Goal: Use online tool/utility: Use online tool/utility

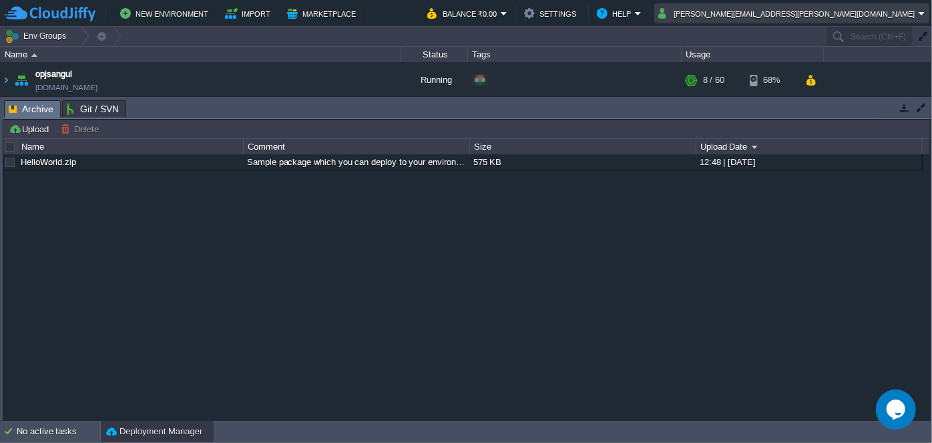
click at [915, 14] on button "[PERSON_NAME][EMAIL_ADDRESS][PERSON_NAME][DOMAIN_NAME]" at bounding box center [788, 13] width 260 height 16
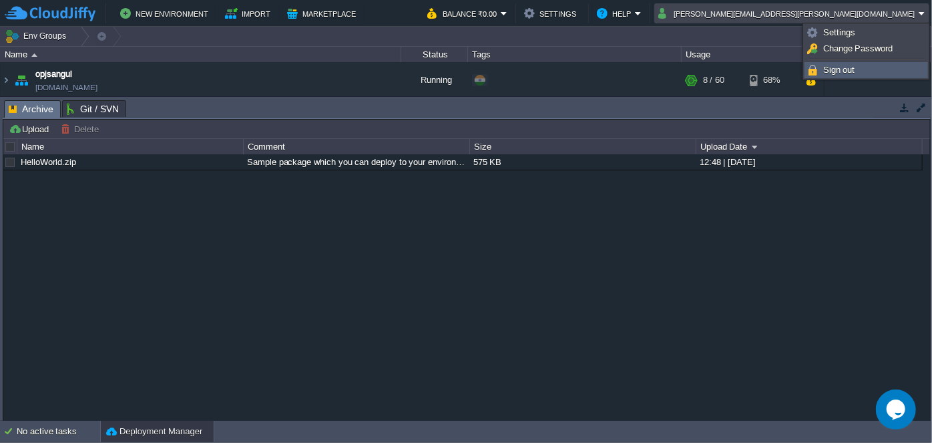
click at [847, 68] on span "Sign out" at bounding box center [839, 70] width 32 height 10
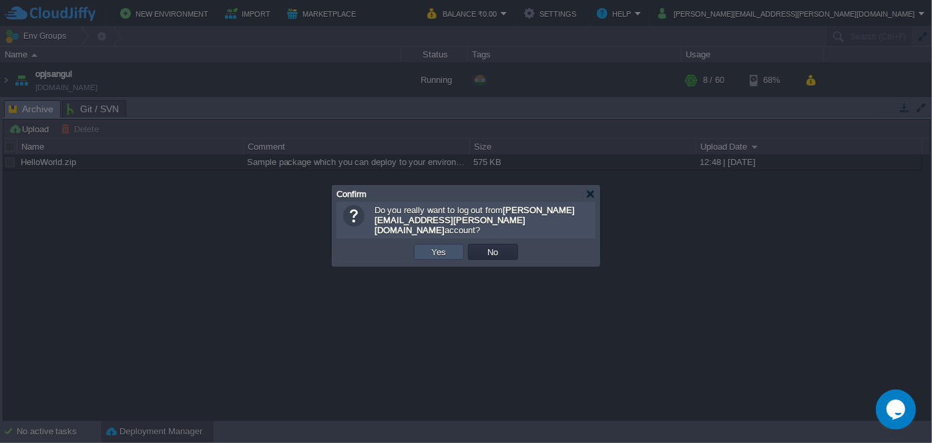
click at [445, 246] on button "Yes" at bounding box center [439, 252] width 23 height 12
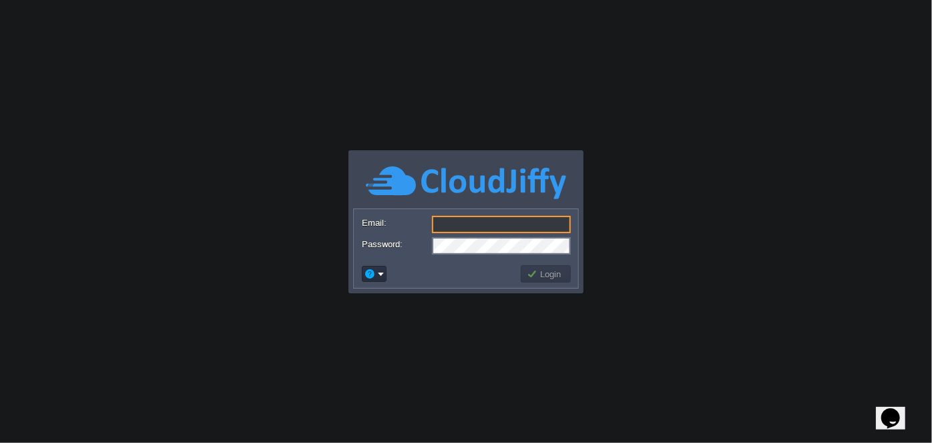
type input "[DOMAIN_NAME][EMAIL_ADDRESS][DOMAIN_NAME]"
click at [457, 299] on body "Application Platform v.8.10.2 Email: [DOMAIN_NAME][EMAIL_ADDRESS][DOMAIN_NAME] …" at bounding box center [466, 221] width 932 height 443
click at [556, 278] on button "Login" at bounding box center [546, 274] width 39 height 12
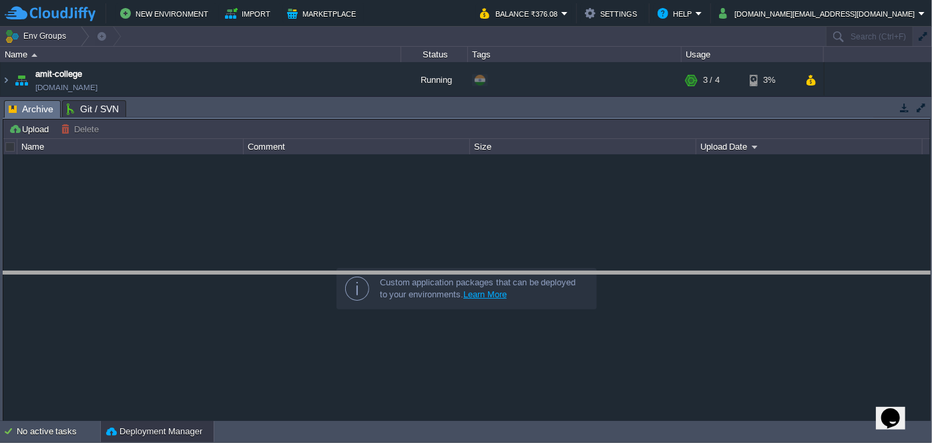
drag, startPoint x: 406, startPoint y: 108, endPoint x: 384, endPoint y: 294, distance: 186.8
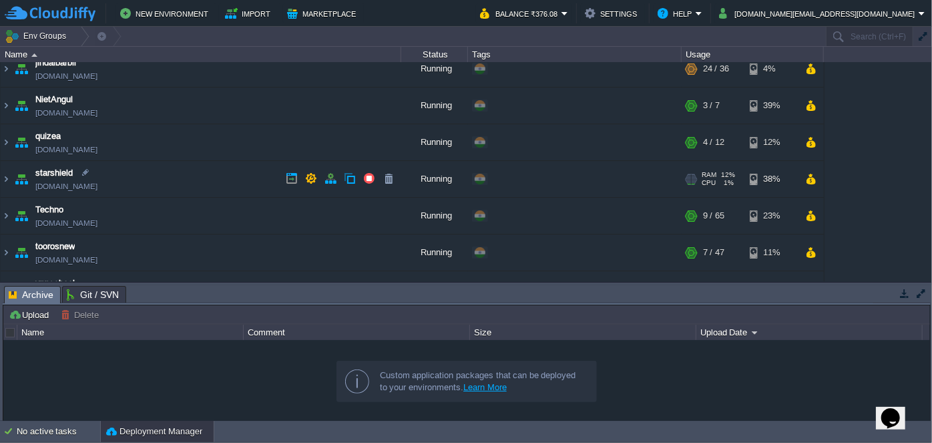
scroll to position [146, 0]
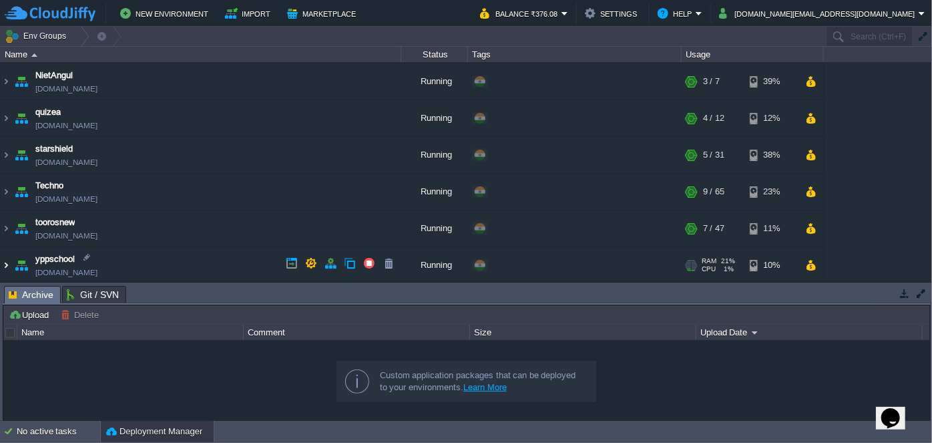
click at [9, 262] on img at bounding box center [6, 265] width 11 height 36
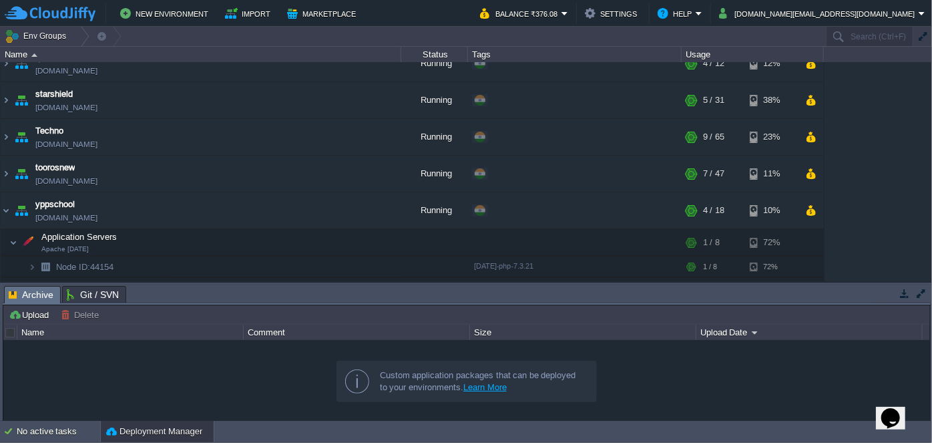
scroll to position [264, 0]
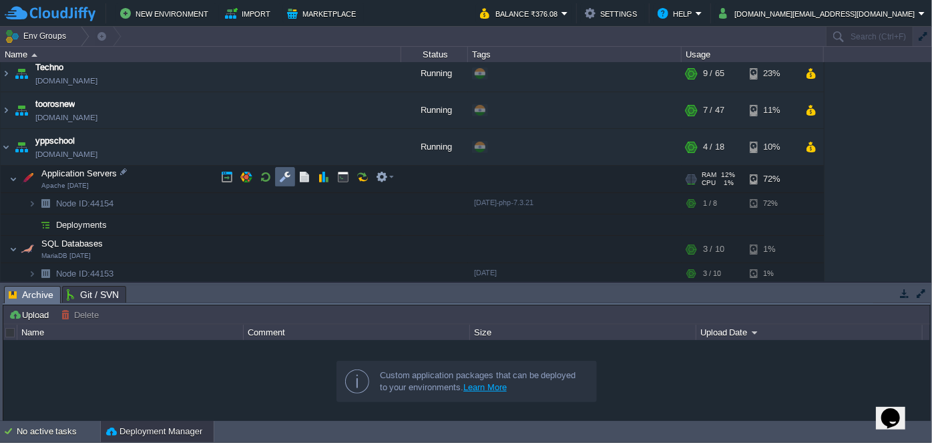
click at [281, 173] on button "button" at bounding box center [285, 177] width 12 height 12
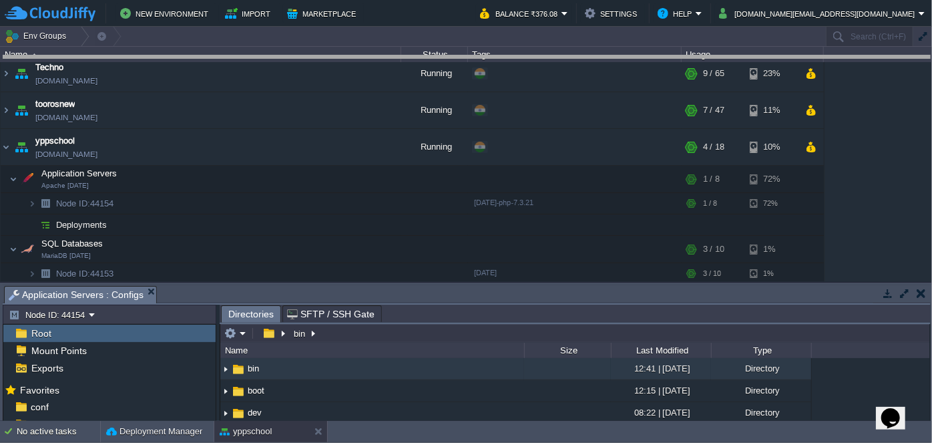
drag, startPoint x: 419, startPoint y: 285, endPoint x: 386, endPoint y: 55, distance: 232.0
click at [386, 55] on body "New Environment Import Marketplace Bonus ₹0.00 Upgrade Account Balance ₹376.08 …" at bounding box center [466, 221] width 932 height 443
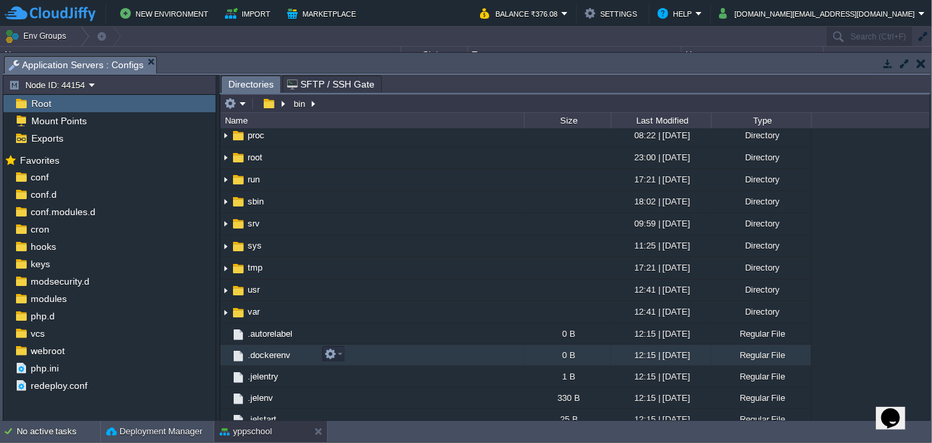
scroll to position [242, 0]
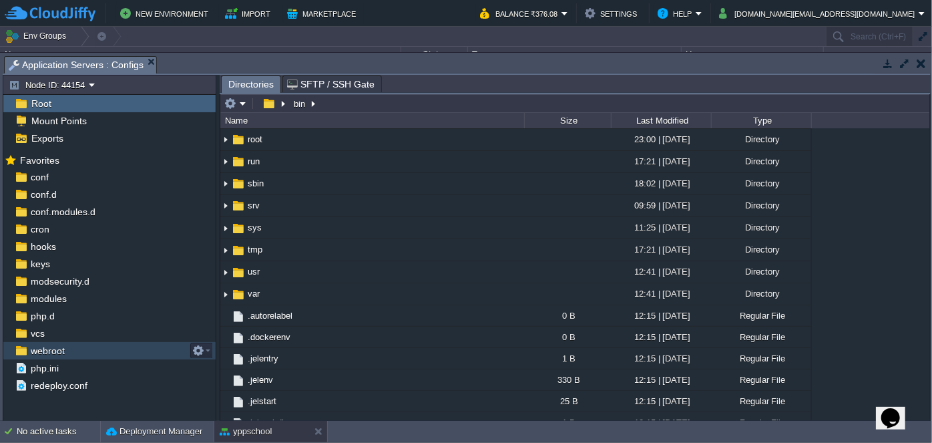
click at [51, 344] on span "webroot" at bounding box center [47, 350] width 39 height 12
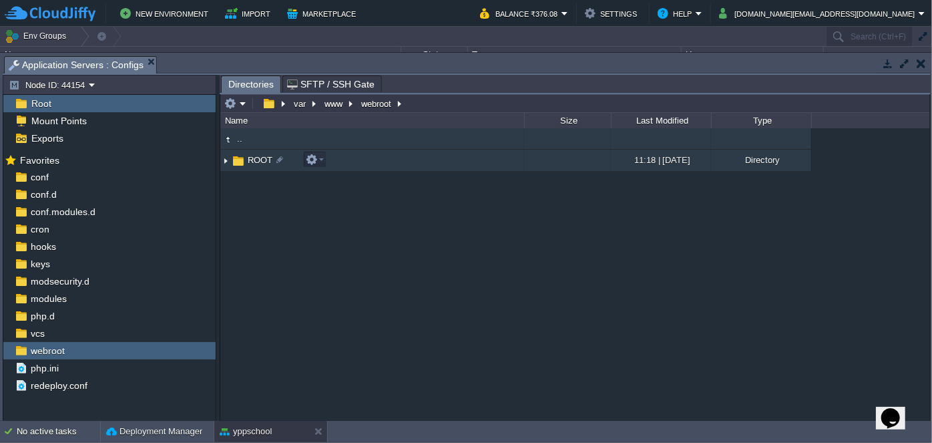
click at [226, 158] on img at bounding box center [225, 160] width 11 height 21
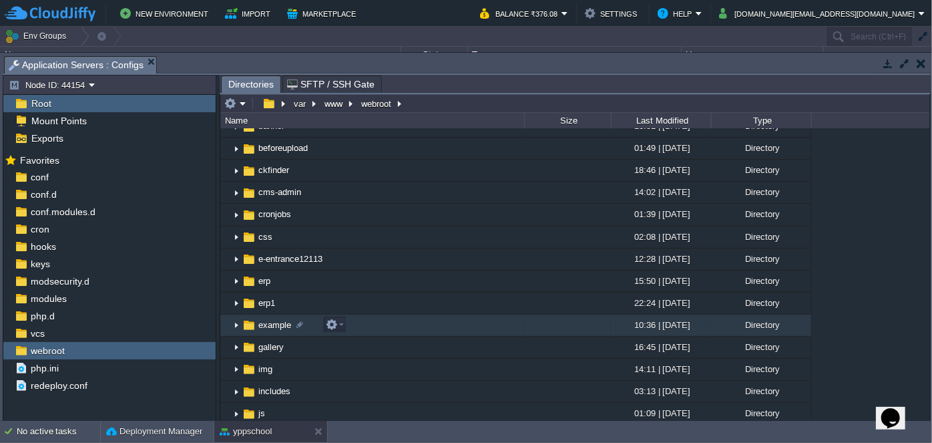
scroll to position [121, 0]
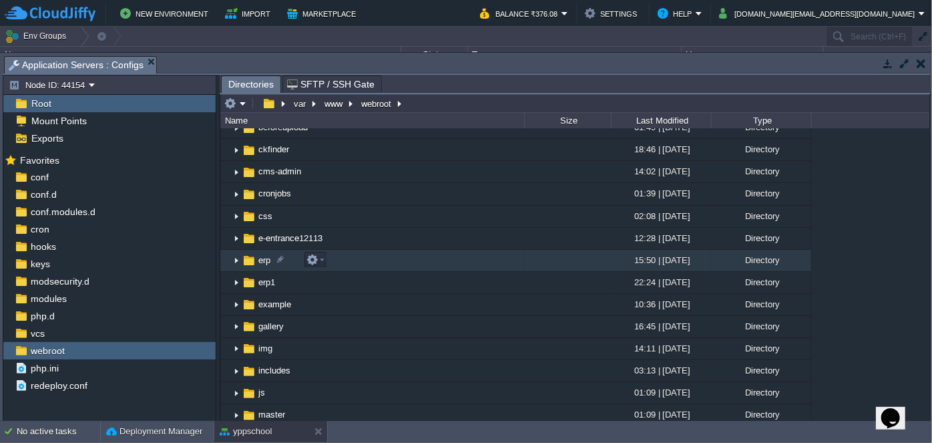
click at [238, 258] on img at bounding box center [236, 260] width 11 height 21
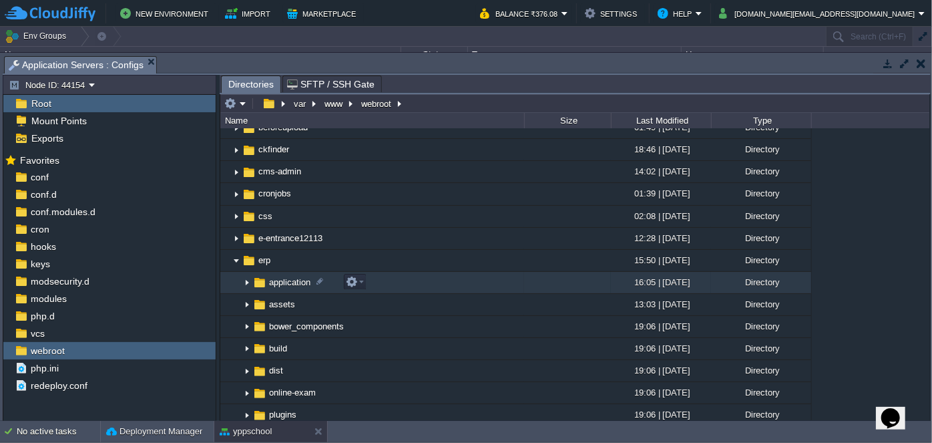
click at [249, 284] on img at bounding box center [247, 282] width 11 height 21
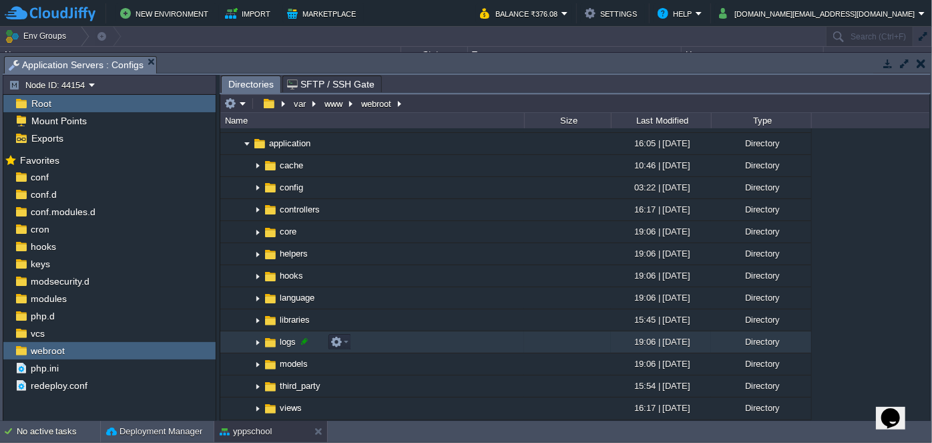
scroll to position [242, 0]
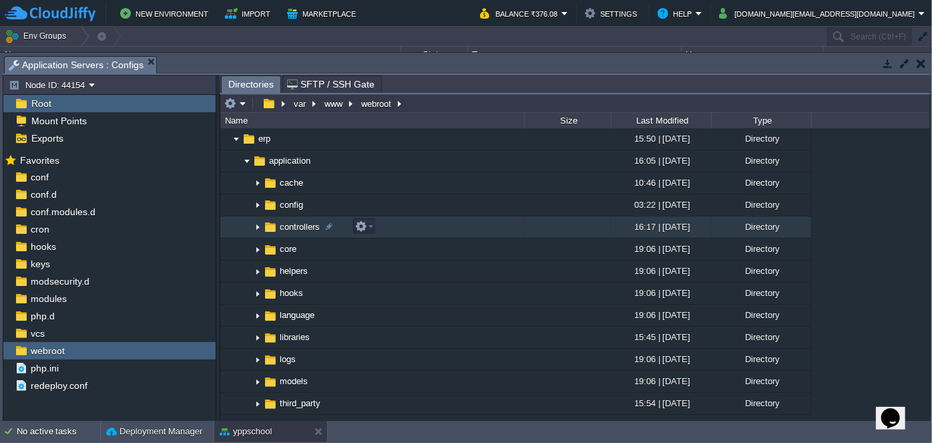
click at [256, 223] on img at bounding box center [257, 227] width 11 height 21
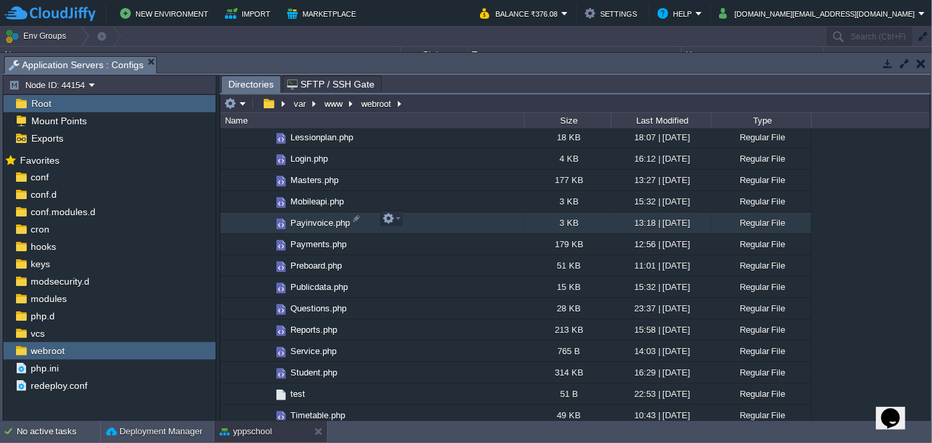
scroll to position [667, 0]
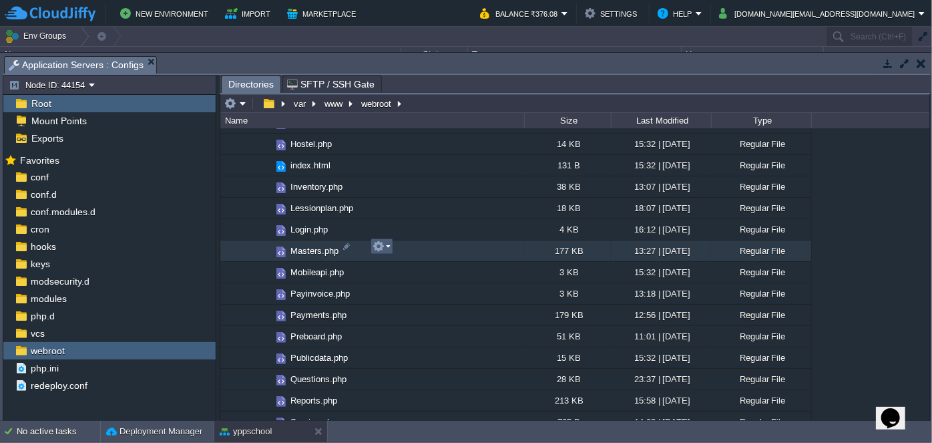
click at [390, 241] on em at bounding box center [381, 246] width 18 height 12
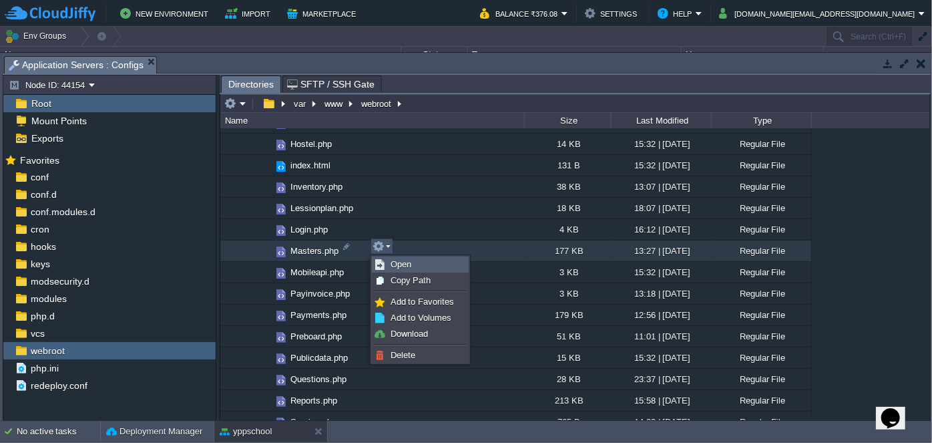
click at [400, 268] on span "Open" at bounding box center [400, 264] width 21 height 10
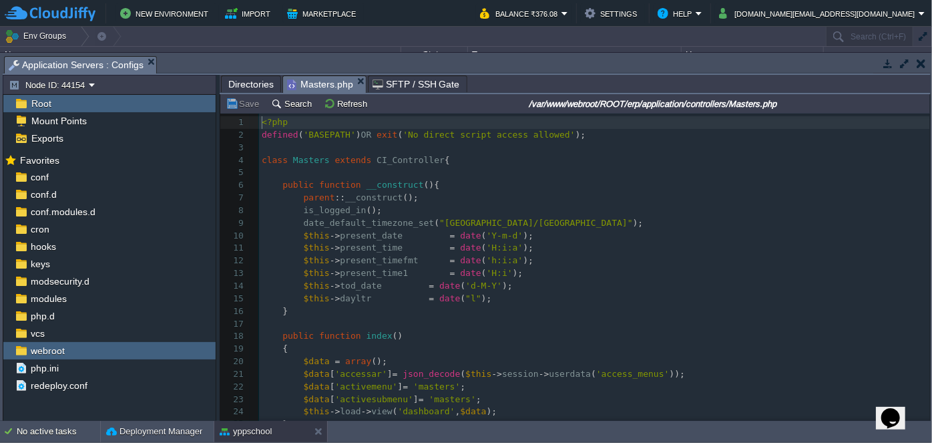
scroll to position [4, 0]
click at [577, 250] on pre "$this -> present_time = date ( 'H:i:a' );" at bounding box center [594, 248] width 671 height 13
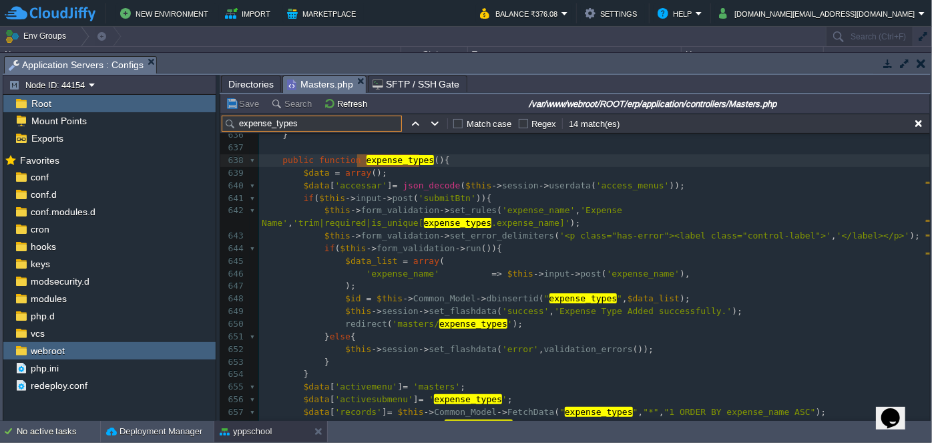
scroll to position [8320, 0]
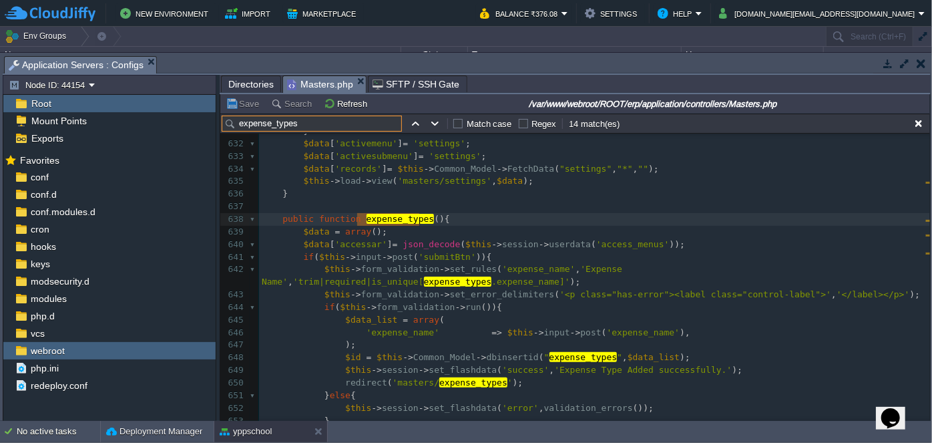
type input "expense_types"
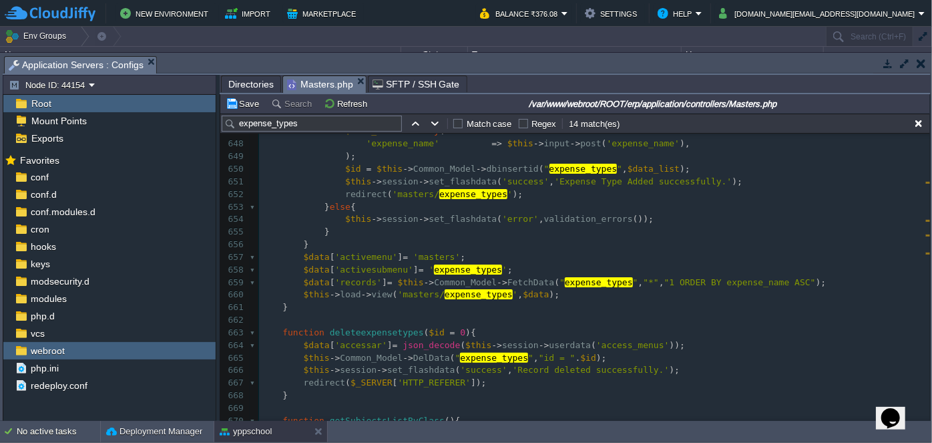
scroll to position [0, 0]
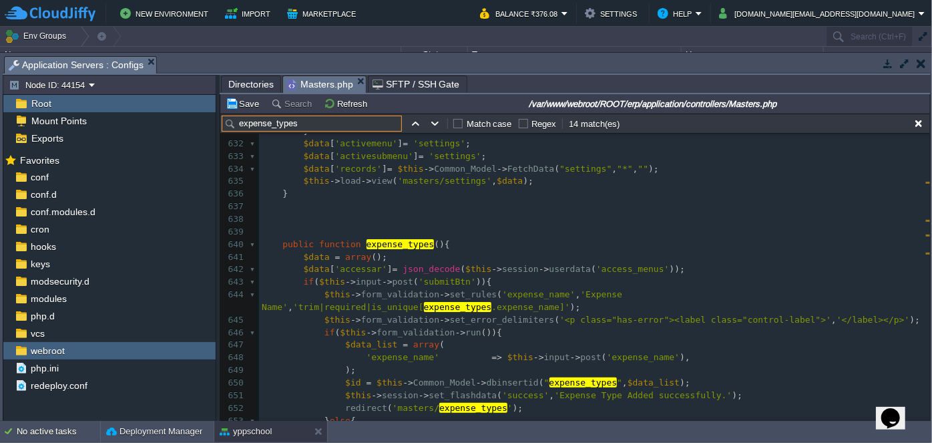
drag, startPoint x: 302, startPoint y: 123, endPoint x: 220, endPoint y: 125, distance: 82.1
click at [220, 125] on div "expense_types Match case Regex 14 match(es)" at bounding box center [575, 123] width 710 height 20
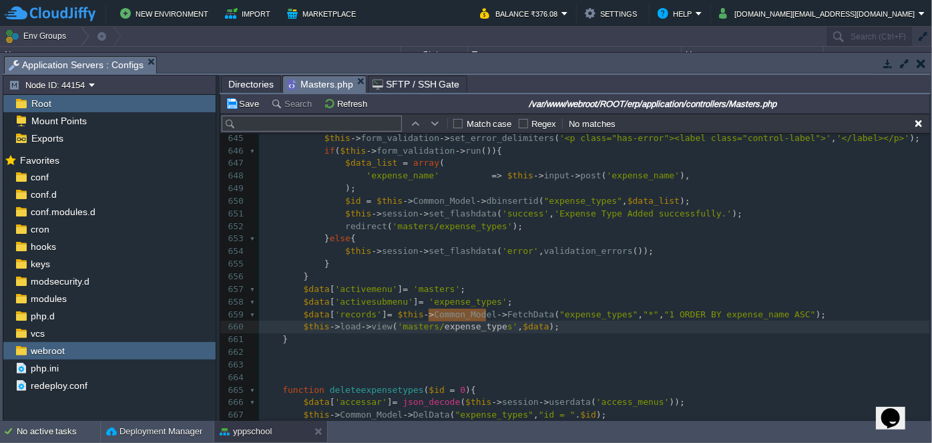
type textarea "expense_types"
drag, startPoint x: 429, startPoint y: 314, endPoint x: 490, endPoint y: 309, distance: 61.6
click at [258, 89] on span "Directories" at bounding box center [250, 84] width 45 height 16
click at [308, 87] on span "Masters.php" at bounding box center [320, 84] width 66 height 17
click at [232, 83] on span "Directories" at bounding box center [250, 84] width 45 height 16
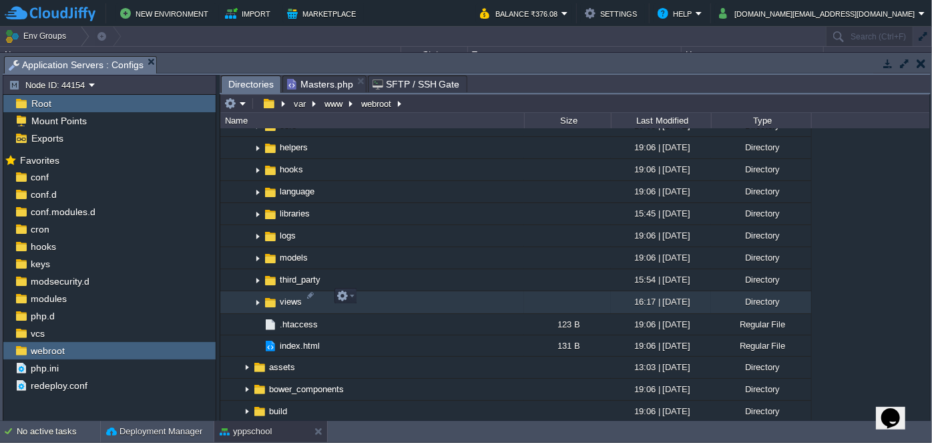
click at [258, 299] on img at bounding box center [257, 302] width 11 height 21
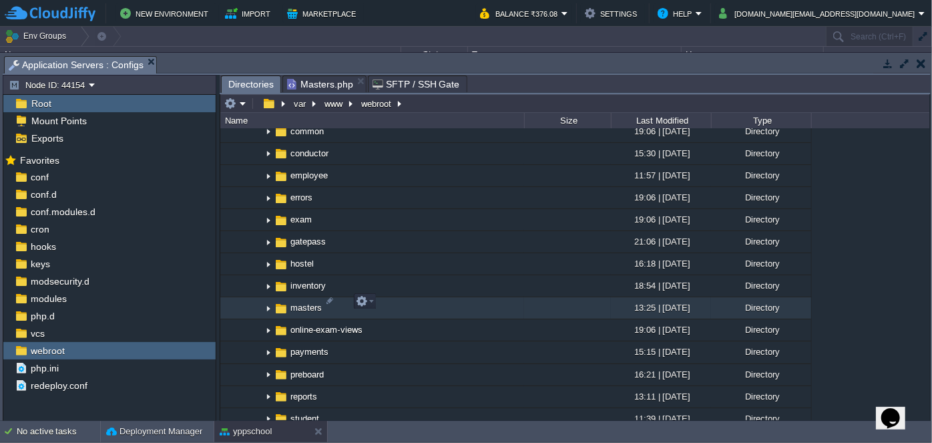
click at [267, 303] on img at bounding box center [268, 308] width 11 height 21
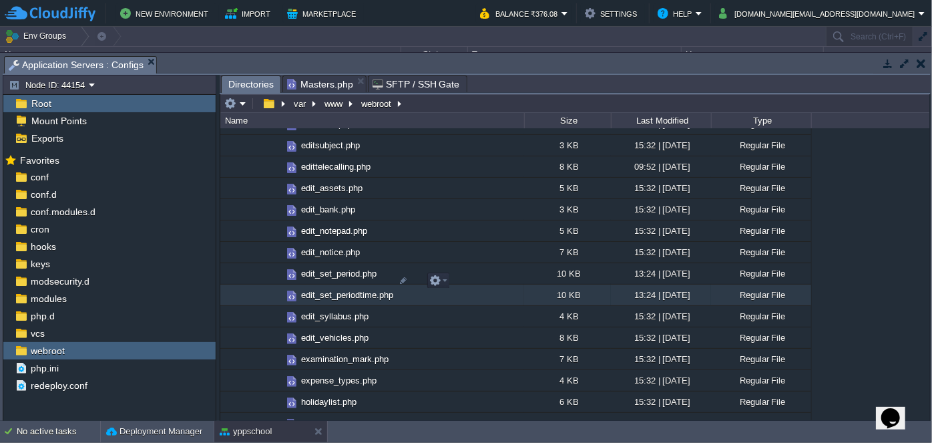
scroll to position [2366, 0]
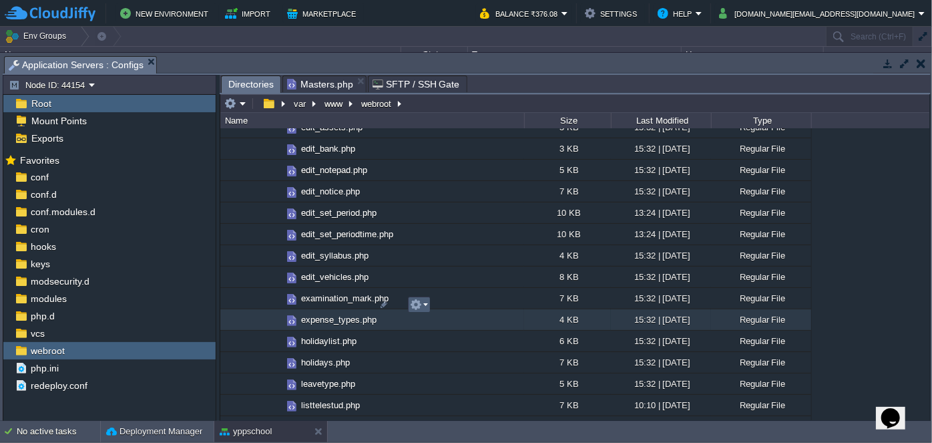
click at [426, 304] on em at bounding box center [419, 304] width 18 height 12
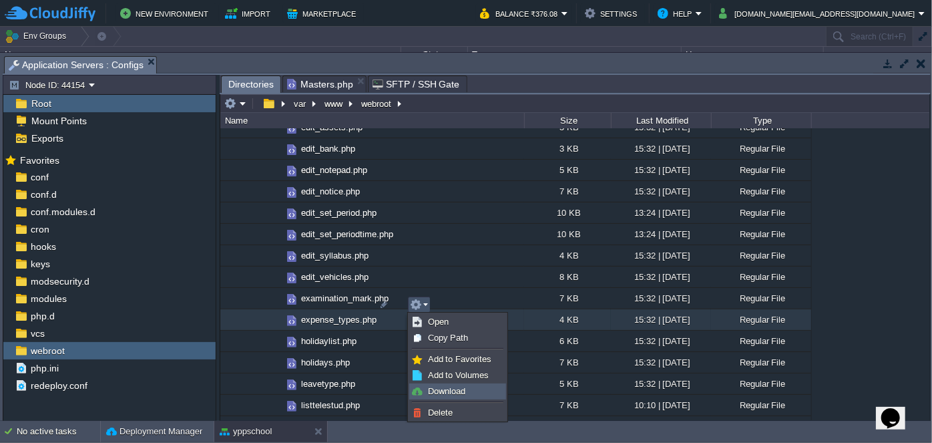
click at [461, 386] on span "Download" at bounding box center [446, 391] width 37 height 10
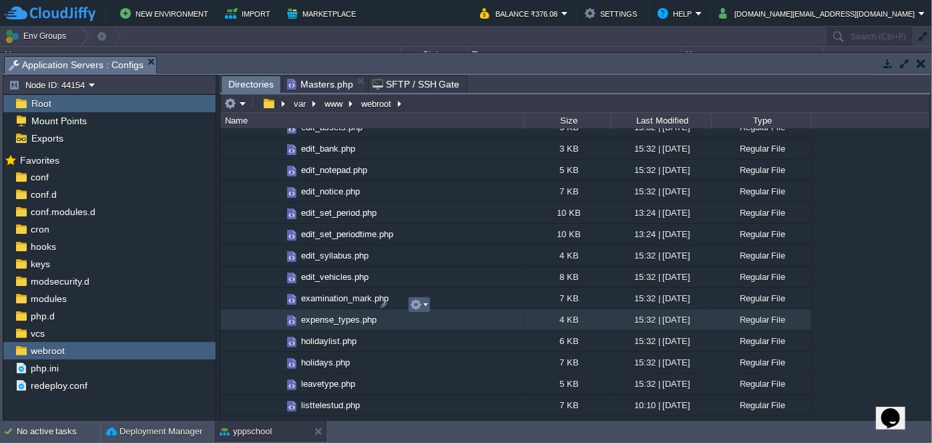
click at [423, 304] on em at bounding box center [419, 304] width 18 height 12
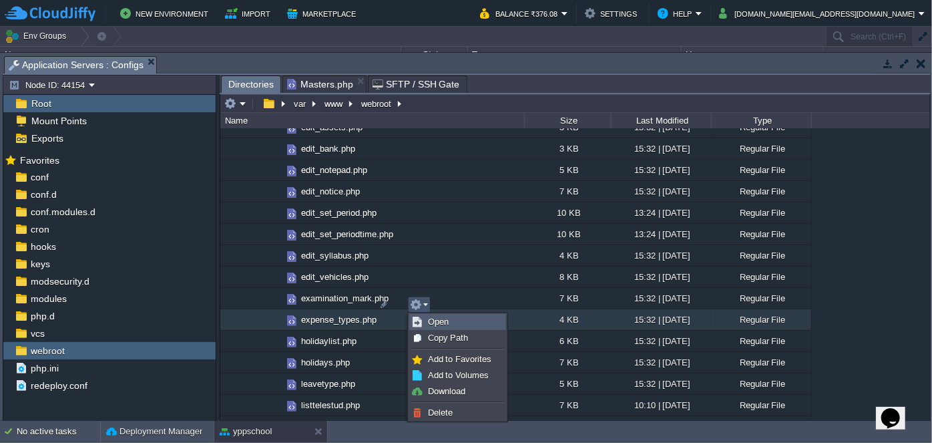
click at [447, 324] on span "Open" at bounding box center [438, 321] width 21 height 10
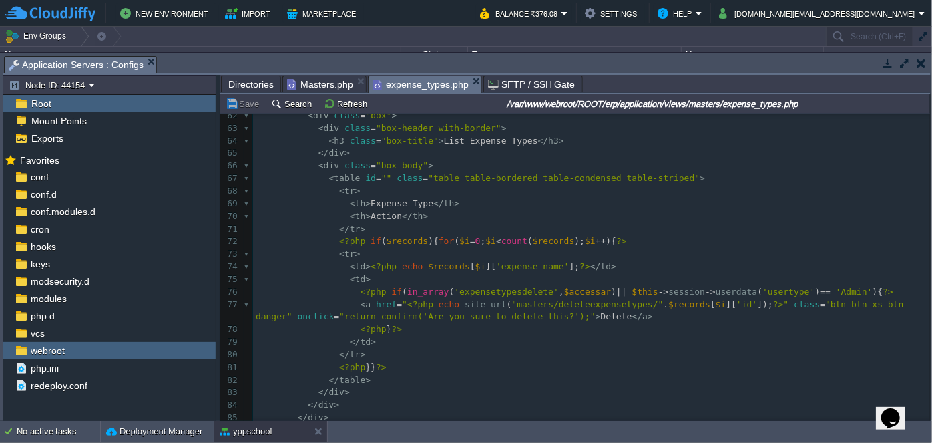
scroll to position [834, 0]
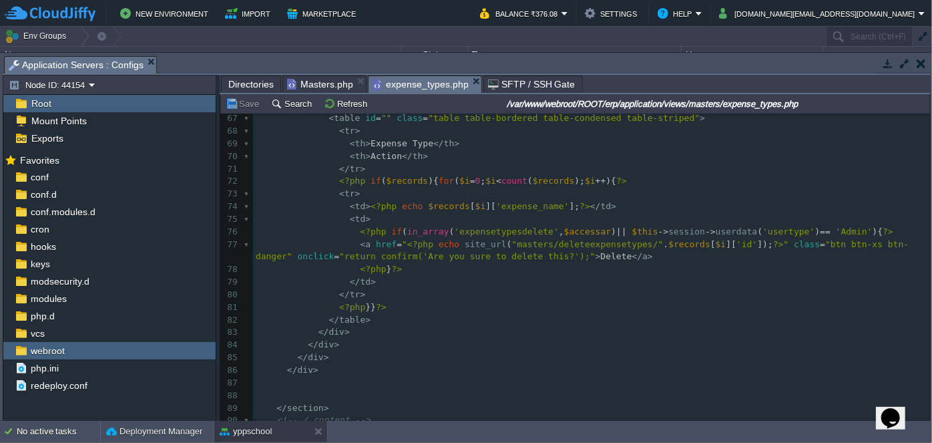
click at [348, 228] on span at bounding box center [308, 231] width 105 height 10
click at [402, 266] on pre "<?php } ?>" at bounding box center [591, 269] width 677 height 13
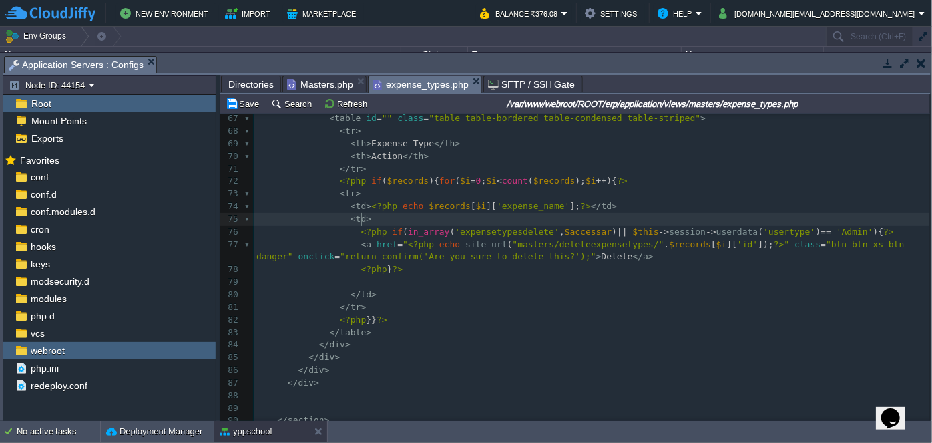
click at [379, 220] on pre "< td >" at bounding box center [592, 219] width 676 height 13
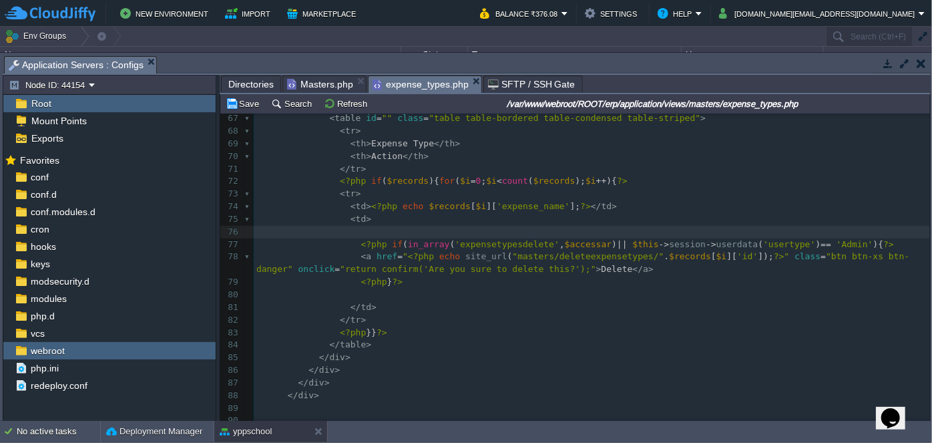
click at [378, 232] on pre at bounding box center [592, 232] width 676 height 13
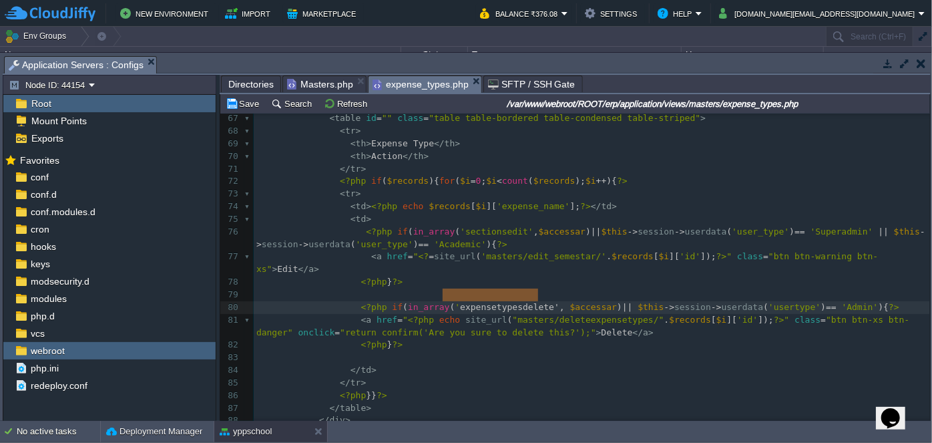
type textarea "expensetypesdelete', $a"
drag, startPoint x: 440, startPoint y: 291, endPoint x: 540, endPoint y: 298, distance: 100.3
click at [499, 288] on pre "​" at bounding box center [592, 294] width 676 height 13
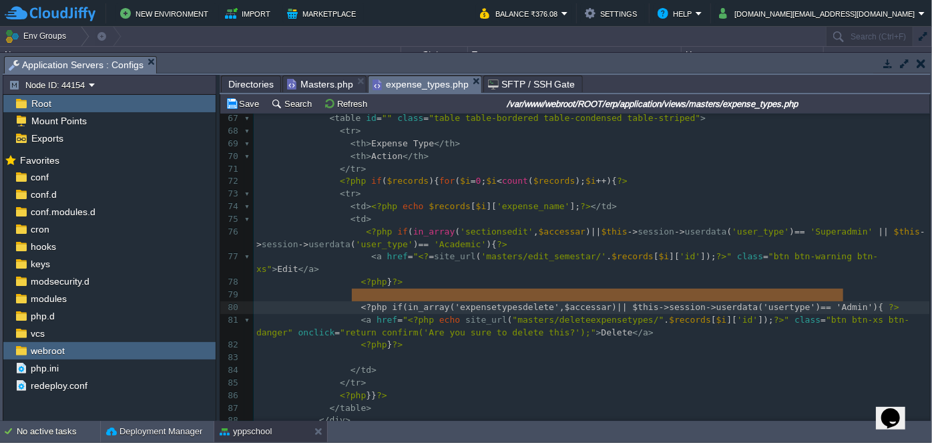
type textarea "<?php if(in_array('expensetypesdelete', $accessar) || $this->session->userdata(…"
drag, startPoint x: 350, startPoint y: 292, endPoint x: 838, endPoint y: 296, distance: 487.9
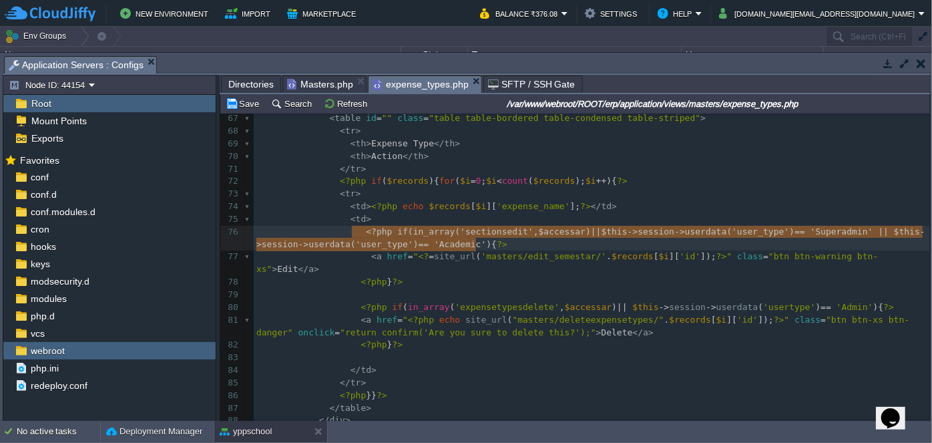
type textarea "<?php if(in_array('sectionsedit', $accessar) ||$this->session->userdata('user_t…"
drag, startPoint x: 352, startPoint y: 232, endPoint x: 472, endPoint y: 247, distance: 120.4
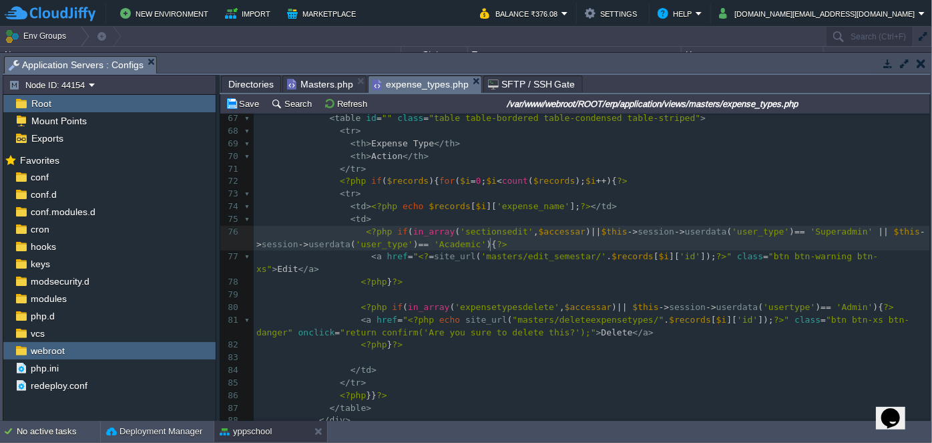
click at [511, 251] on span "'masters/edit_semestar/'" at bounding box center [543, 256] width 125 height 10
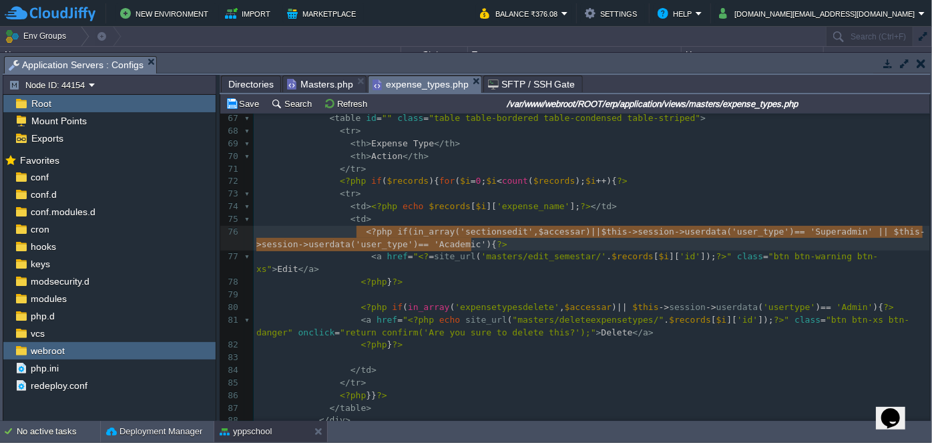
type textarea "<?php if(in_array('sectionsedit', $accessar) ||$this->session->userdata('user_t…"
drag, startPoint x: 354, startPoint y: 232, endPoint x: 475, endPoint y: 248, distance: 121.8
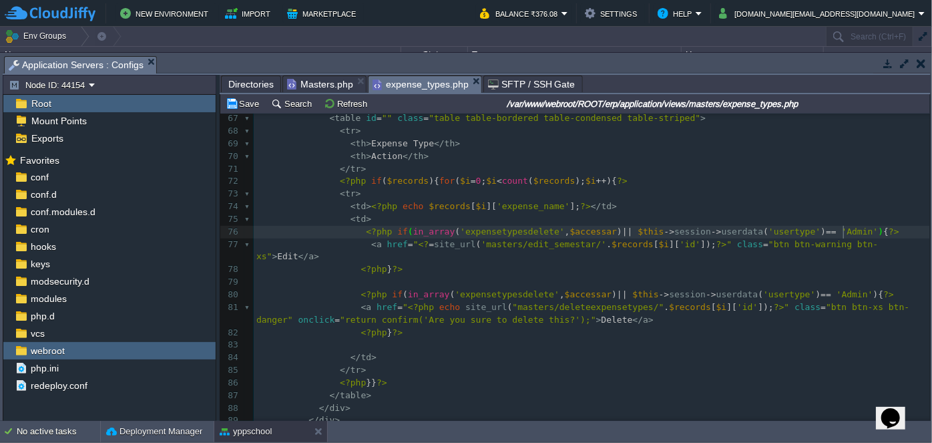
click at [532, 263] on pre "<?php } ?>" at bounding box center [592, 269] width 676 height 13
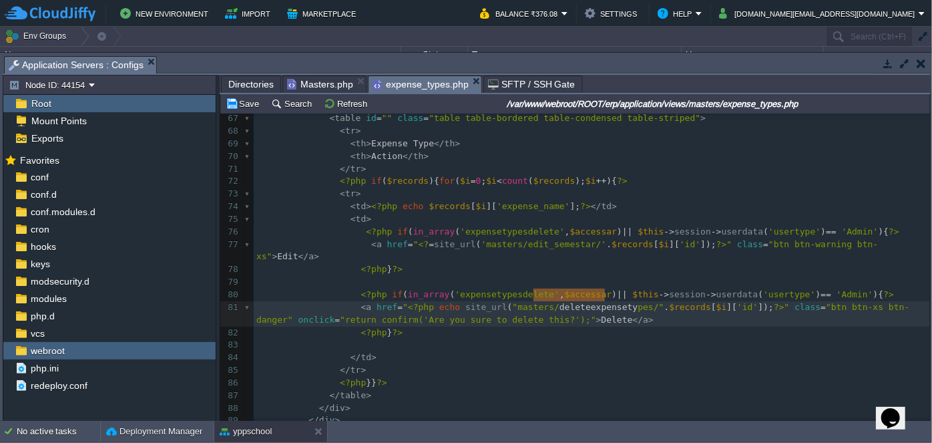
type textarea "deleteexpensetypes"
drag, startPoint x: 533, startPoint y: 297, endPoint x: 620, endPoint y: 292, distance: 87.6
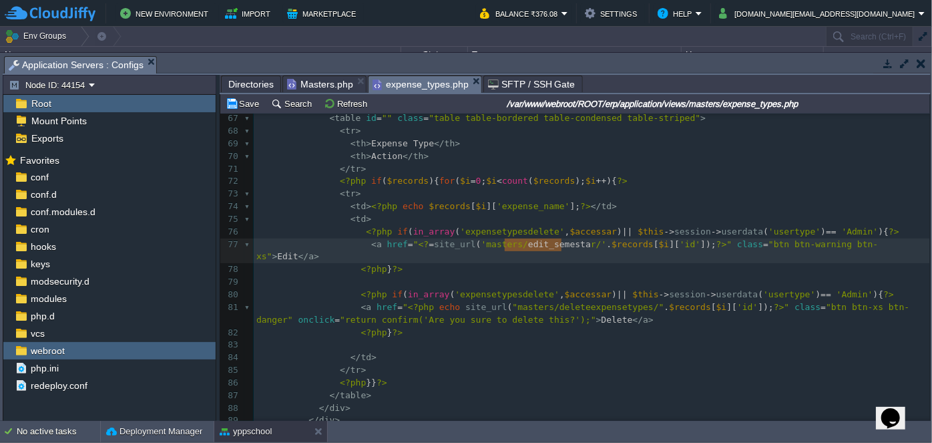
type textarea "edit_semestar"
drag, startPoint x: 504, startPoint y: 246, endPoint x: 564, endPoint y: 240, distance: 60.4
paste textarea
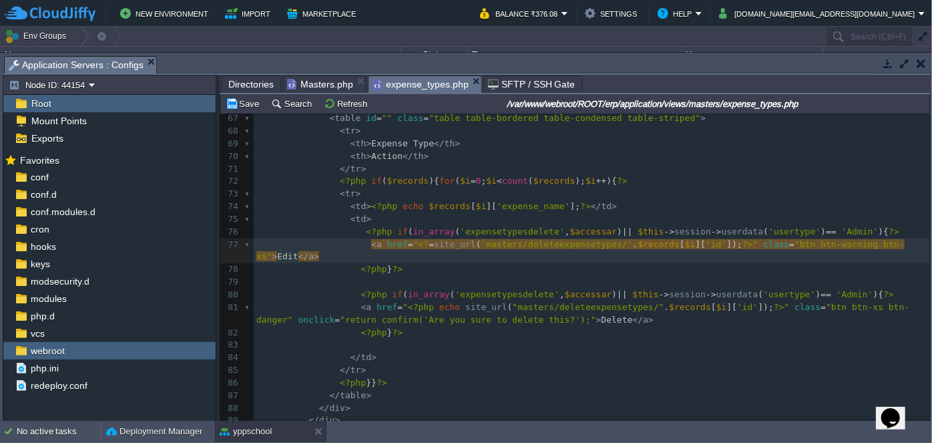
click at [567, 275] on div "x <?php $this -> load -> view ( "common/meta" ); ?> 57 </ form > 58 </ div > 59…" at bounding box center [592, 295] width 676 height 616
type textarea "edit"
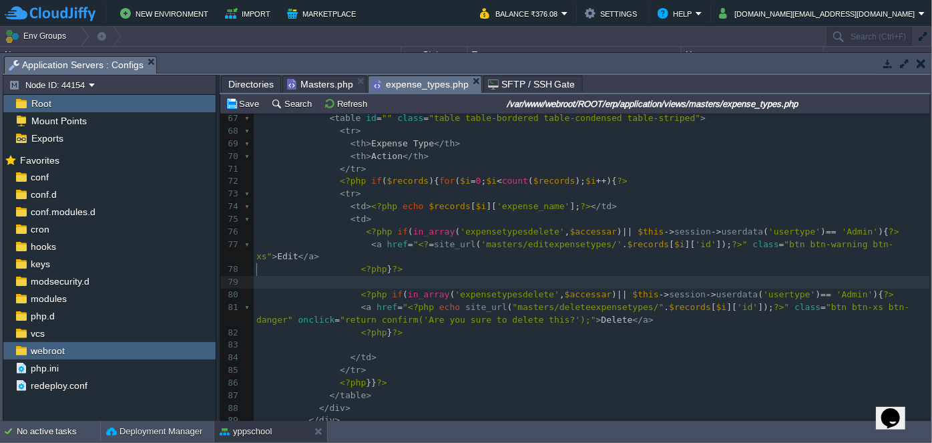
click at [553, 276] on pre "​" at bounding box center [592, 282] width 676 height 13
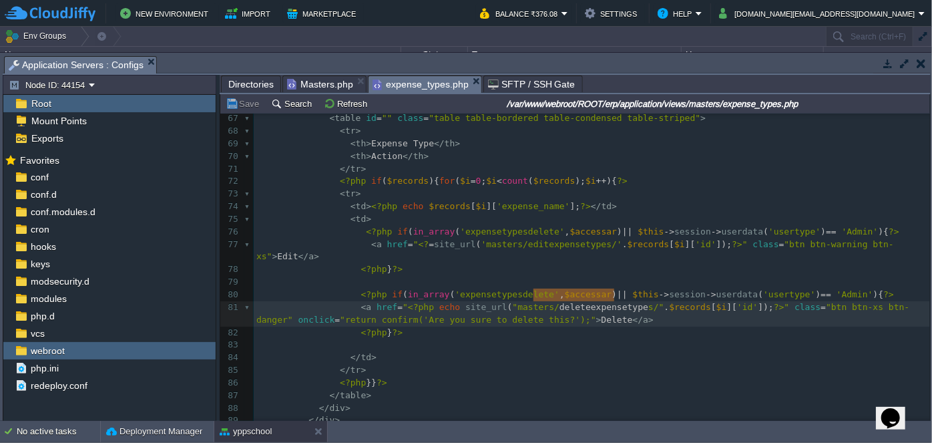
type textarea "deleteexpensetypes"
drag, startPoint x: 532, startPoint y: 295, endPoint x: 620, endPoint y: 288, distance: 88.4
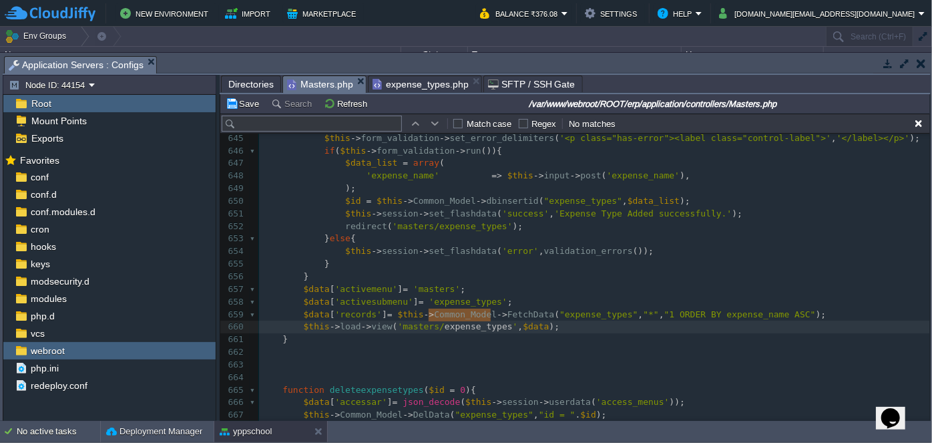
click at [317, 85] on span "Masters.php" at bounding box center [320, 84] width 66 height 17
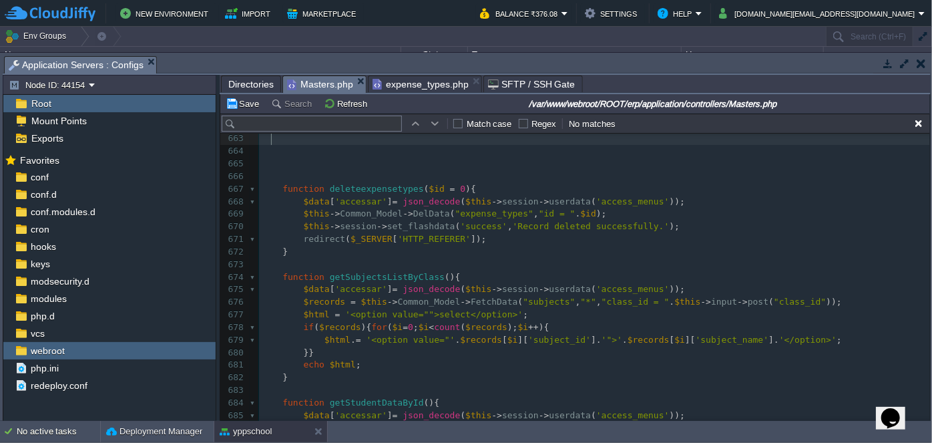
scroll to position [8744, 0]
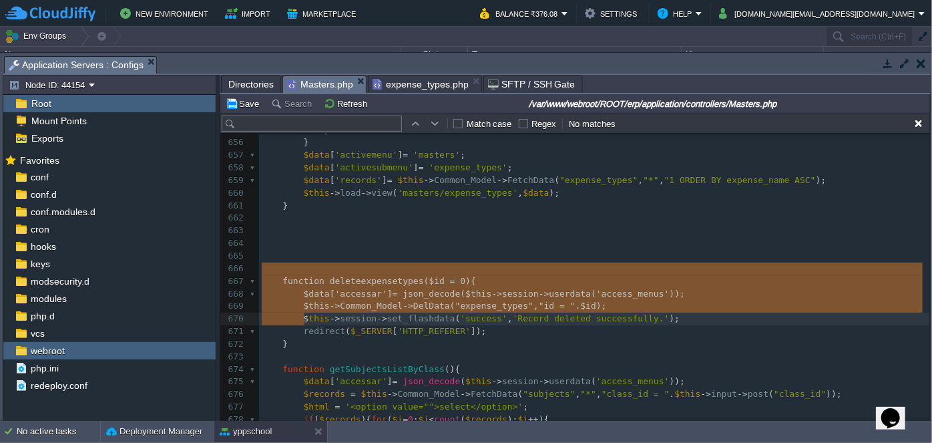
type textarea "function deleteexpensetypes($id = 0){ $data['accessar'] = json_decode($this->se…"
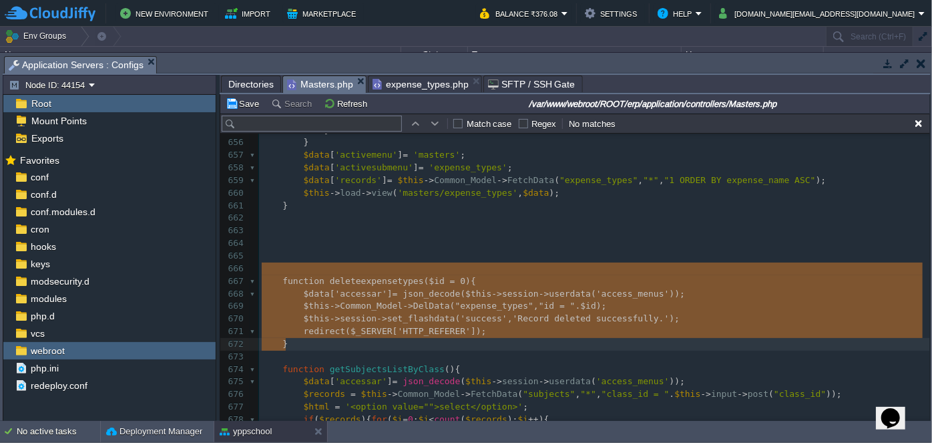
drag, startPoint x: 290, startPoint y: 292, endPoint x: 310, endPoint y: 342, distance: 53.9
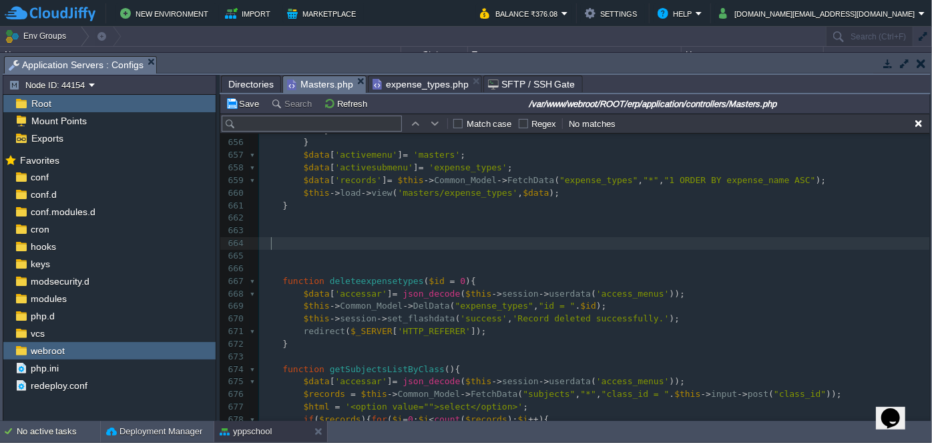
click at [324, 243] on pre at bounding box center [594, 243] width 671 height 13
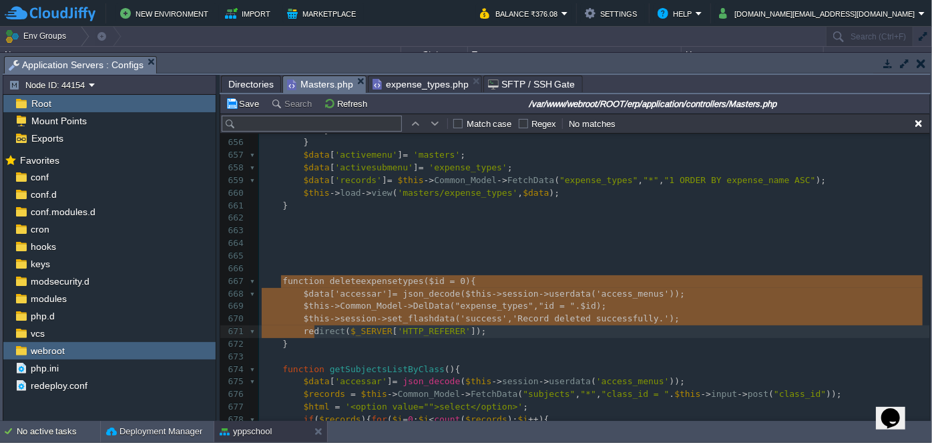
type textarea "function deleteexpensetypes($id = 0){ $data['accessar'] = json_decode($this->se…"
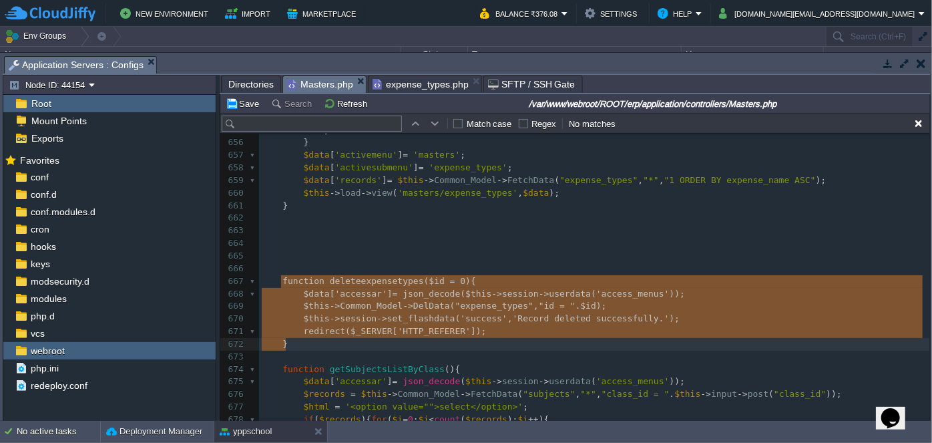
drag, startPoint x: 280, startPoint y: 278, endPoint x: 311, endPoint y: 342, distance: 71.3
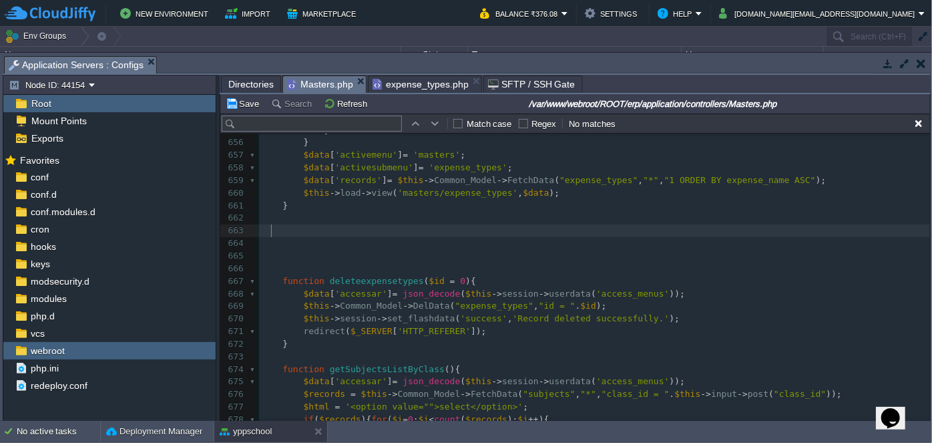
click at [290, 237] on pre at bounding box center [594, 243] width 671 height 13
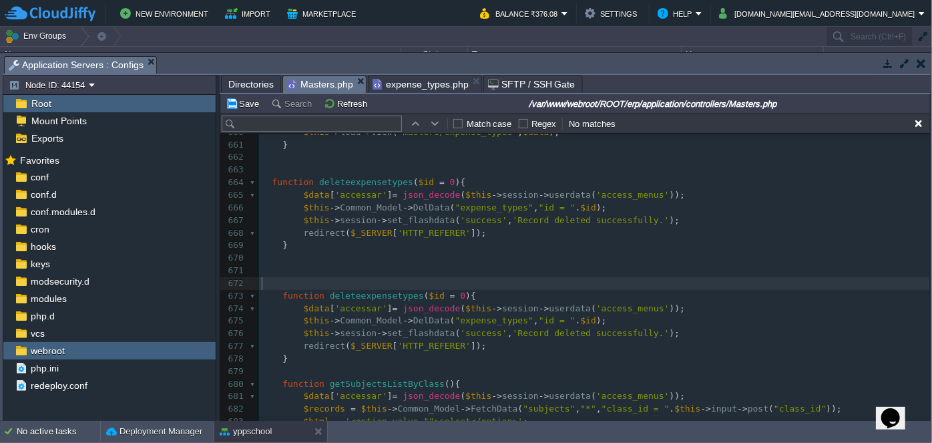
click at [304, 278] on pre "​" at bounding box center [594, 283] width 671 height 13
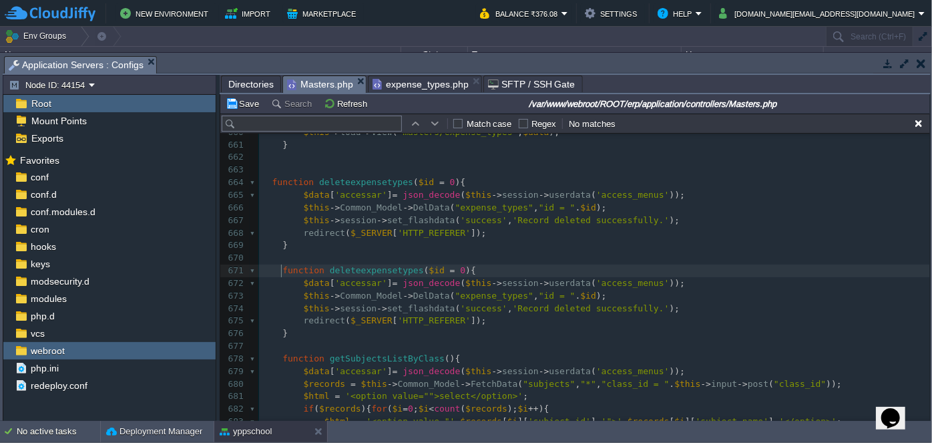
click at [278, 268] on span at bounding box center [272, 270] width 21 height 13
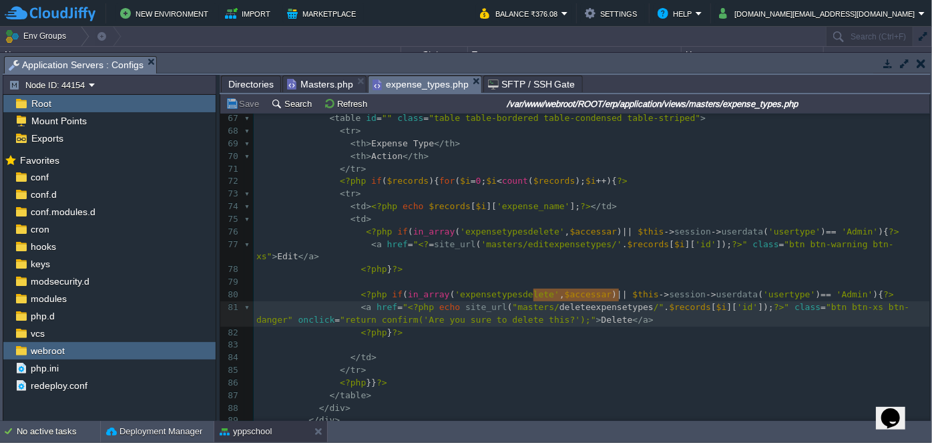
click at [418, 80] on span "expense_types.php" at bounding box center [420, 84] width 96 height 17
click at [621, 351] on pre "</ td >" at bounding box center [592, 357] width 676 height 13
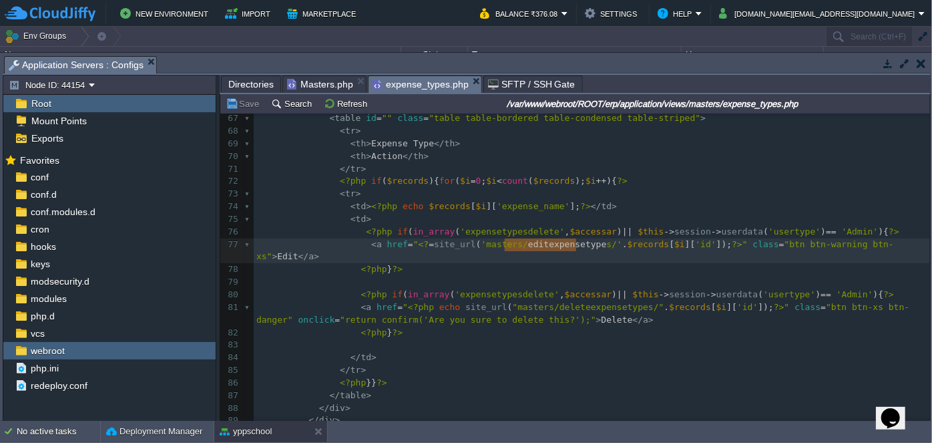
type textarea "editexpensetypes"
drag, startPoint x: 505, startPoint y: 242, endPoint x: 581, endPoint y: 240, distance: 76.8
click at [310, 87] on span "Masters.php" at bounding box center [320, 84] width 66 height 16
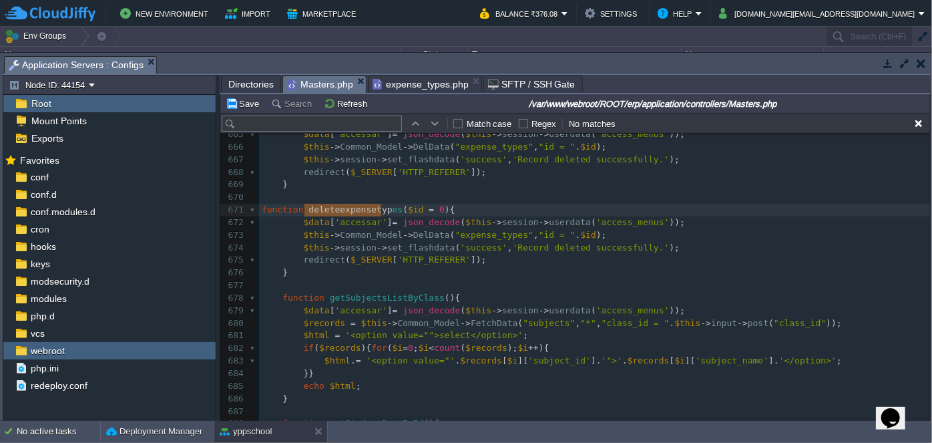
type textarea "deleteexpensetypes"
drag, startPoint x: 302, startPoint y: 210, endPoint x: 383, endPoint y: 210, distance: 80.8
paste textarea
click at [473, 200] on pre at bounding box center [594, 197] width 671 height 13
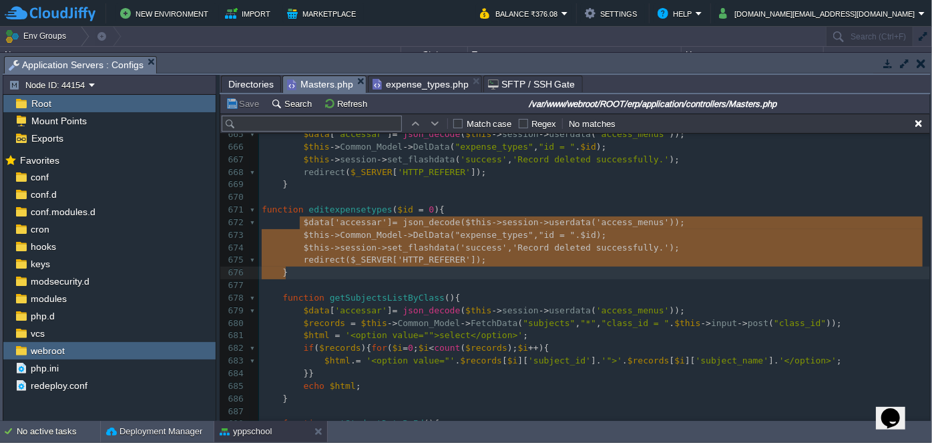
type textarea "$data['accessar'] = json_decode($this->session->userdata('access_menus')); $thi…"
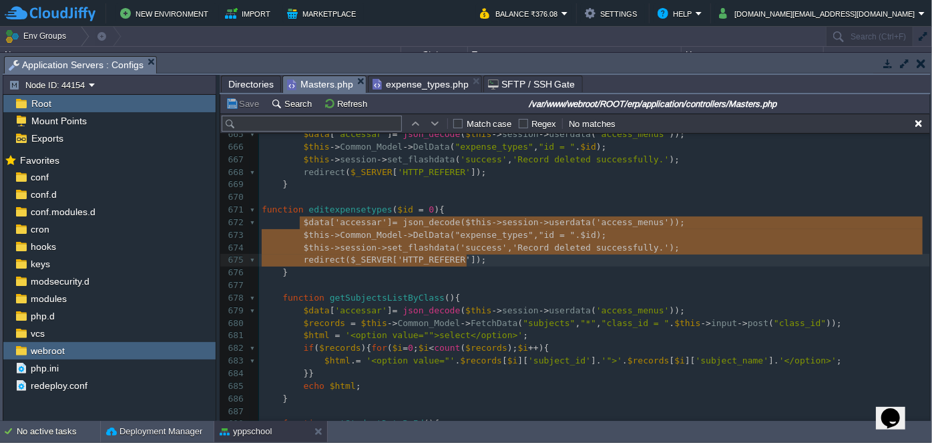
drag, startPoint x: 299, startPoint y: 222, endPoint x: 467, endPoint y: 258, distance: 172.0
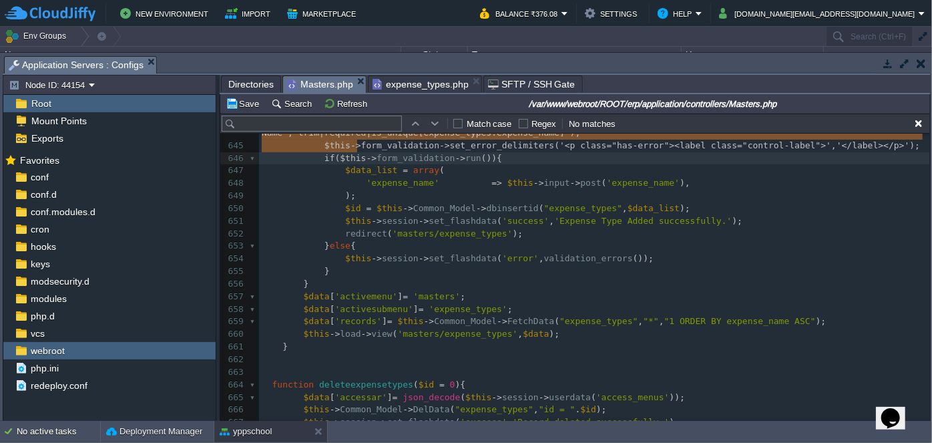
scroll to position [8561, 0]
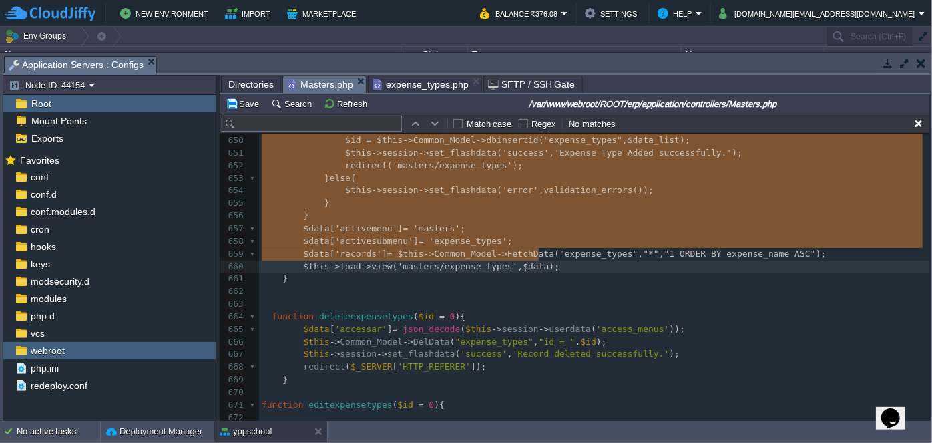
drag, startPoint x: 296, startPoint y: 196, endPoint x: 545, endPoint y: 253, distance: 255.4
type textarea "$data = array(); $data['accessar'] = json_decode($this->session->userdata('acce…"
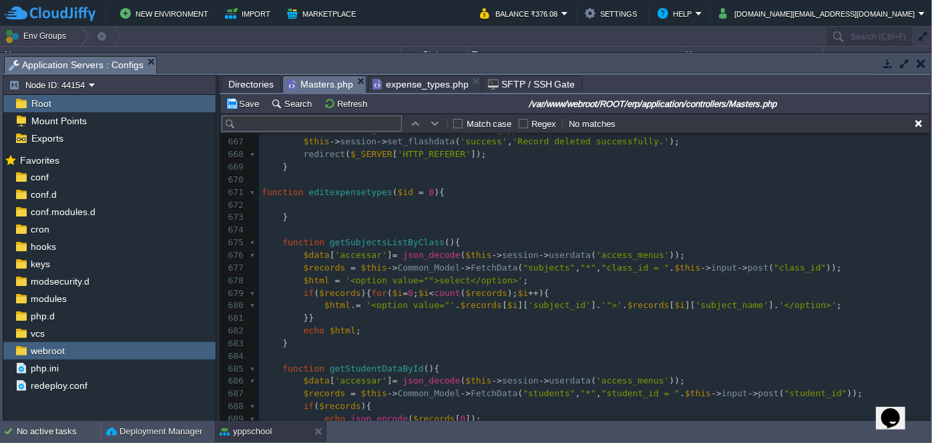
scroll to position [8805, 0]
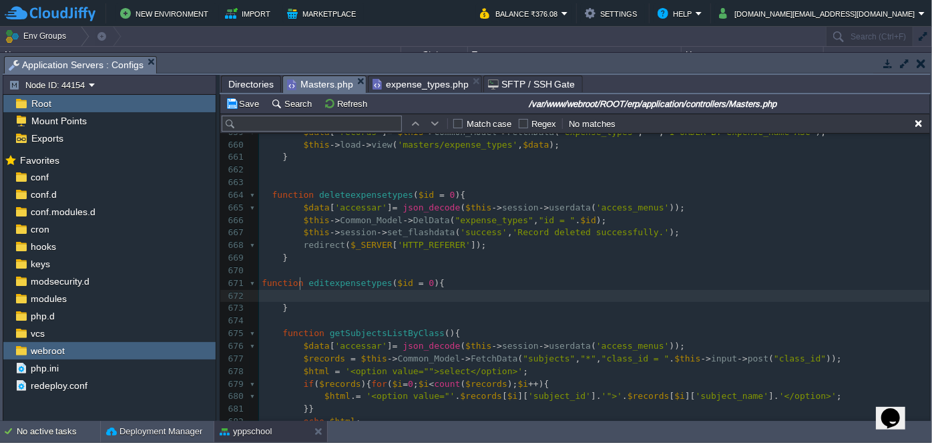
click at [315, 290] on pre at bounding box center [594, 296] width 671 height 13
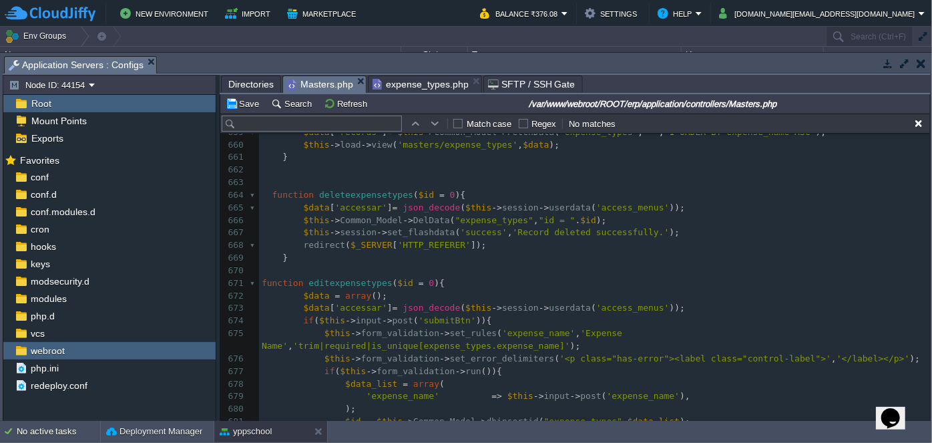
scroll to position [8791, 0]
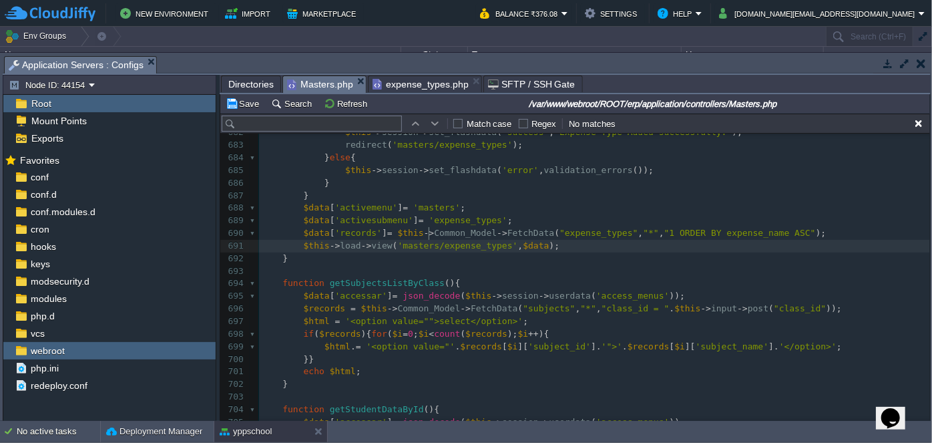
click at [426, 240] on span "'masters/expense_types'" at bounding box center [458, 245] width 120 height 10
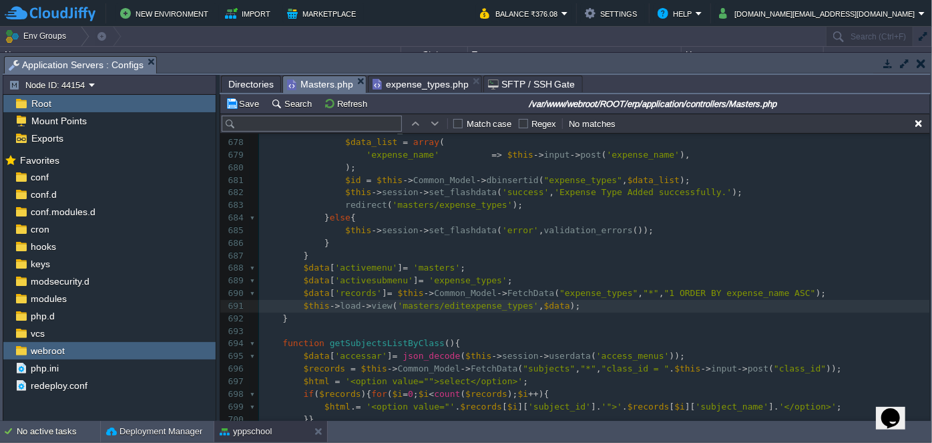
type textarea "edit_"
click at [518, 325] on pre "​" at bounding box center [594, 331] width 671 height 13
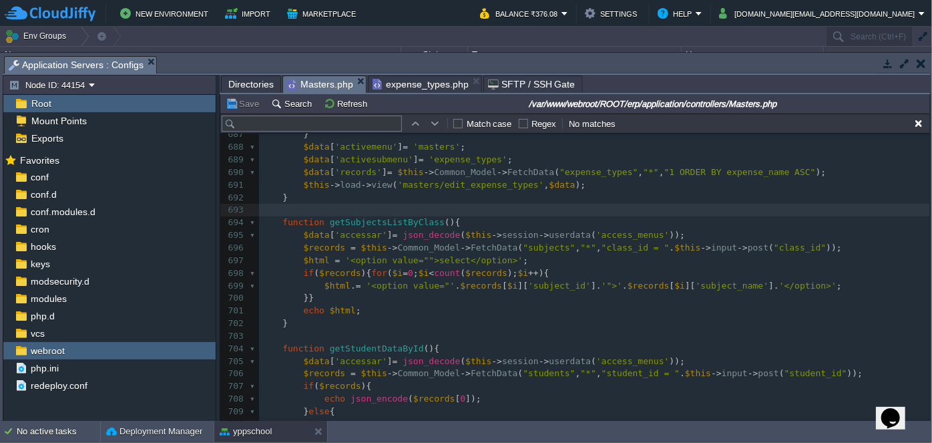
click at [400, 82] on span "expense_types.php" at bounding box center [420, 84] width 96 height 16
click at [318, 89] on span "Masters.php" at bounding box center [320, 84] width 66 height 17
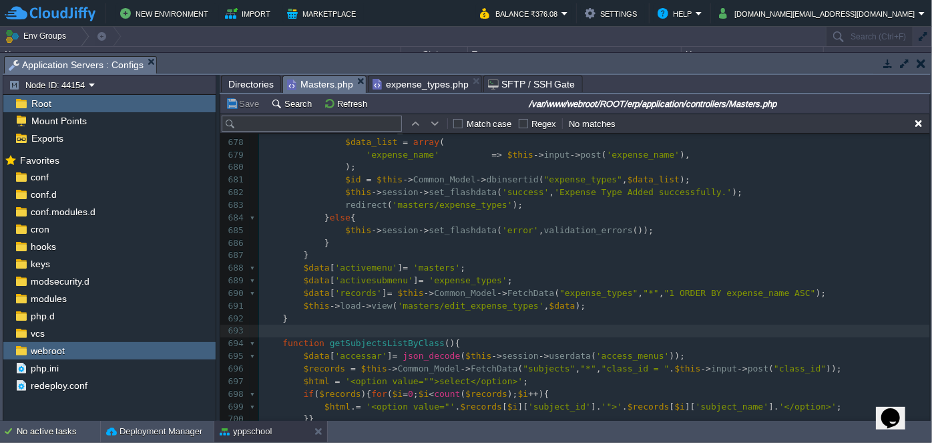
scroll to position [4, 0]
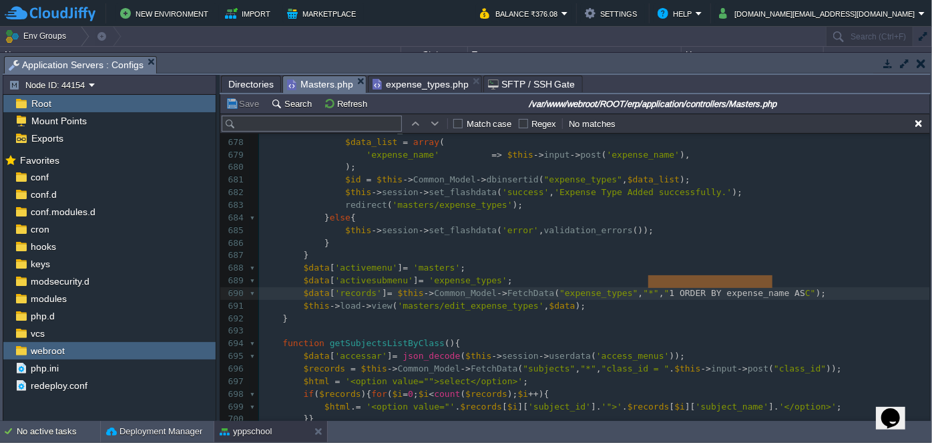
type textarea "1 ORDER BY expense_name ASC"
drag, startPoint x: 647, startPoint y: 274, endPoint x: 776, endPoint y: 286, distance: 129.3
type textarea "id=''"
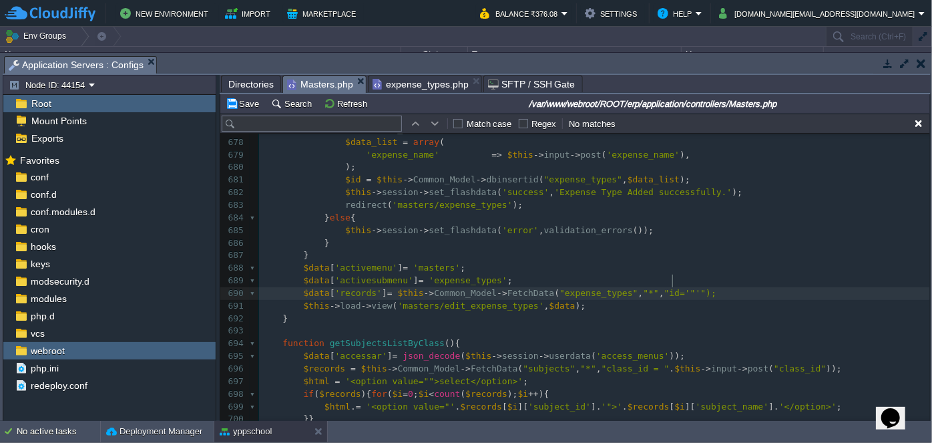
type textarea """"
type textarea ".."
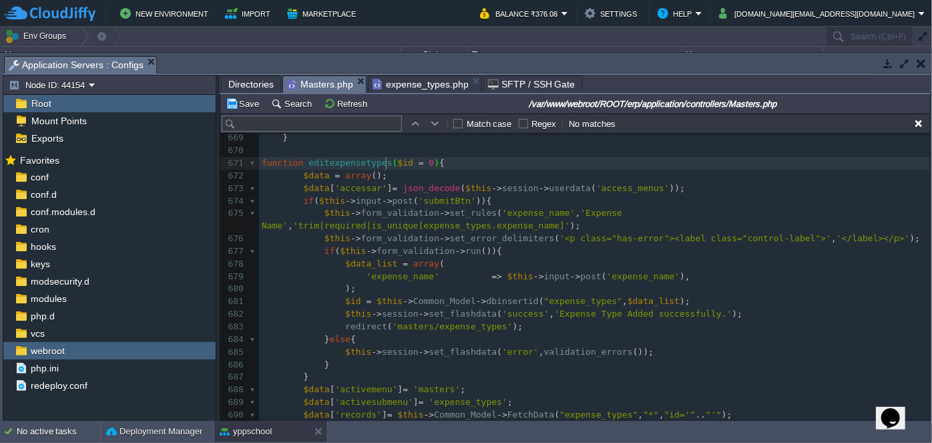
type textarea "$id"
drag, startPoint x: 384, startPoint y: 164, endPoint x: 400, endPoint y: 160, distance: 16.7
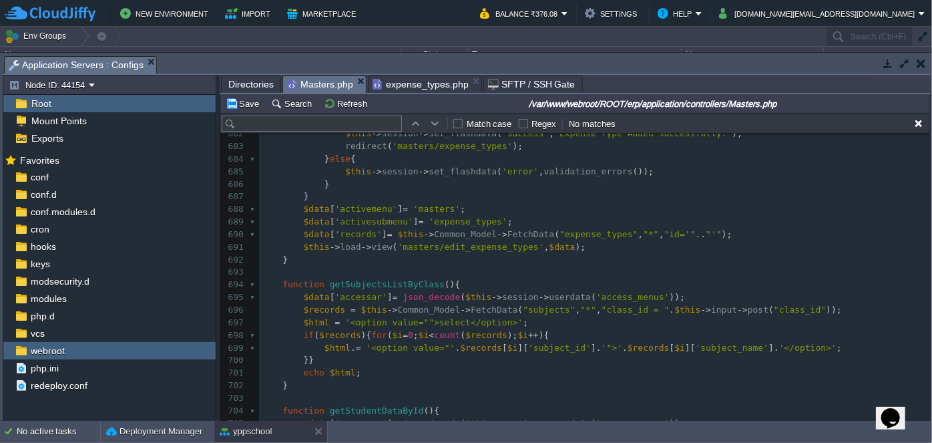
scroll to position [8972, 0]
drag, startPoint x: 676, startPoint y: 222, endPoint x: 730, endPoint y: 289, distance: 85.9
click at [676, 222] on div "xxxxxxxxxx 654 $this -> session -> set_flashdata ( 'error' , validation_errors …" at bounding box center [594, 158] width 671 height 792
click at [746, 227] on pre "$data [ 'records' ] = $this -> Common_Model -> FetchData ( "expense_types" , "*…" at bounding box center [594, 233] width 671 height 13
click at [535, 264] on pre "​" at bounding box center [594, 270] width 671 height 13
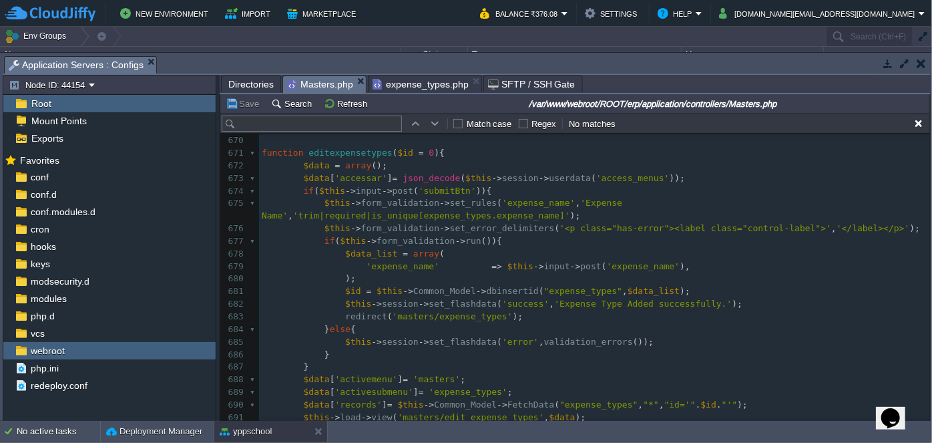
scroll to position [8912, 0]
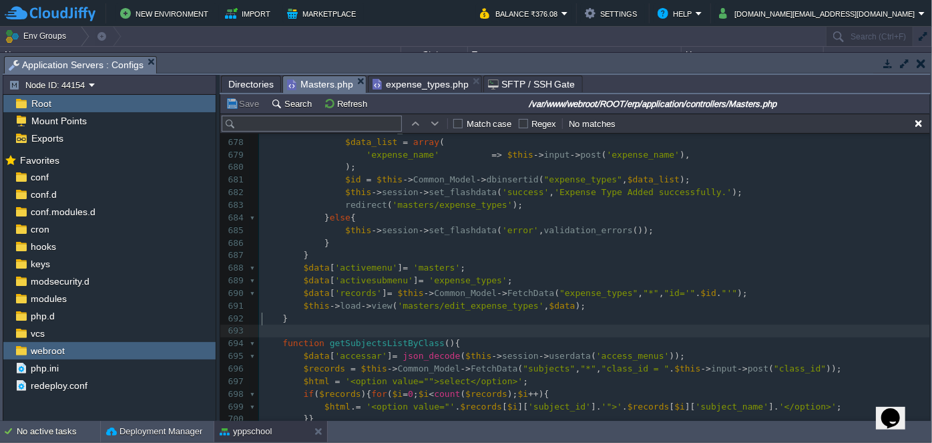
click at [434, 81] on span "expense_types.php" at bounding box center [420, 84] width 96 height 16
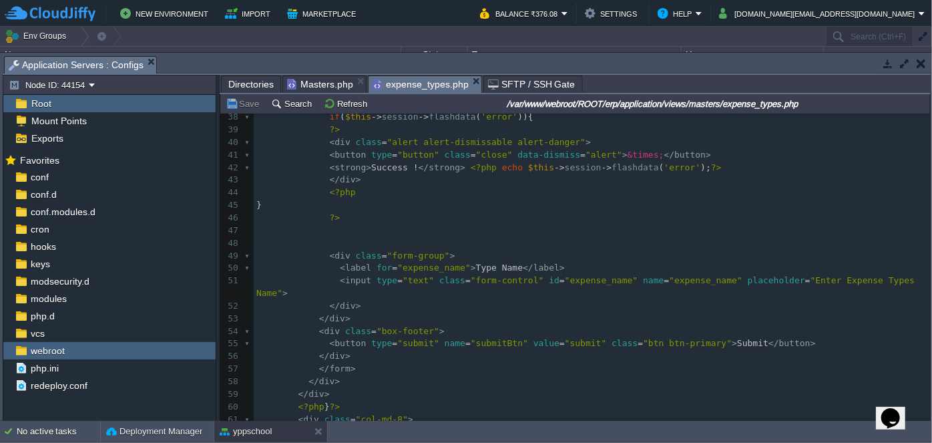
scroll to position [592, 0]
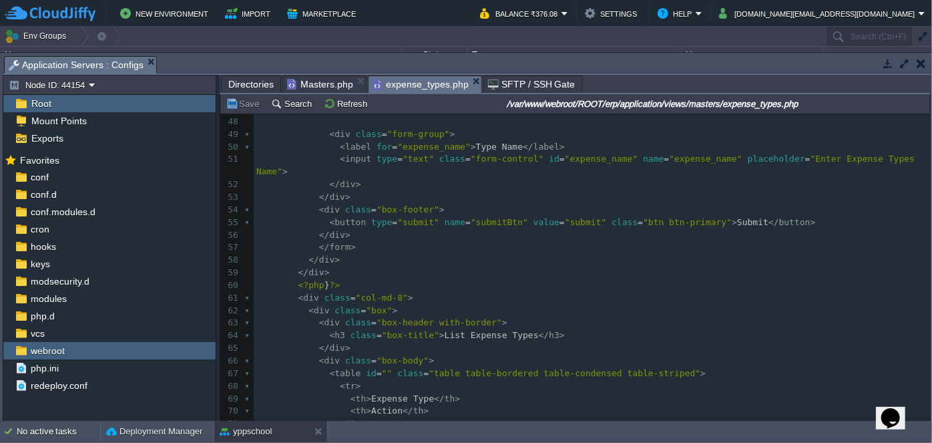
click at [252, 80] on span "Directories" at bounding box center [250, 84] width 45 height 16
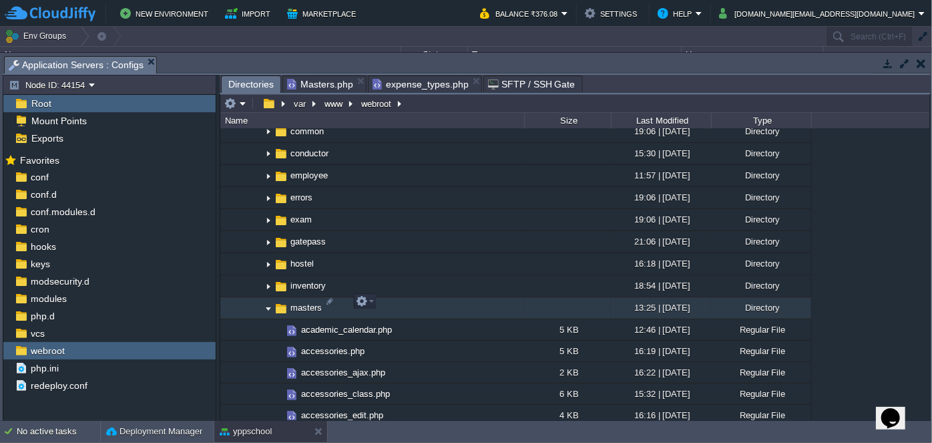
scroll to position [1395, 0]
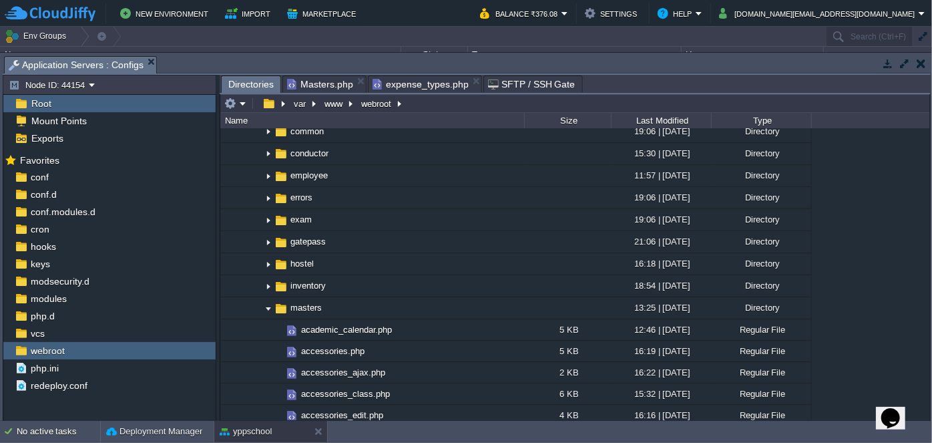
click at [433, 77] on span "expense_types.php" at bounding box center [420, 84] width 96 height 16
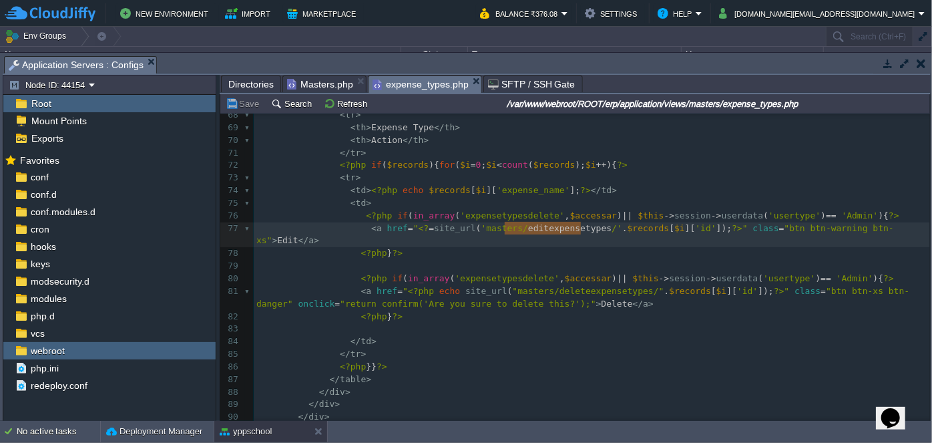
scroll to position [952, 0]
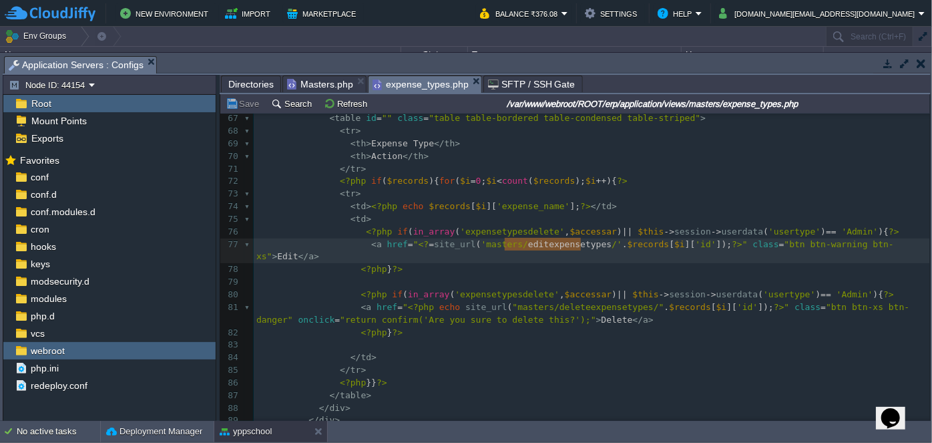
click at [329, 87] on span "Masters.php" at bounding box center [320, 84] width 66 height 16
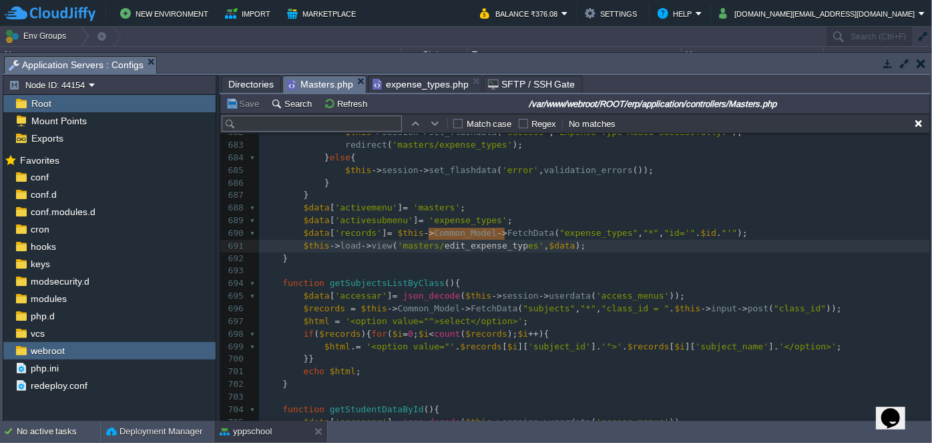
type textarea "edit_expense_types"
drag, startPoint x: 429, startPoint y: 236, endPoint x: 508, endPoint y: 232, distance: 79.5
click at [240, 85] on span "Directories" at bounding box center [250, 84] width 45 height 16
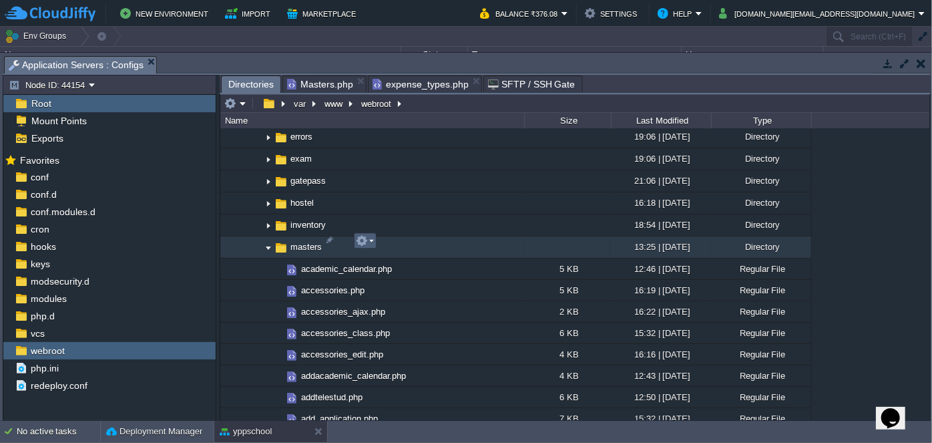
click at [372, 244] on em at bounding box center [365, 240] width 18 height 12
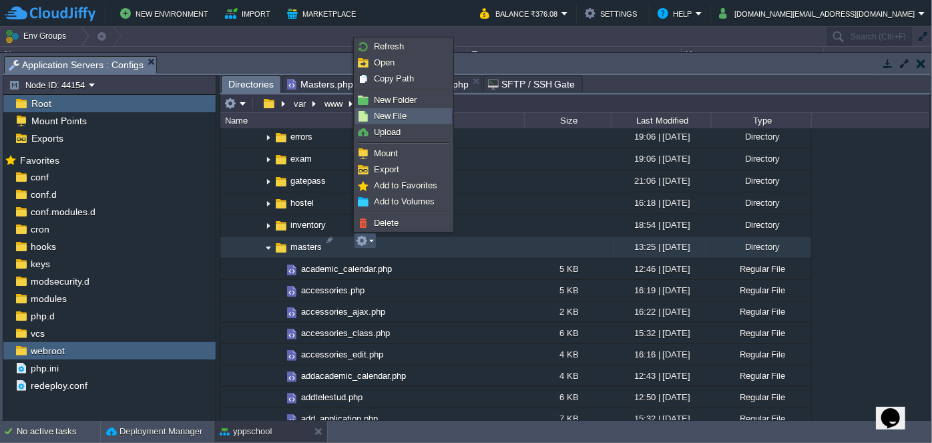
click at [405, 117] on span "New File" at bounding box center [390, 116] width 33 height 10
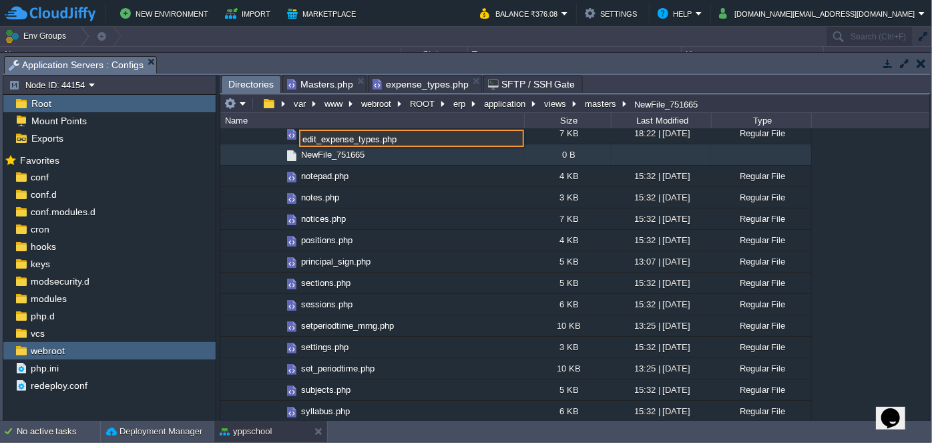
type input "edit_expense_types.php"
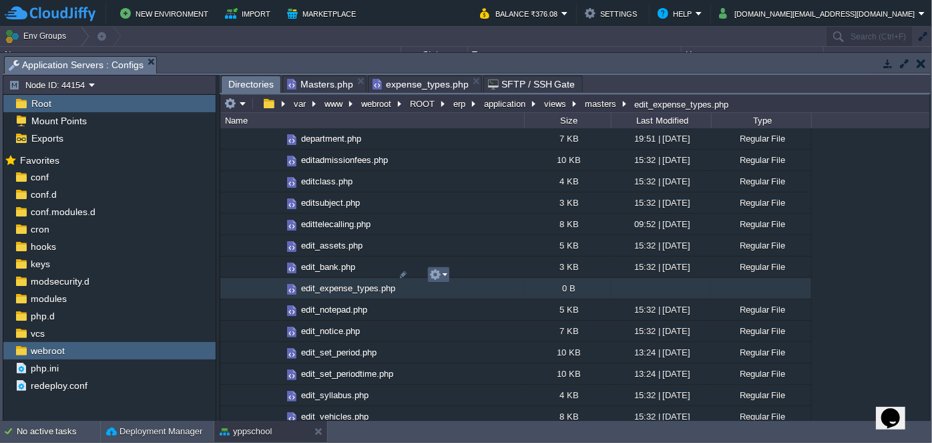
click at [445, 274] on em at bounding box center [438, 274] width 18 height 12
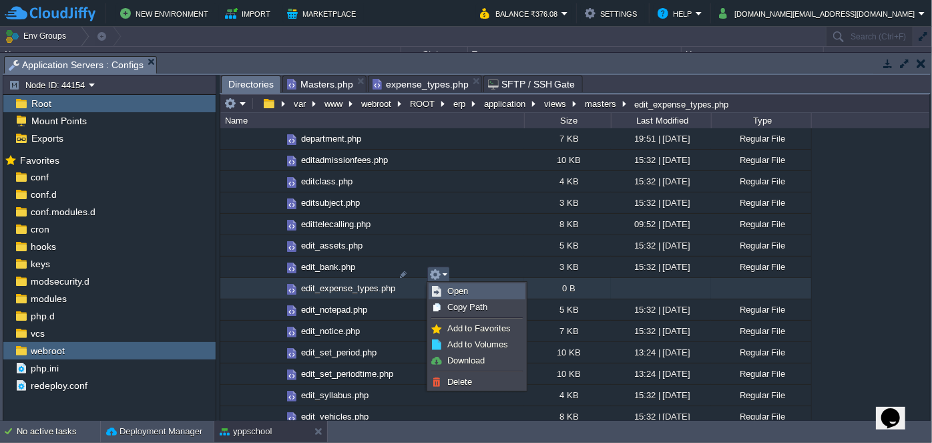
click at [467, 292] on span "Open" at bounding box center [457, 291] width 21 height 10
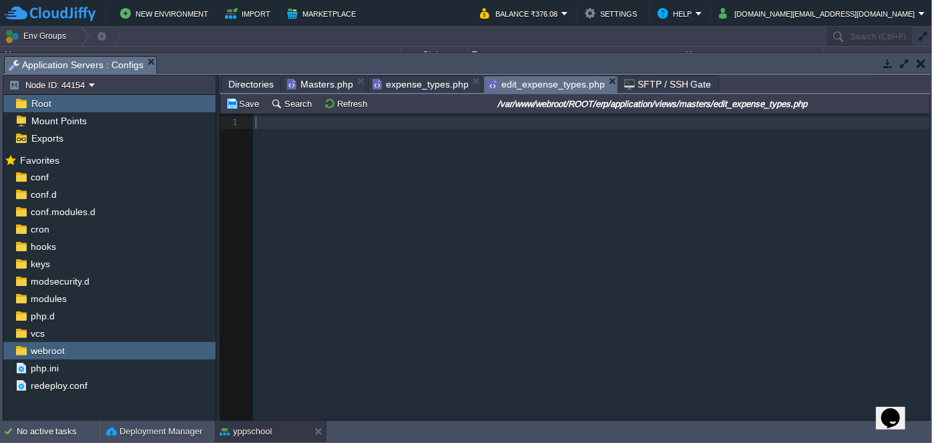
scroll to position [4, 0]
click at [408, 78] on span "expense_types.php" at bounding box center [420, 84] width 96 height 16
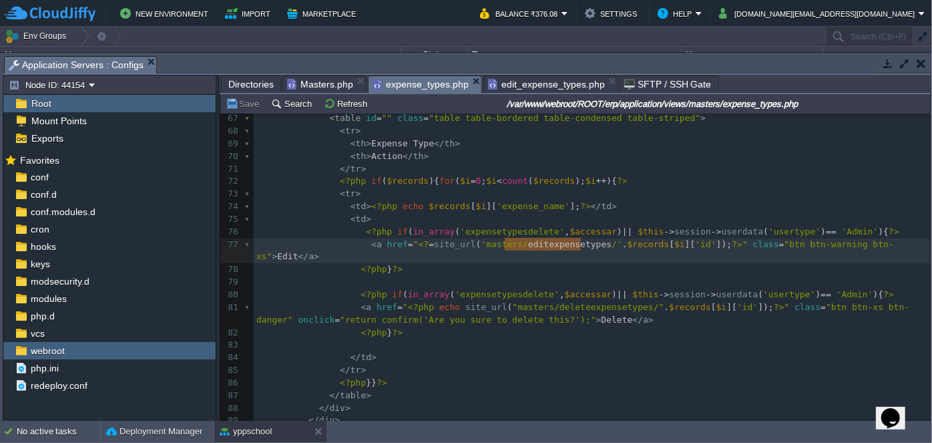
click at [602, 389] on pre "</ table >" at bounding box center [592, 395] width 676 height 13
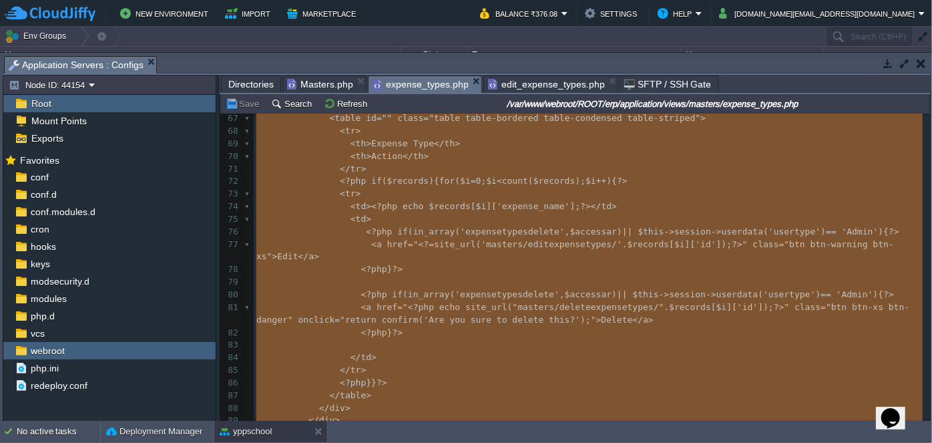
type textarea "<?php $this->load->view("common/meta");?> <div class="wrapper"> <?php $this->lo…"
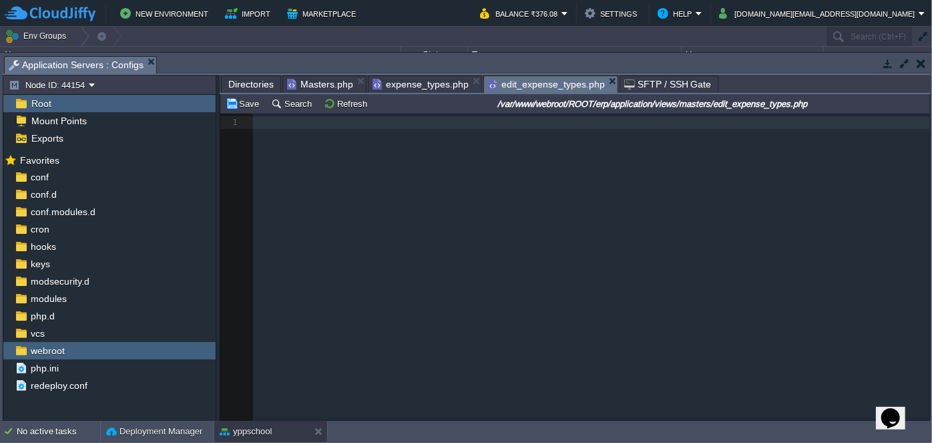
click at [539, 90] on span "edit_expense_types.php" at bounding box center [546, 84] width 117 height 17
click at [453, 129] on div "1 1 ​" at bounding box center [594, 122] width 682 height 18
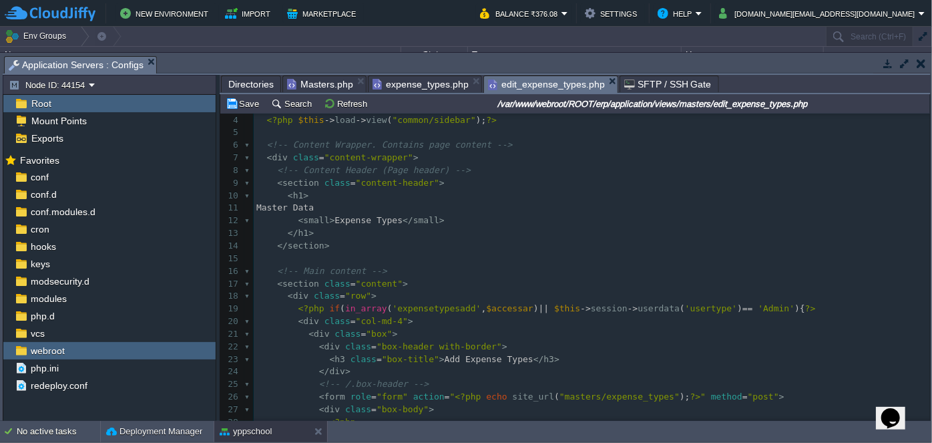
scroll to position [60, 0]
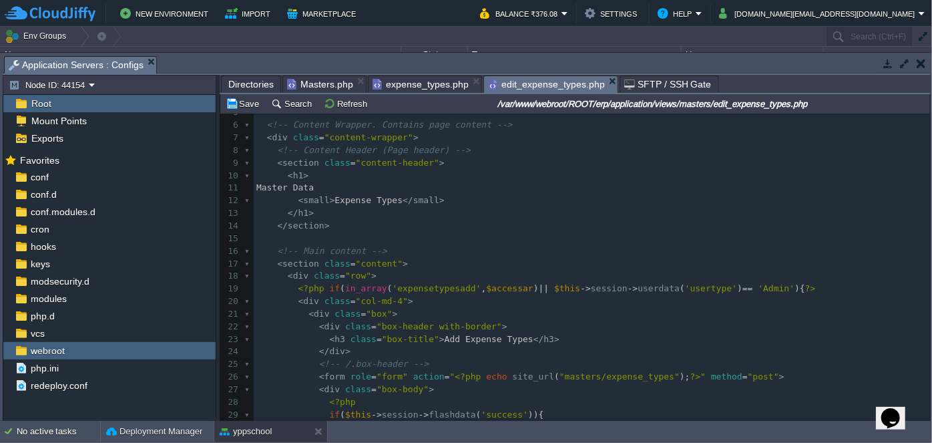
click at [443, 340] on div "xxxxxxxxxx 104 </ html > 1 <?php $this -> load -> view ( "common/meta" ); ?> 2 …" at bounding box center [592, 288] width 676 height 465
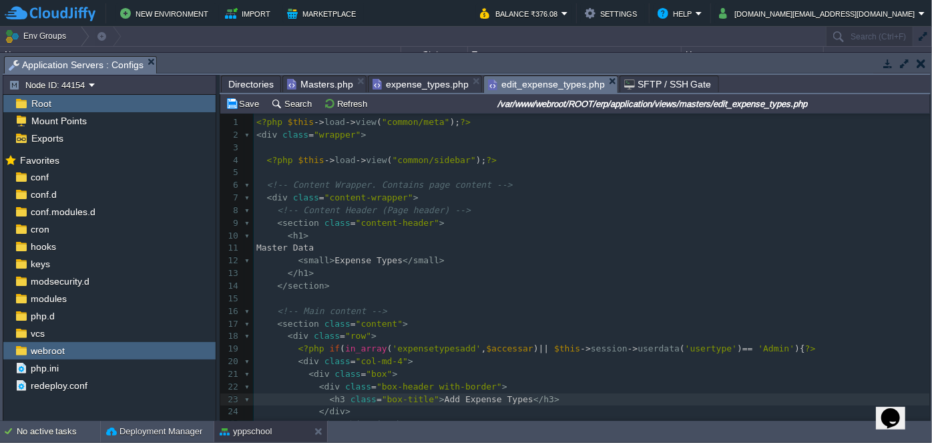
scroll to position [120, 0]
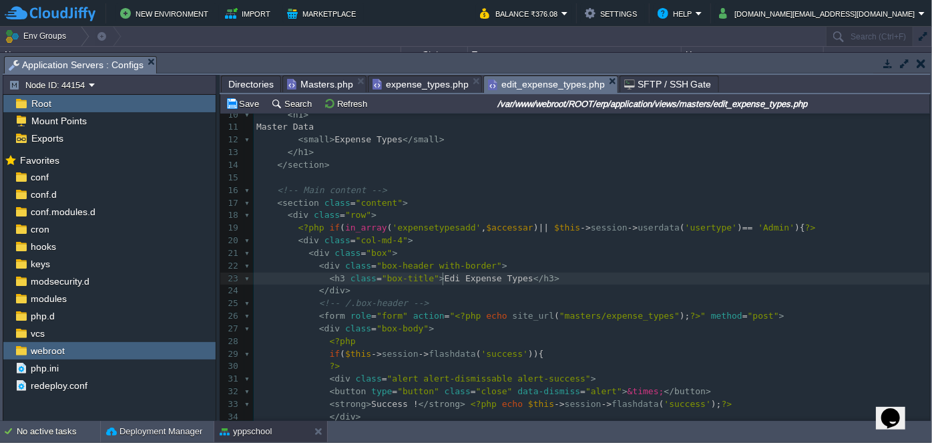
type textarea "Edit"
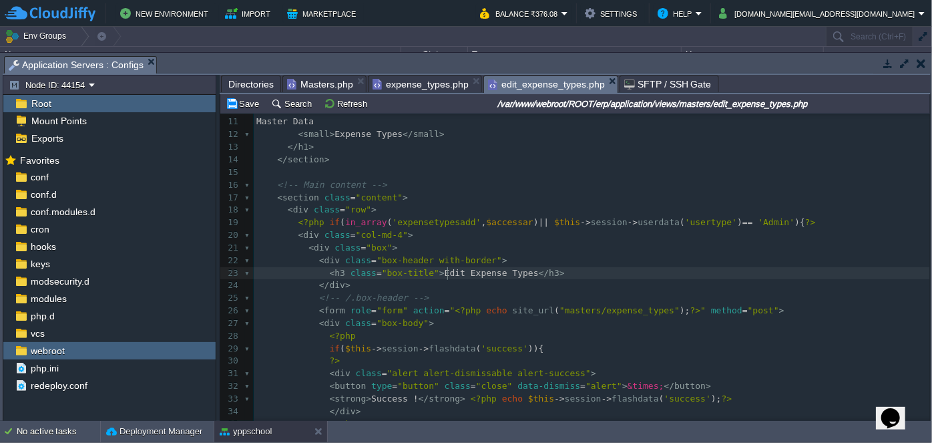
scroll to position [121, 0]
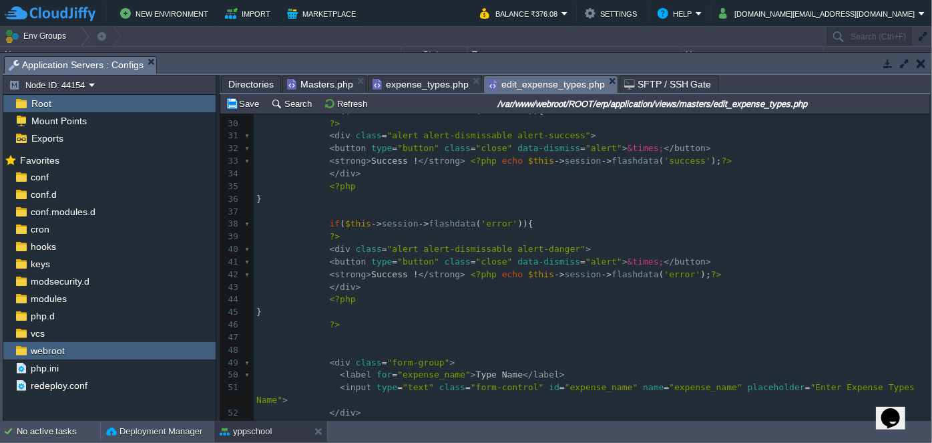
click at [325, 83] on span "Masters.php" at bounding box center [320, 84] width 66 height 16
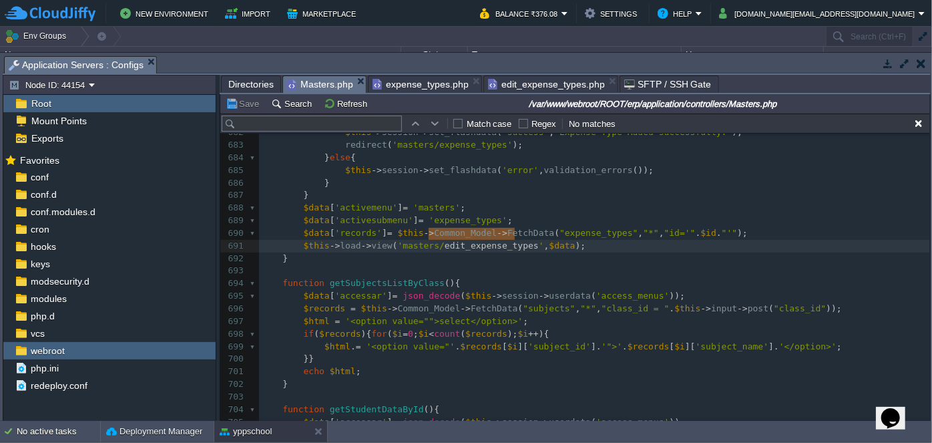
click at [555, 79] on span "edit_expense_types.php" at bounding box center [546, 84] width 117 height 16
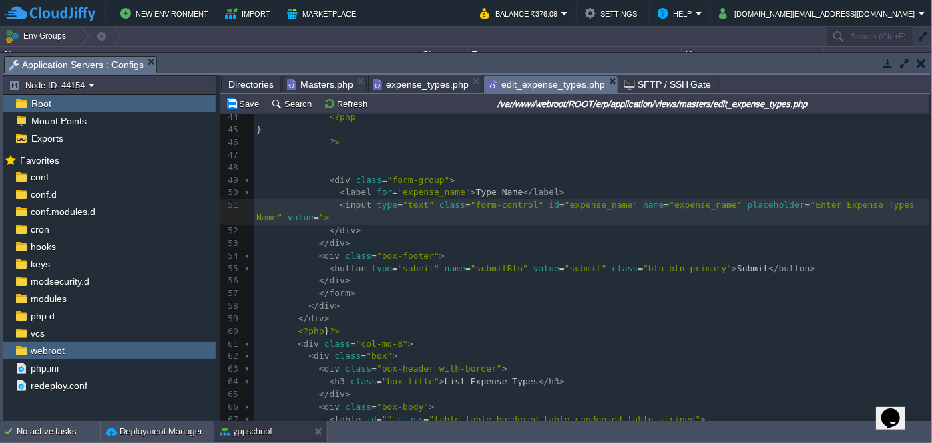
type textarea "value="""
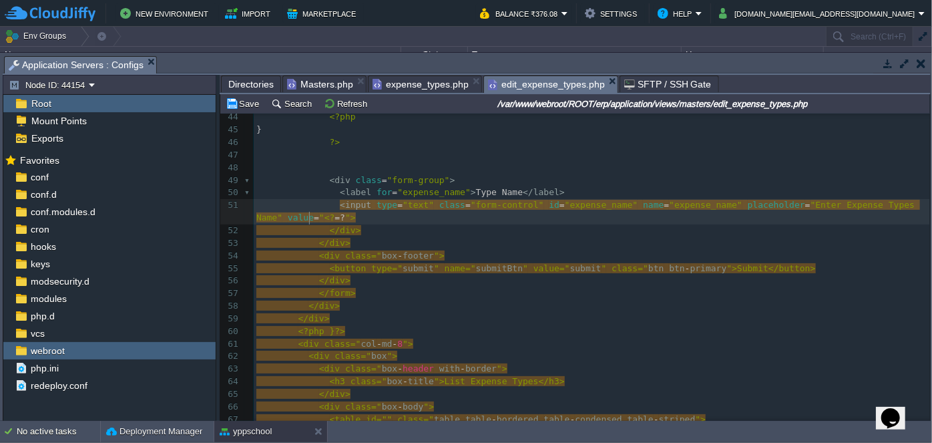
type textarea "<?=?>"
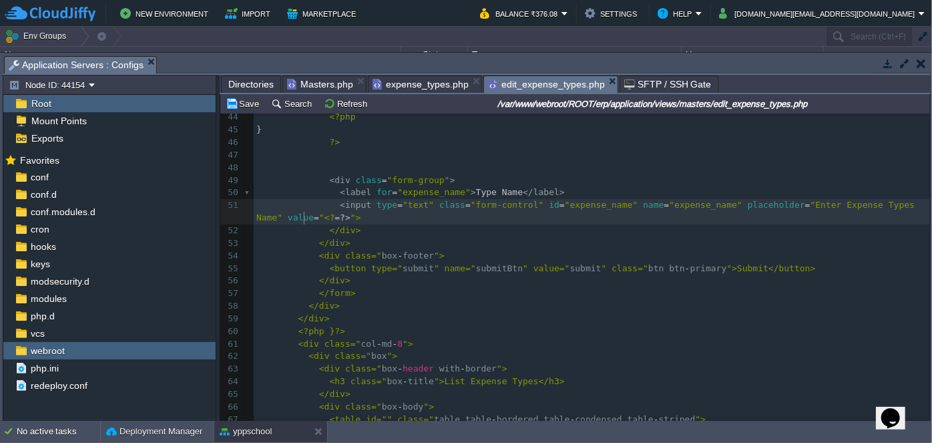
click at [306, 216] on div "xxxxxxxxxx 104 16 <!-- Main content --> 17 < section class = "content" > 18 < d…" at bounding box center [592, 161] width 676 height 805
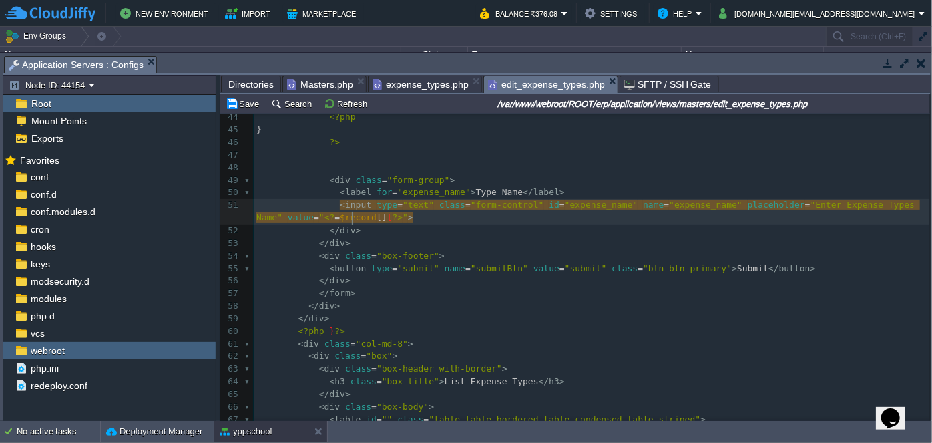
type textarea "$record[][]"
type textarea "0"
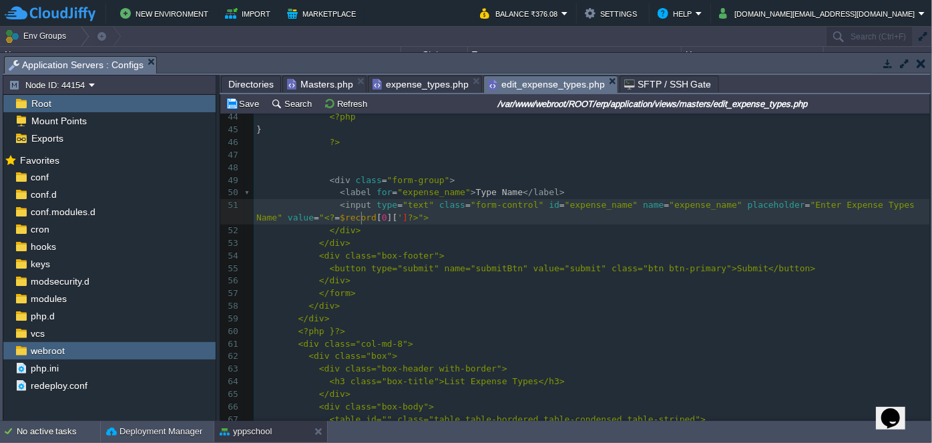
type textarea "''"
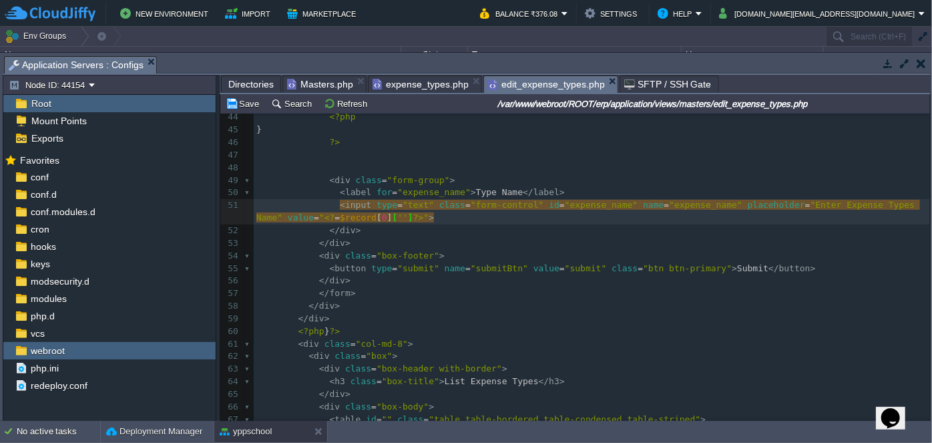
click at [316, 77] on span "Masters.php" at bounding box center [320, 84] width 66 height 16
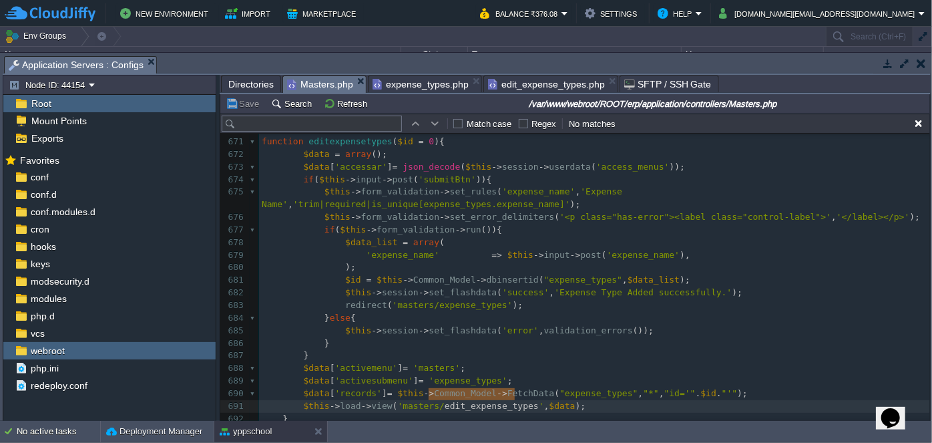
scroll to position [8791, 0]
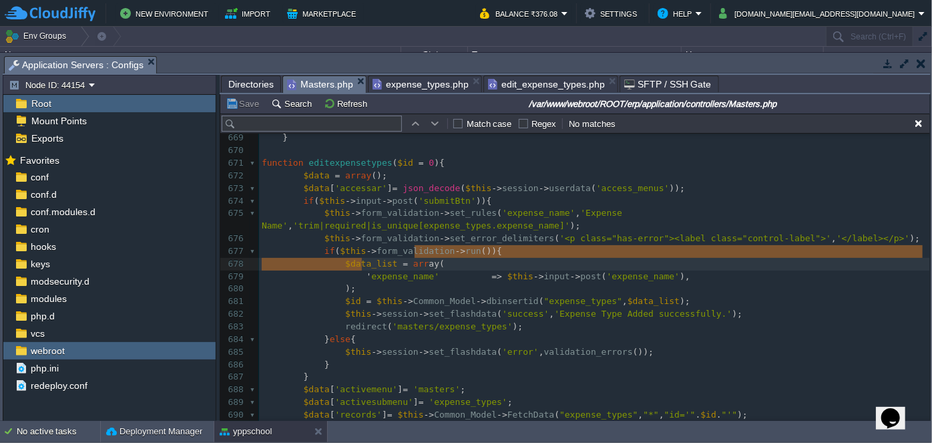
type textarea "expense_name"
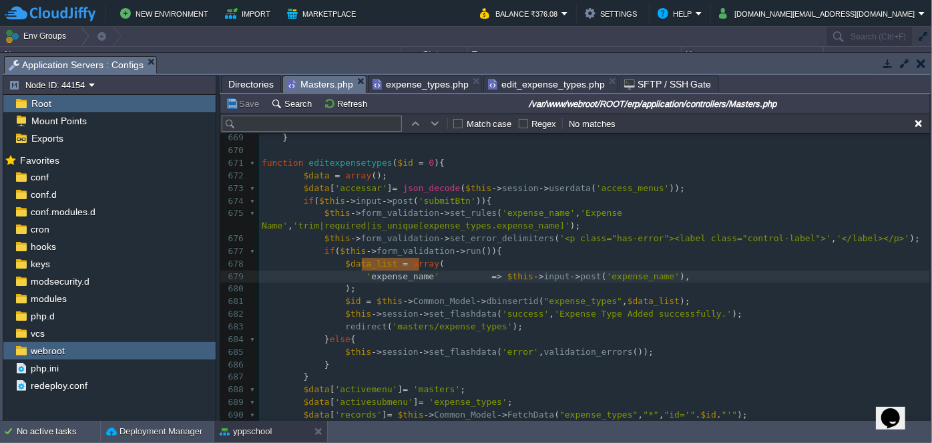
drag, startPoint x: 359, startPoint y: 265, endPoint x: 418, endPoint y: 259, distance: 59.0
click at [536, 77] on span "edit_expense_types.php" at bounding box center [546, 84] width 117 height 16
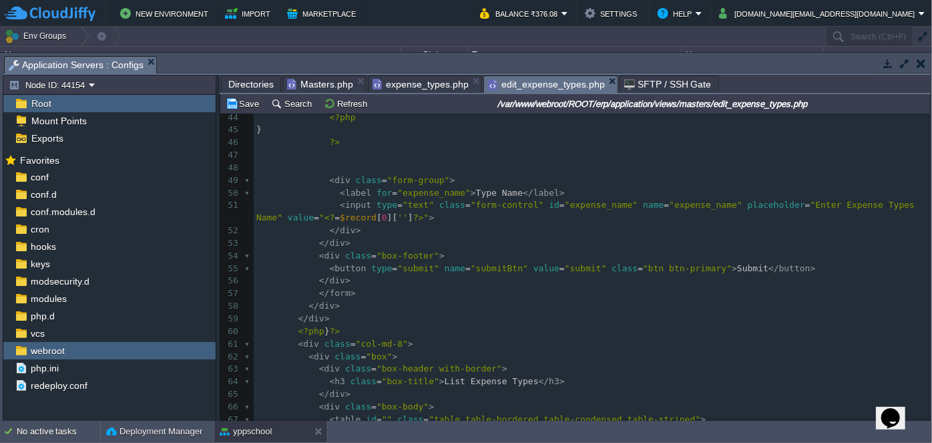
scroll to position [455, 0]
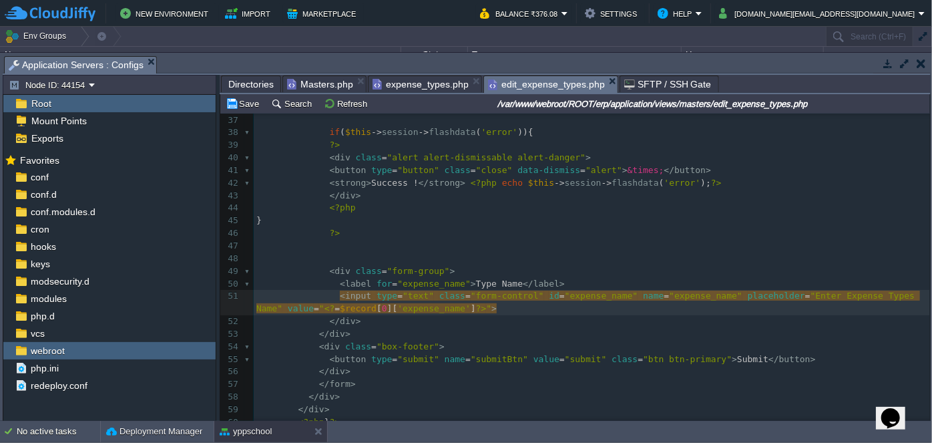
click at [498, 315] on pre "</ div >" at bounding box center [592, 321] width 676 height 13
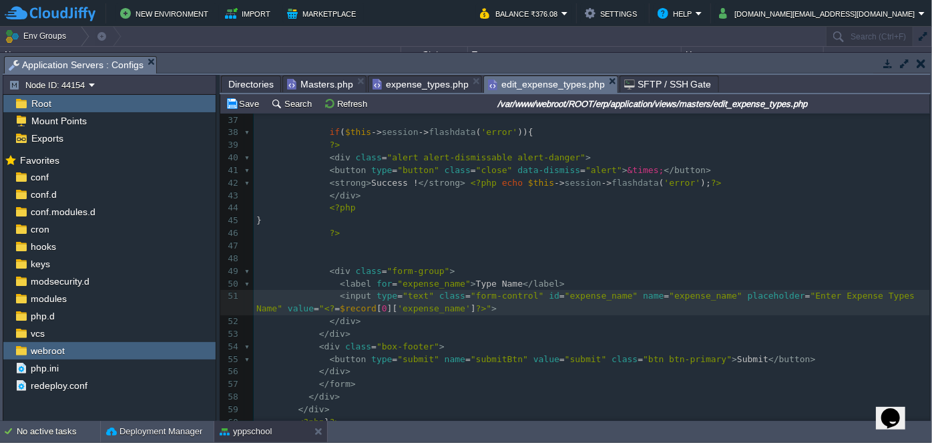
click at [310, 76] on span "Masters.php" at bounding box center [320, 84] width 66 height 16
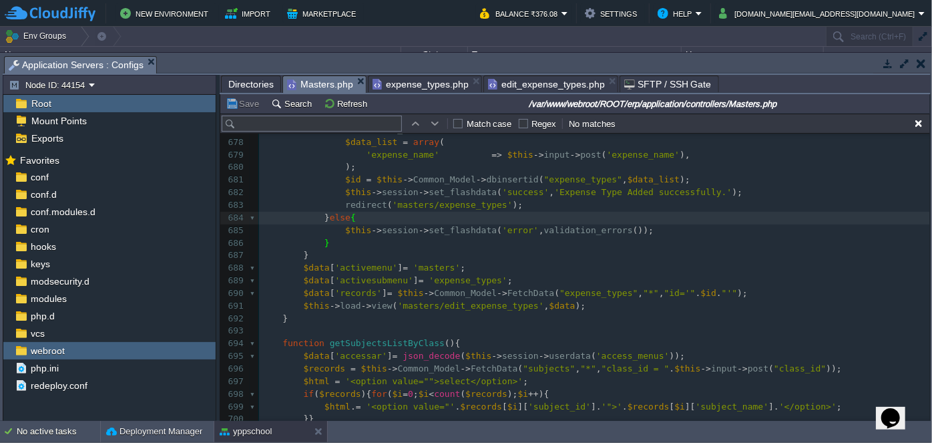
scroll to position [8852, 0]
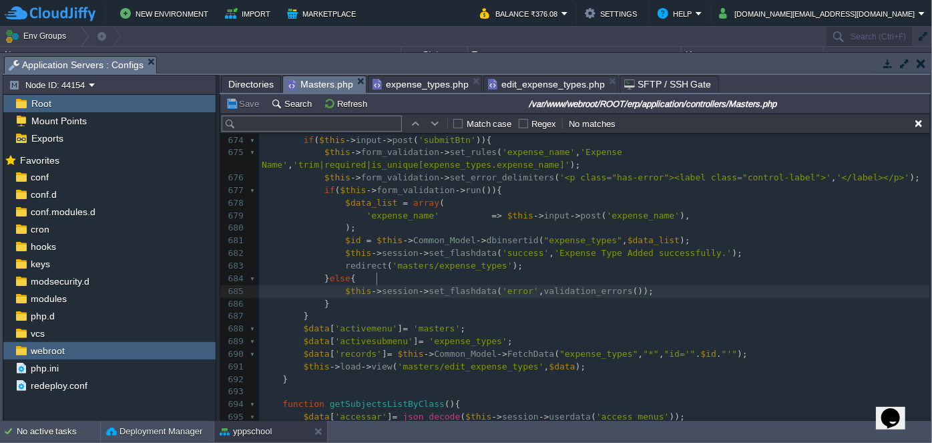
click at [377, 281] on div "xxxxxxxxxx 654 $this -> session -> set_flashdata ( 'error' , validation_errors …" at bounding box center [594, 279] width 671 height 792
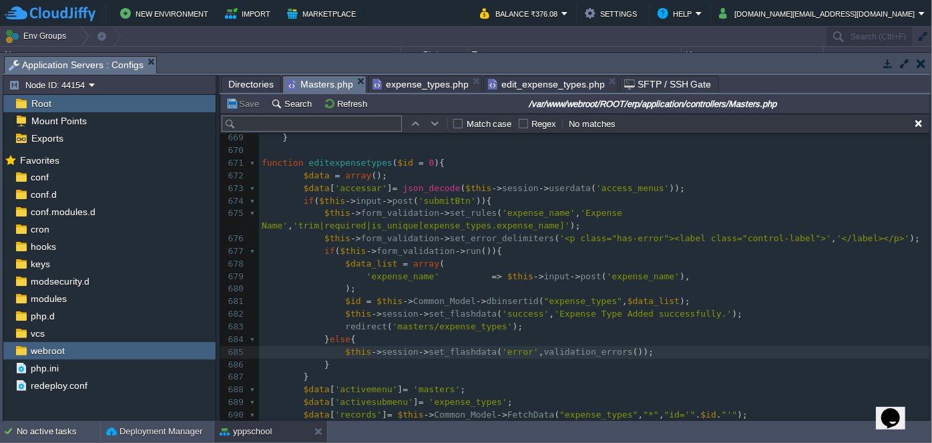
scroll to position [8833, 0]
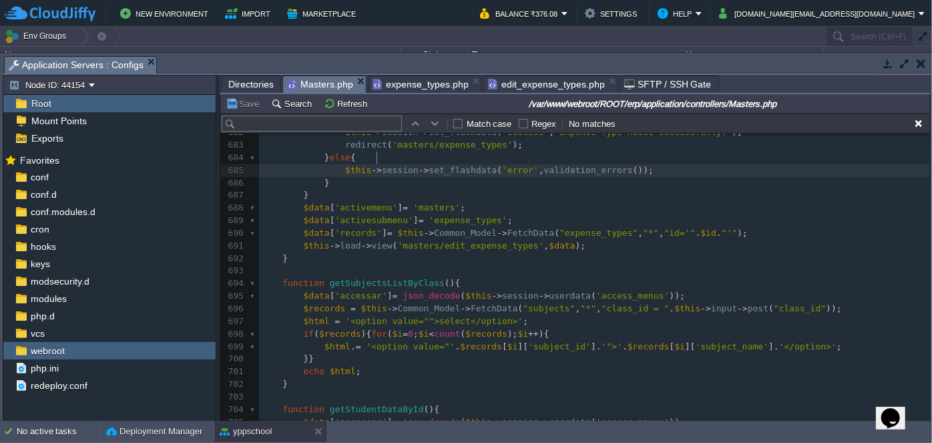
click at [366, 218] on div "xxxxxxxxxx 654 $this -> session -> set_flashdata ( 'error' , validation_errors …" at bounding box center [594, 158] width 671 height 792
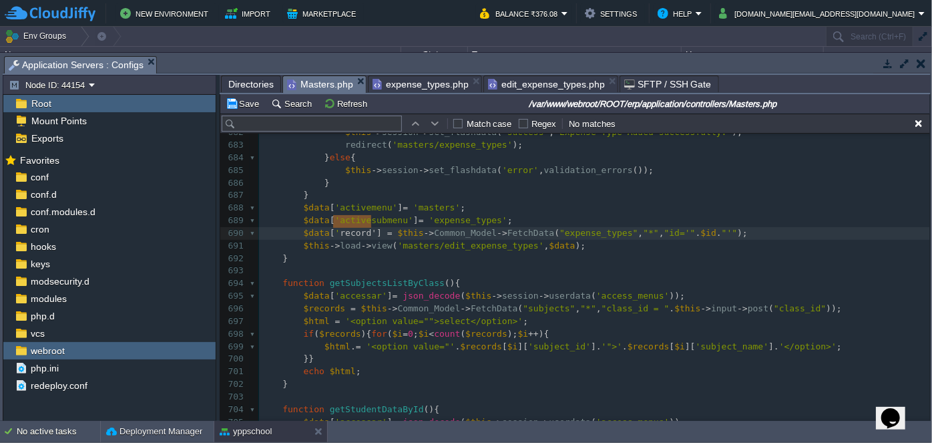
type textarea "record"
drag, startPoint x: 333, startPoint y: 219, endPoint x: 362, endPoint y: 216, distance: 28.8
click at [559, 83] on span "edit_expense_types.php" at bounding box center [546, 84] width 117 height 16
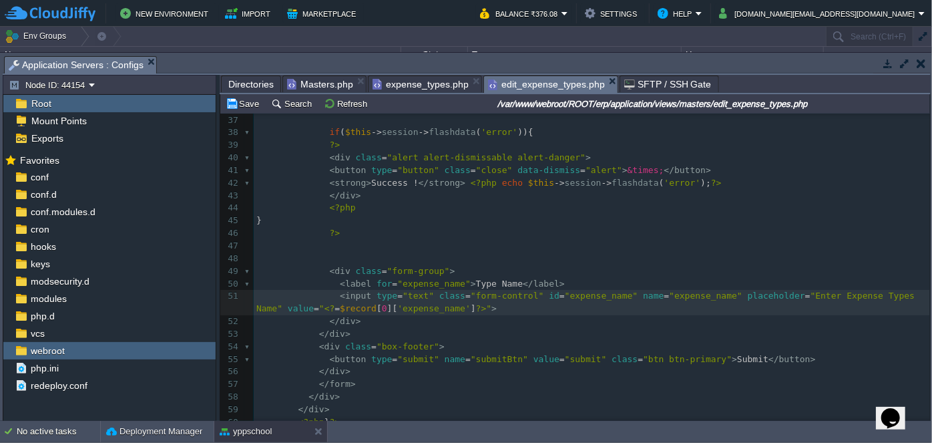
click at [454, 318] on pre "</ div >" at bounding box center [592, 321] width 676 height 13
type textarea "record"
drag, startPoint x: 311, startPoint y: 307, endPoint x: 339, endPoint y: 304, distance: 28.2
paste textarea
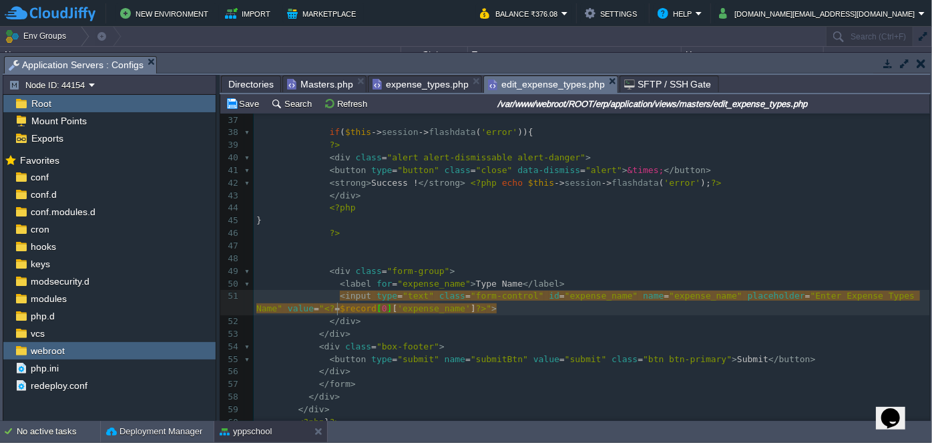
click at [421, 325] on pre "</ div >" at bounding box center [592, 321] width 676 height 13
click at [424, 309] on div at bounding box center [423, 308] width 1 height 13
type textarea ";"
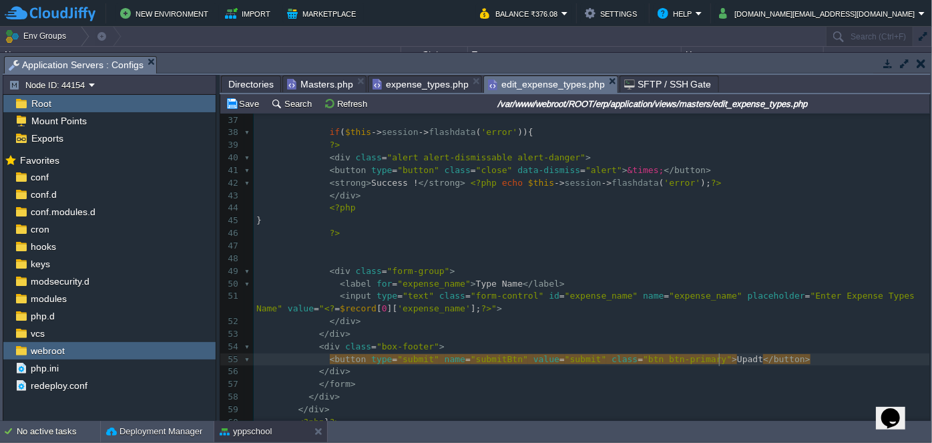
type textarea "Upadte"
click at [680, 330] on pre "</ div >" at bounding box center [592, 334] width 676 height 13
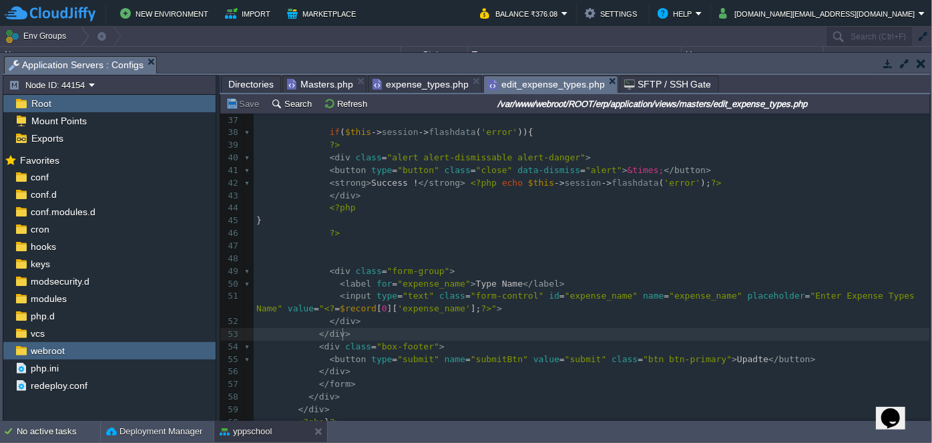
click at [324, 81] on span "Masters.php" at bounding box center [320, 84] width 66 height 16
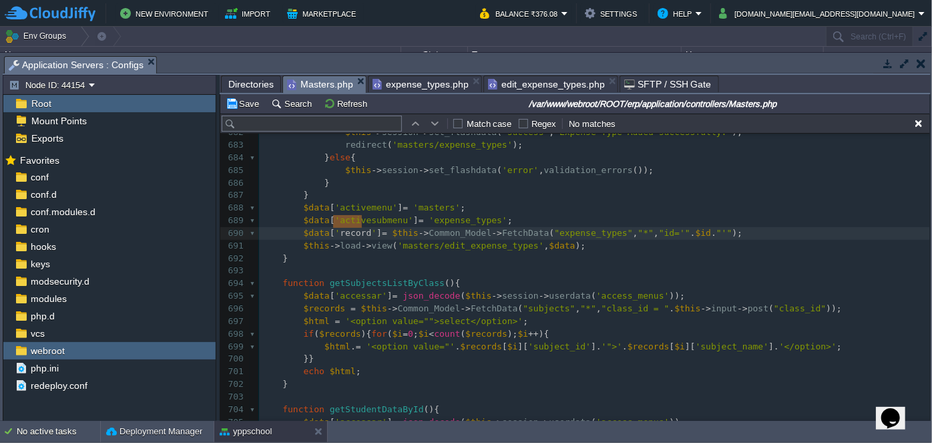
click at [582, 264] on pre "​" at bounding box center [594, 270] width 671 height 13
type textarea "1 ORDER BY expense_name ASC"
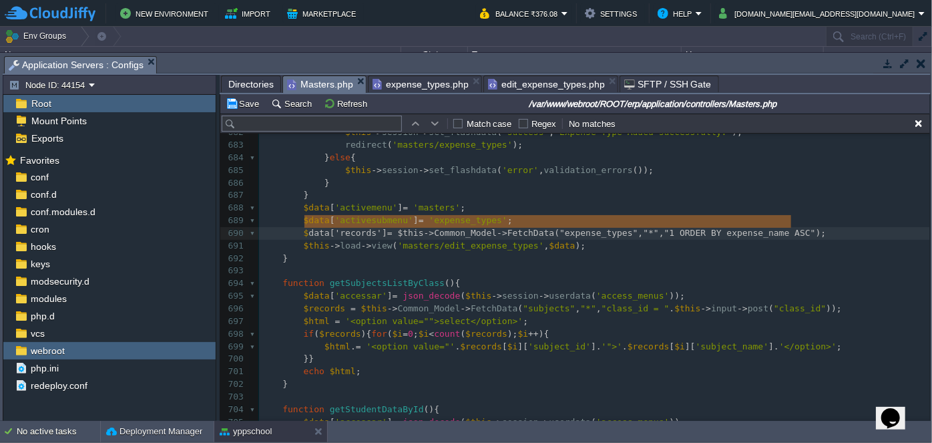
type textarea "$data['records'] = $this->Common_Model->FetchData("expense_types", "*", "1 ORDE…"
drag, startPoint x: 802, startPoint y: 218, endPoint x: 302, endPoint y: 221, distance: 500.6
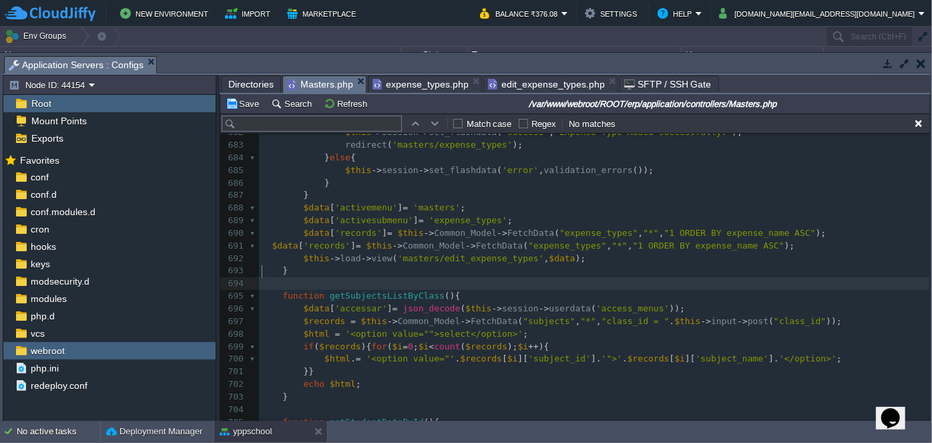
click at [631, 277] on pre "​" at bounding box center [594, 283] width 671 height 13
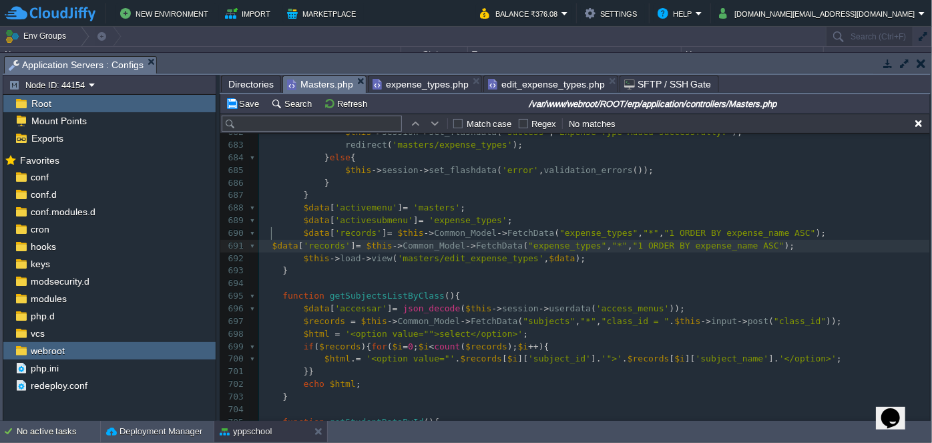
click at [270, 229] on div "xxxxxxxxxx 654 $this -> session -> set_flashdata ( 'error' , validation_errors …" at bounding box center [594, 164] width 671 height 805
click at [366, 234] on div "xxxxxxxxxx 654 $this -> session -> set_flashdata ( 'error' , validation_errors …" at bounding box center [594, 164] width 671 height 805
type textarea "id=''"
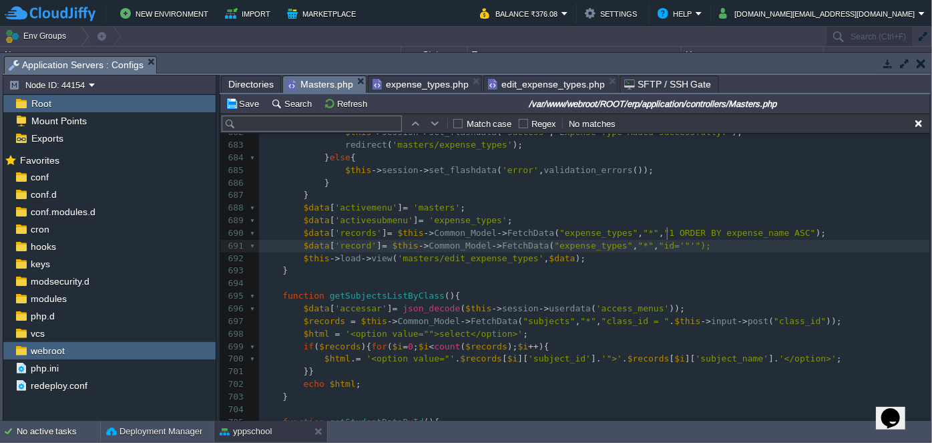
type textarea """"
type textarea ".."
type textarea "$id"
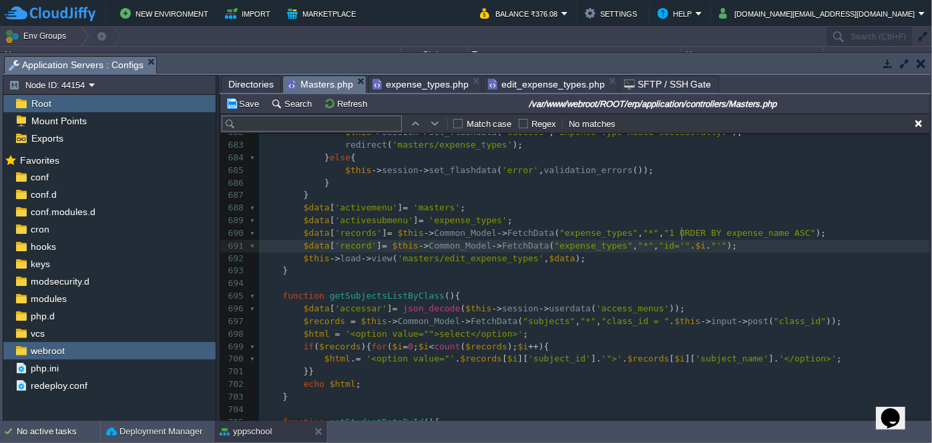
scroll to position [4, 13]
click at [752, 240] on pre "$data [ 'record' ] = $this -> Common_Model -> FetchData ( "expense_types" , "*"…" at bounding box center [594, 246] width 671 height 13
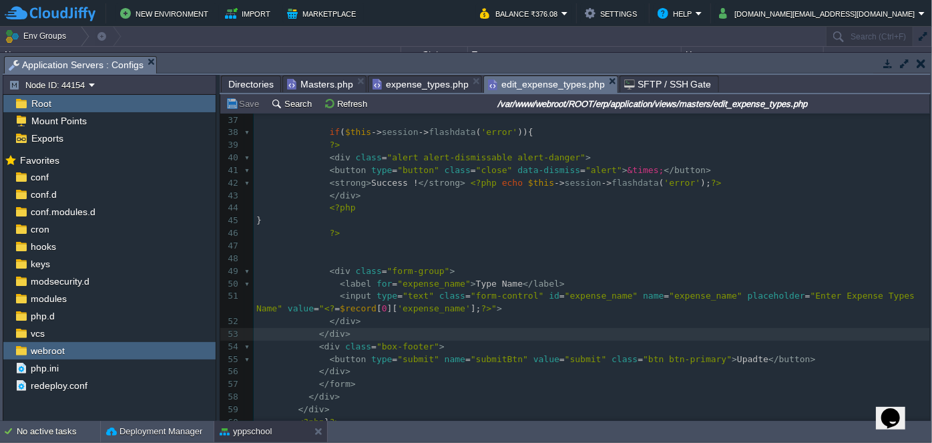
click at [541, 85] on span "edit_expense_types.php" at bounding box center [546, 84] width 117 height 17
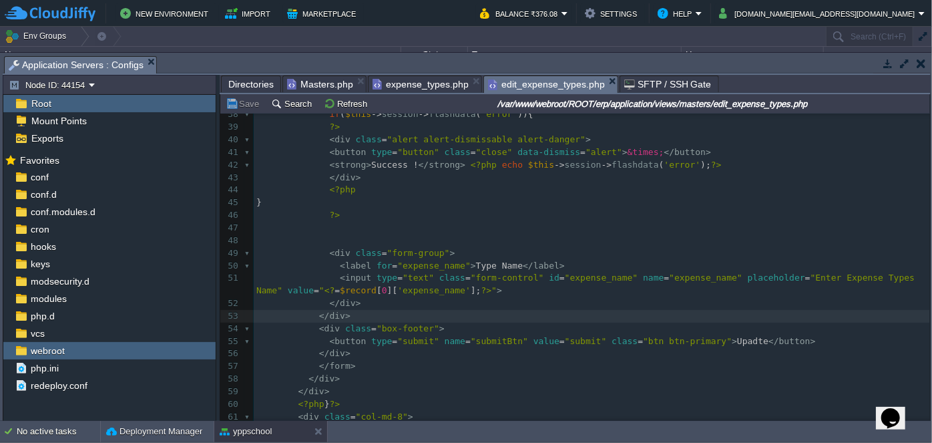
scroll to position [455, 0]
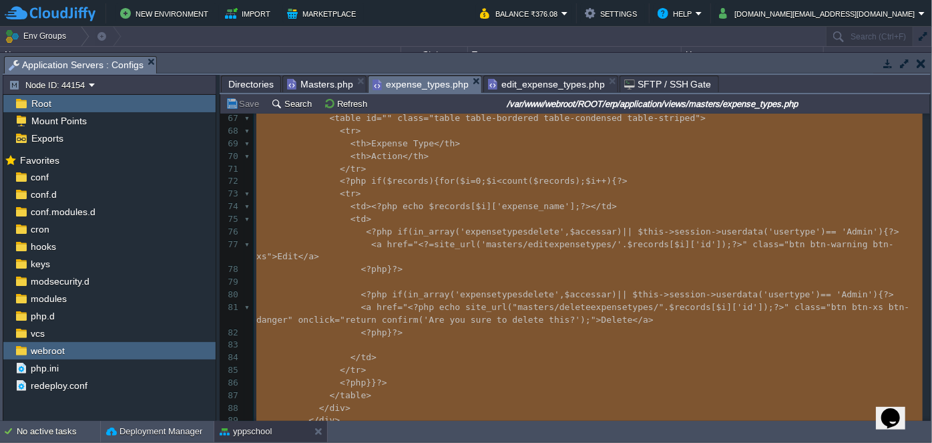
click at [400, 81] on span "expense_types.php" at bounding box center [420, 84] width 96 height 17
type textarea "-"
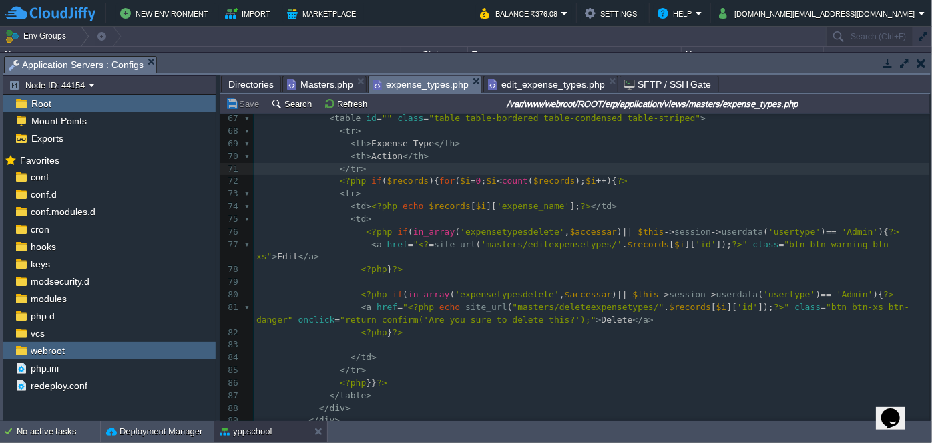
scroll to position [894, 0]
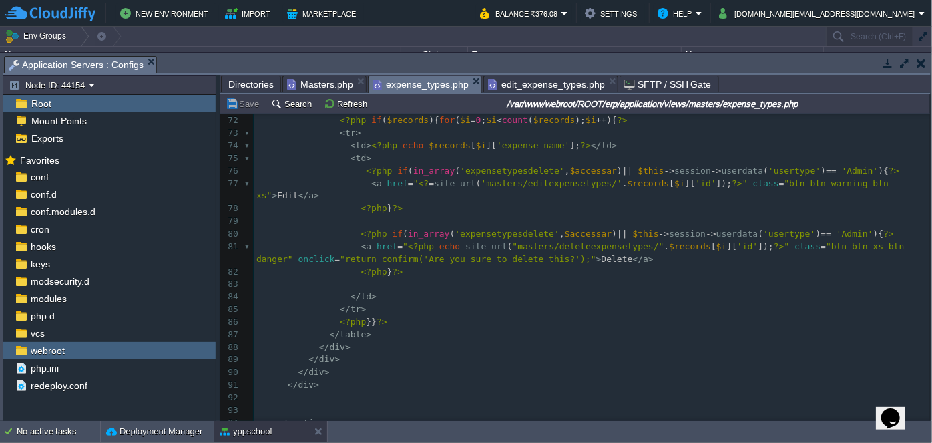
click at [519, 85] on span "edit_expense_types.php" at bounding box center [546, 84] width 117 height 16
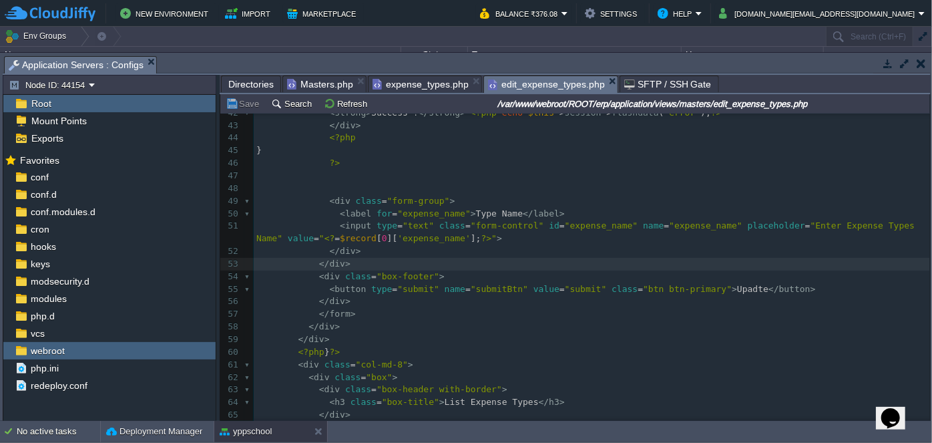
scroll to position [623, 0]
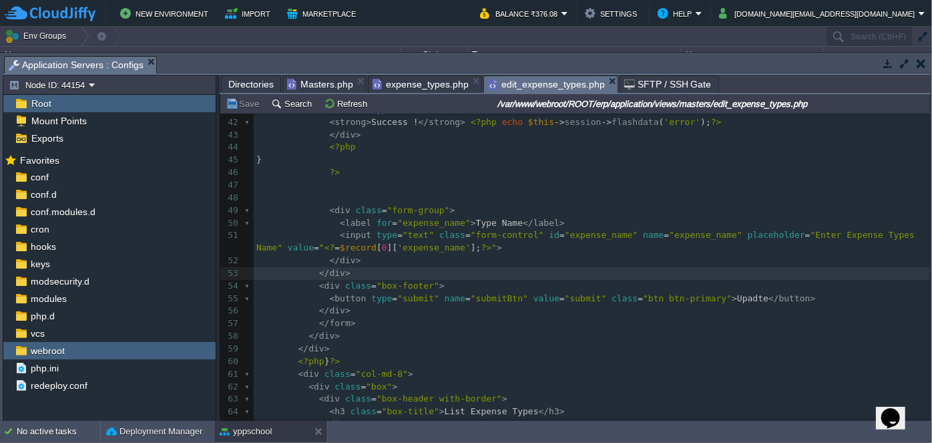
click at [318, 87] on span "Masters.php" at bounding box center [320, 84] width 66 height 16
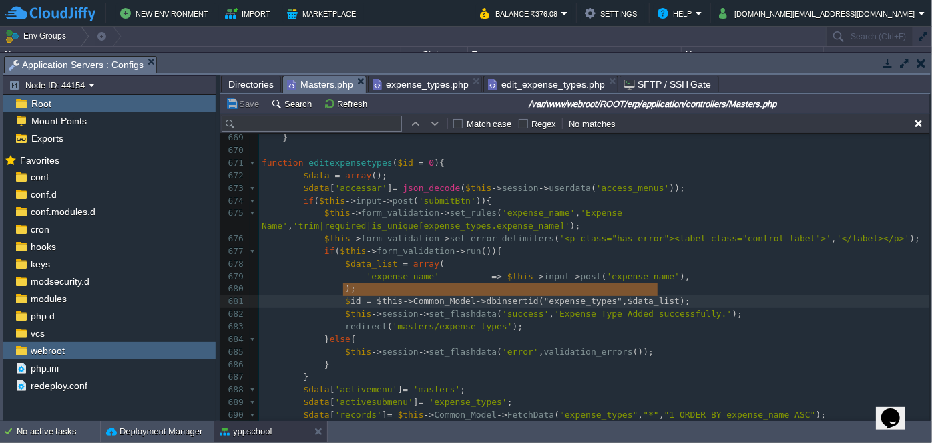
type textarea "$id = $this->Common_Model->dbinsertid("expense_types", $data_list);"
drag, startPoint x: 678, startPoint y: 283, endPoint x: 340, endPoint y: 290, distance: 338.5
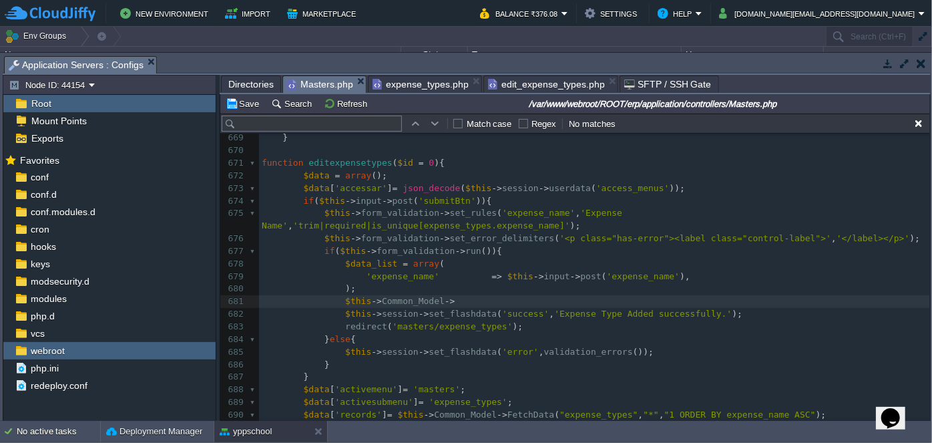
type textarea "$this->Common_Model->"
paste textarea "("
type textarea "();"
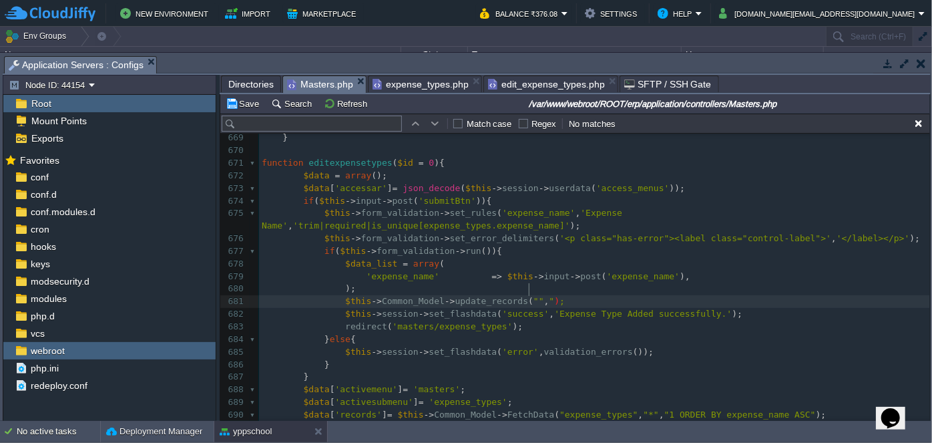
type textarea ""","""
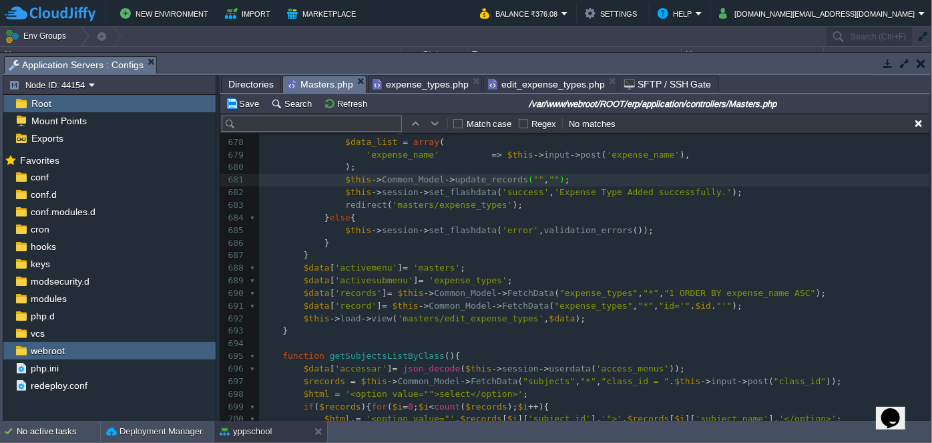
scroll to position [8852, 0]
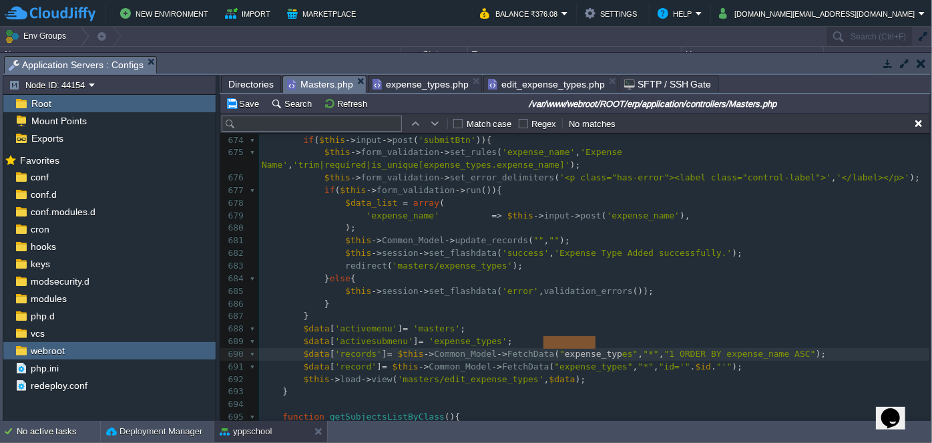
type textarea "expense_types"
drag, startPoint x: 544, startPoint y: 339, endPoint x: 605, endPoint y: 338, distance: 60.7
click at [515, 222] on div "xxxxxxxxxx 654 $this -> session -> set_flashdata ( 'error' , validation_errors …" at bounding box center [594, 241] width 671 height 717
click at [591, 224] on div "xxxxxxxxxx 654 $this -> session -> set_flashdata ( 'error' , validation_errors …" at bounding box center [594, 241] width 671 height 717
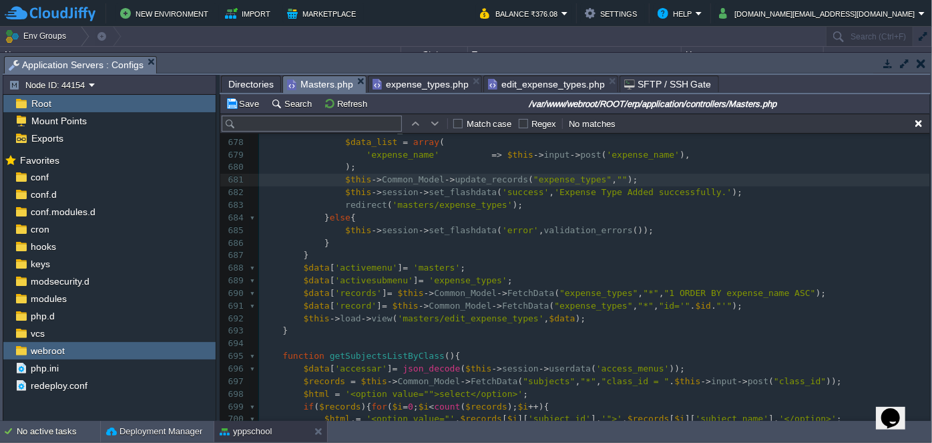
type textarea "id"
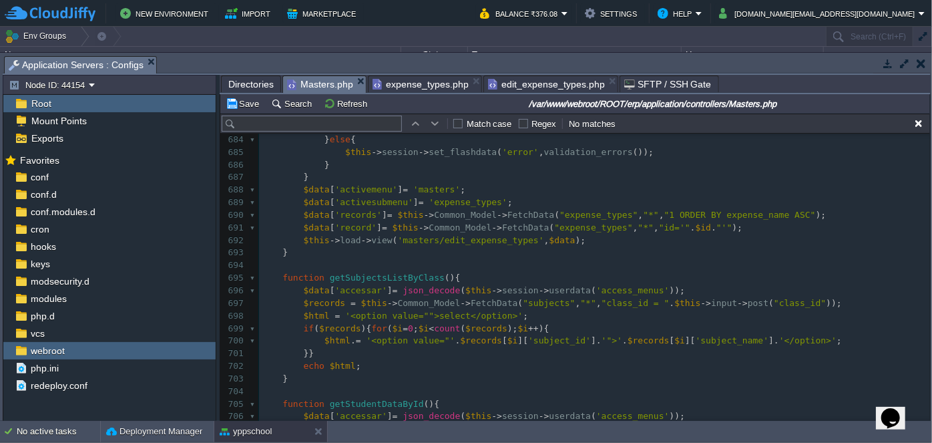
scroll to position [8972, 0]
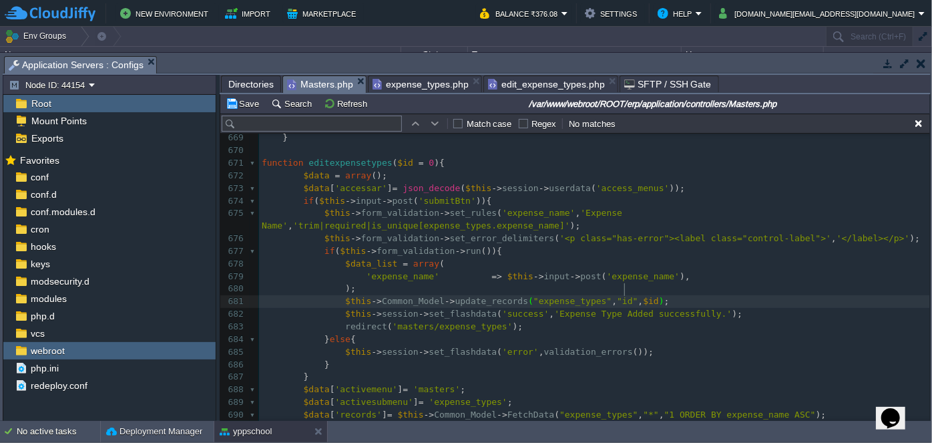
type textarea ",$id,"
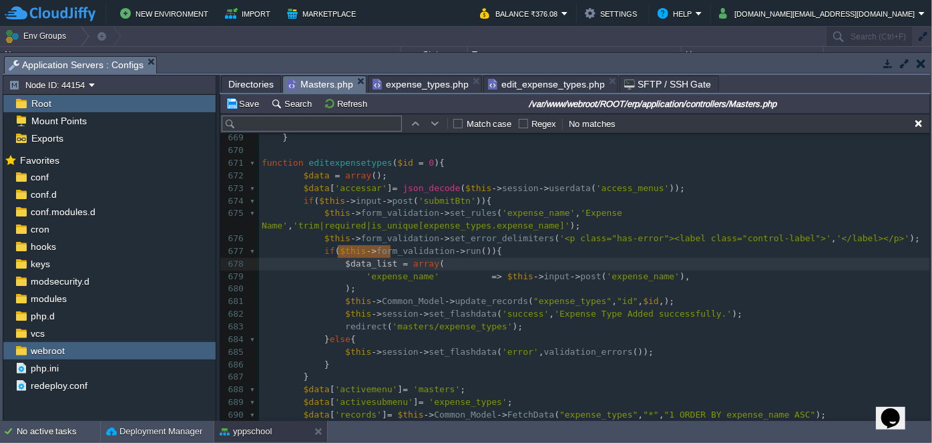
type textarea "$data_list"
drag, startPoint x: 336, startPoint y: 251, endPoint x: 387, endPoint y: 252, distance: 50.7
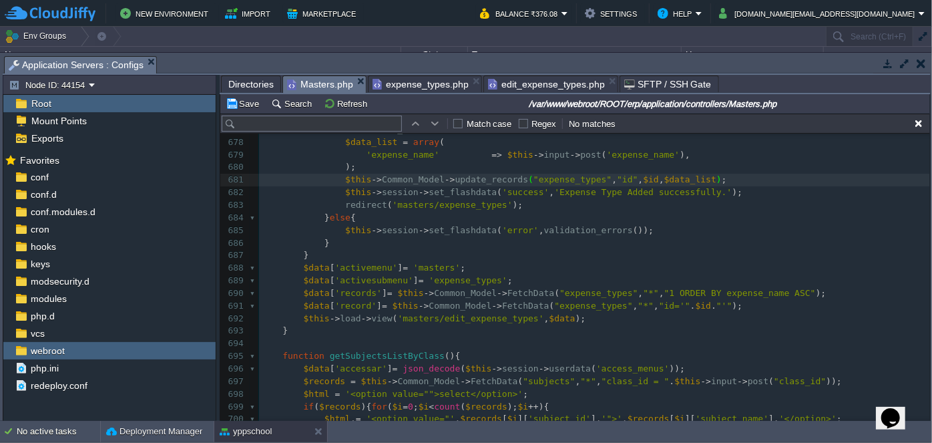
click at [590, 199] on pre "redirect ( 'masters/expense_types' );" at bounding box center [594, 205] width 671 height 13
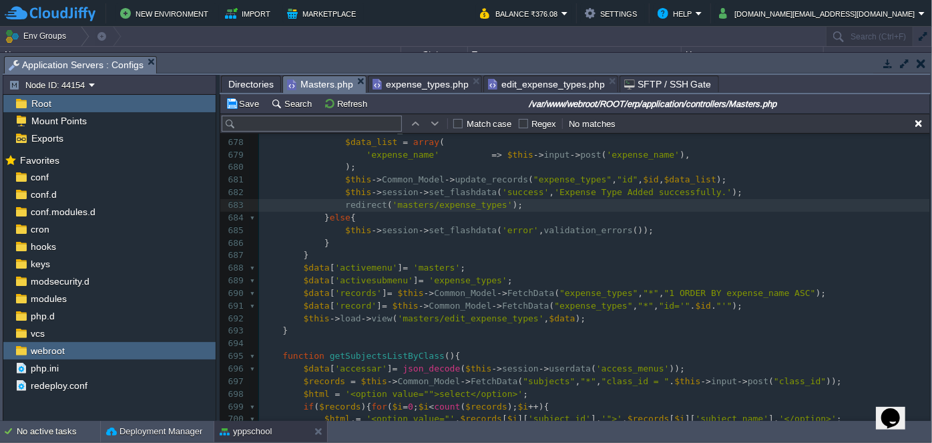
click at [595, 178] on div "xxxxxxxxxx 654 $this -> session -> set_flashdata ( 'error' , validation_errors …" at bounding box center [594, 187] width 671 height 730
click at [615, 180] on div "xxxxxxxxxx 654 $this -> session -> set_flashdata ( 'error' , validation_errors …" at bounding box center [594, 187] width 671 height 730
type textarea "Ede"
type textarea "dited"
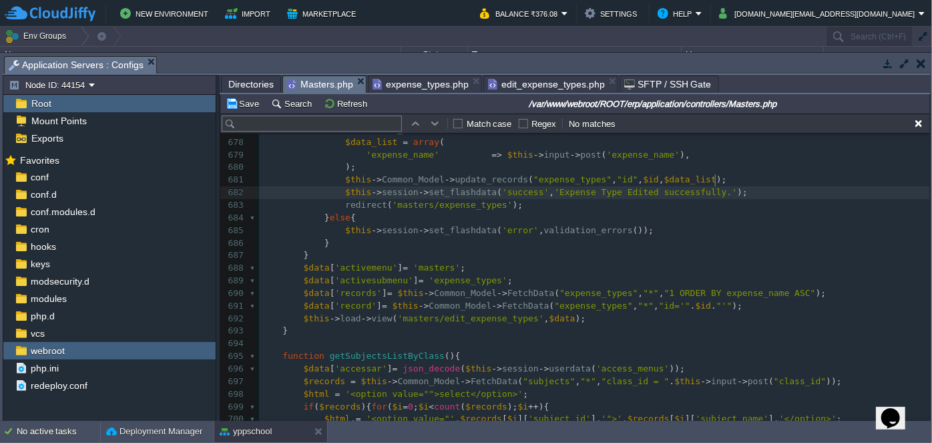
click at [772, 186] on pre "$this -> session -> set_flashdata ( 'success' , 'Expense Type Edited successful…" at bounding box center [594, 192] width 671 height 13
click at [545, 83] on span "edit_expense_types.php" at bounding box center [546, 84] width 117 height 16
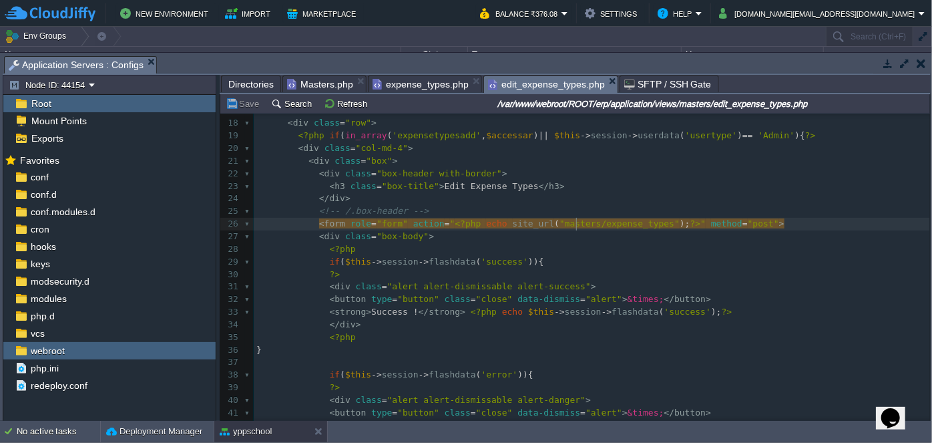
scroll to position [4, 0]
click at [332, 85] on span "Masters.php" at bounding box center [320, 84] width 66 height 16
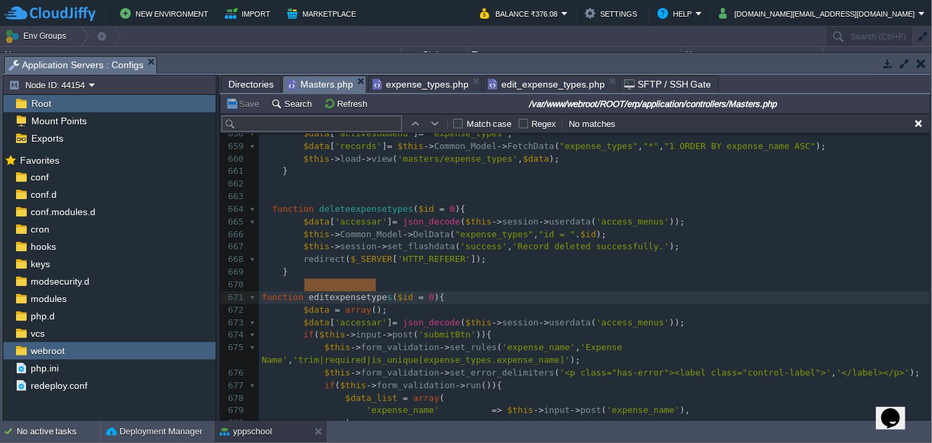
type textarea "editexpensetypes"
drag, startPoint x: 304, startPoint y: 281, endPoint x: 378, endPoint y: 280, distance: 74.1
click at [532, 79] on span "edit_expense_types.php" at bounding box center [546, 84] width 117 height 16
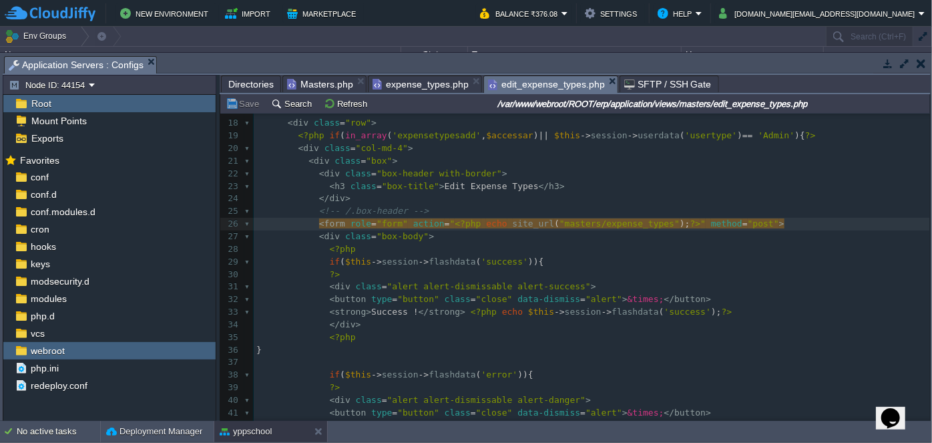
click at [605, 246] on pre "<?php" at bounding box center [592, 249] width 676 height 13
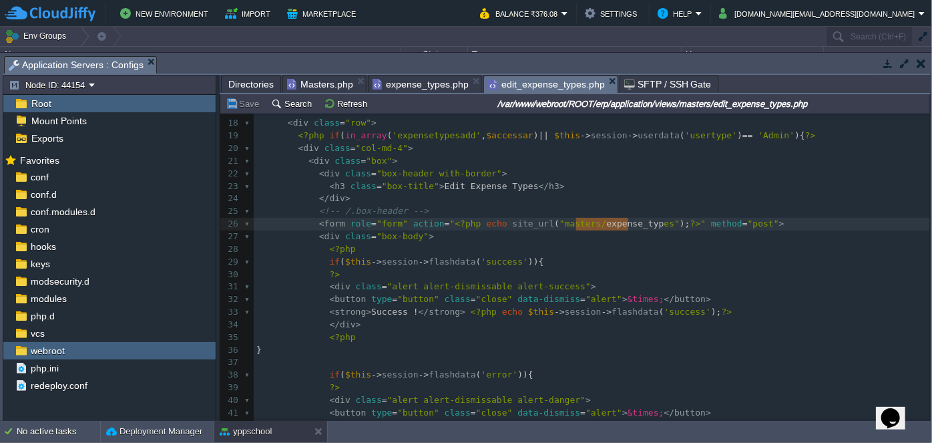
type textarea "expense_types"
drag, startPoint x: 575, startPoint y: 224, endPoint x: 631, endPoint y: 222, distance: 55.4
paste textarea
click at [610, 247] on pre "<?php" at bounding box center [592, 249] width 676 height 13
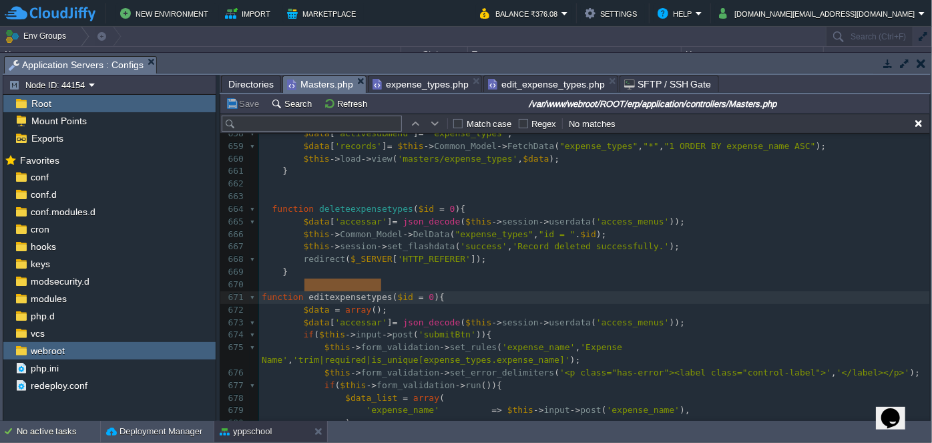
click at [313, 84] on span "Masters.php" at bounding box center [320, 84] width 66 height 17
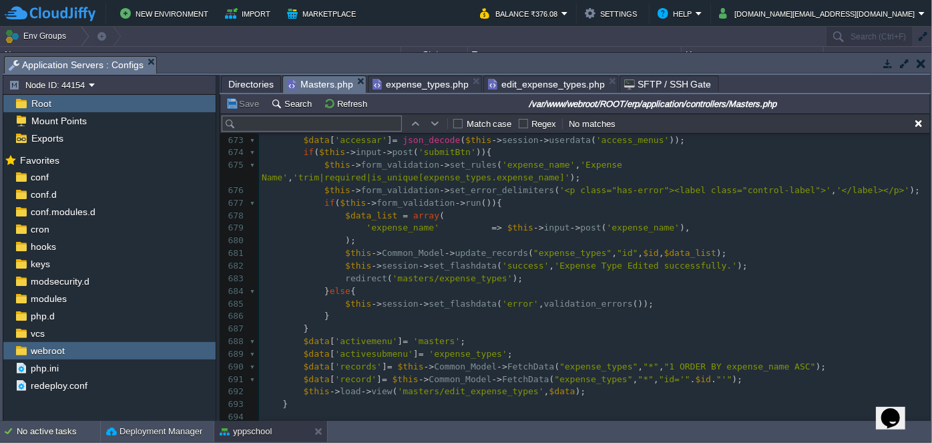
scroll to position [8791, 0]
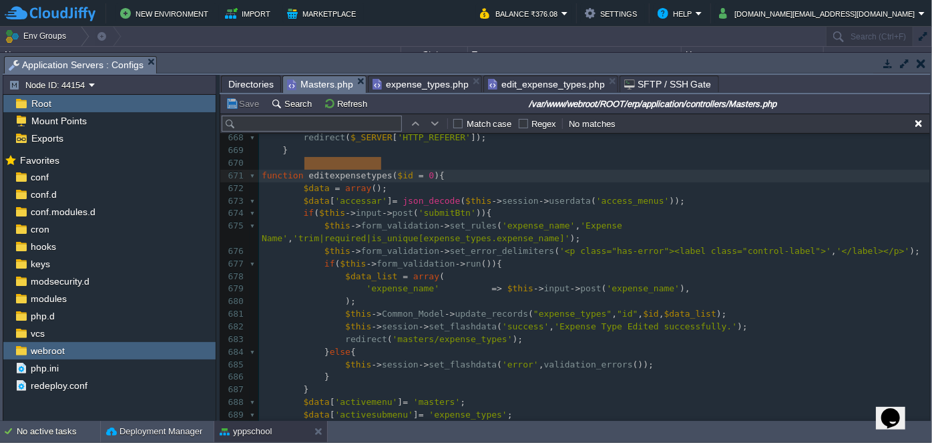
click at [525, 83] on span "edit_expense_types.php" at bounding box center [546, 84] width 117 height 16
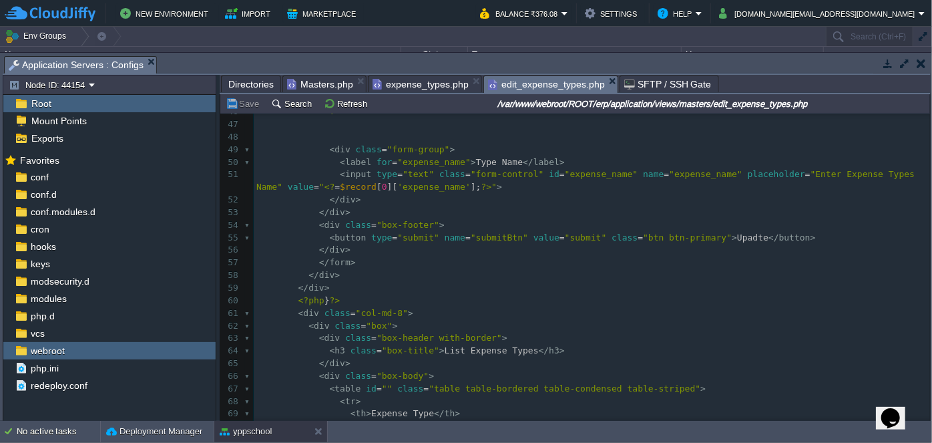
scroll to position [625, 0]
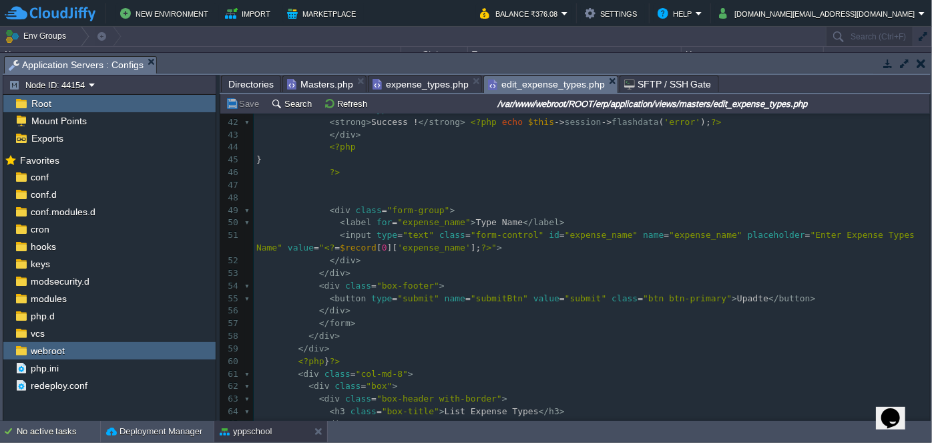
click at [513, 267] on pre "</ div >" at bounding box center [592, 273] width 676 height 13
click at [334, 83] on span "Masters.php" at bounding box center [320, 84] width 66 height 16
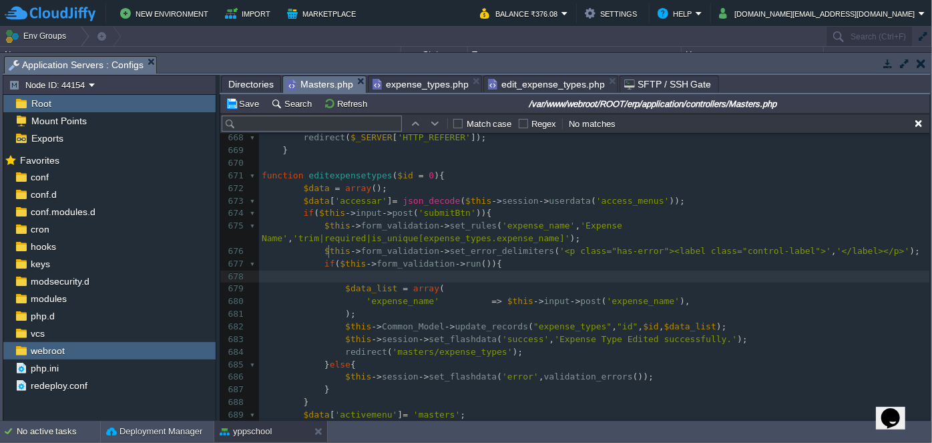
click at [445, 282] on pre "$data_list = array (" at bounding box center [594, 288] width 671 height 13
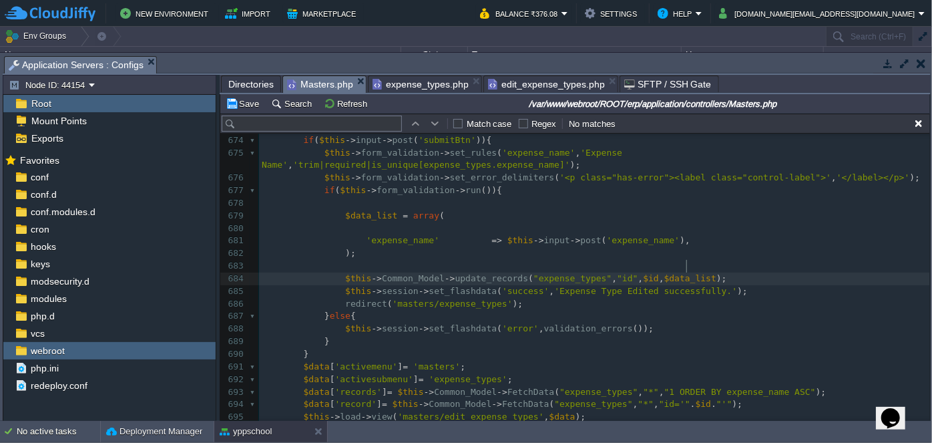
click at [696, 272] on pre "$this -> Common_Model -> update_records ( "expense_types" , "id" , $id , $data_…" at bounding box center [594, 278] width 671 height 13
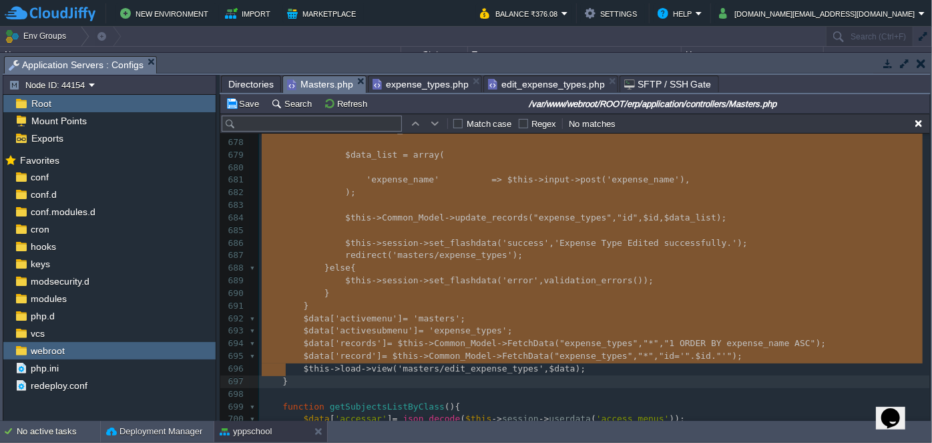
drag, startPoint x: 262, startPoint y: 163, endPoint x: 334, endPoint y: 362, distance: 211.6
type textarea "-"
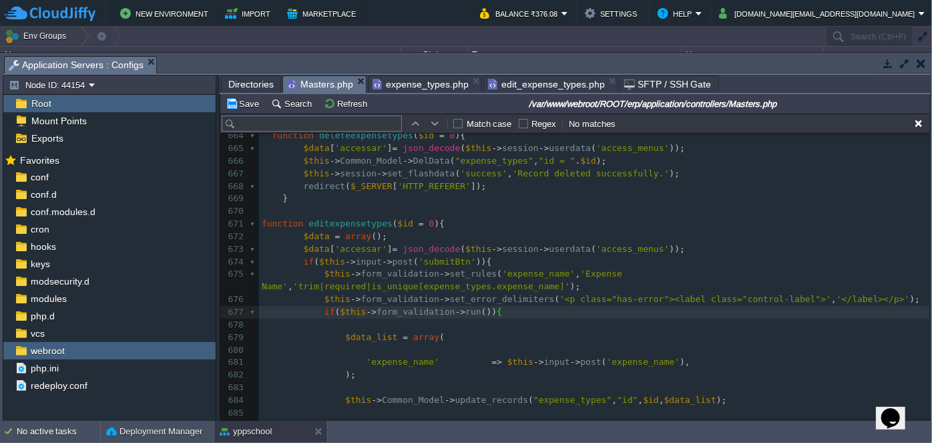
scroll to position [8852, 0]
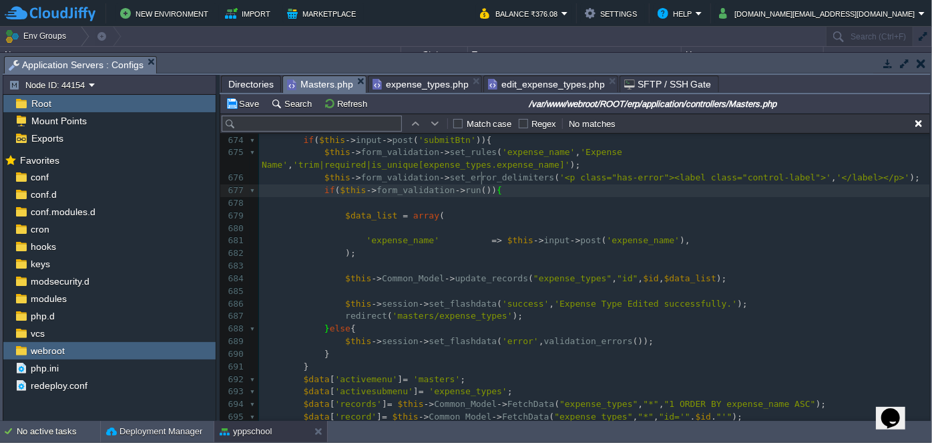
click at [400, 222] on pre at bounding box center [594, 228] width 671 height 13
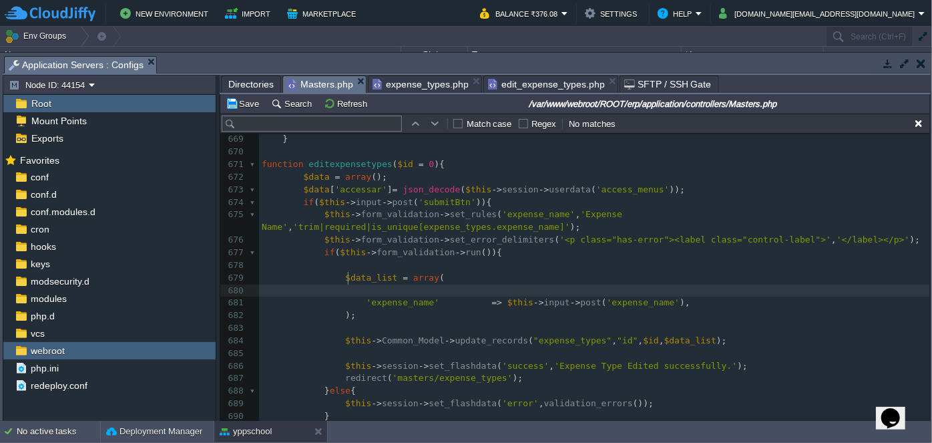
scroll to position [8731, 0]
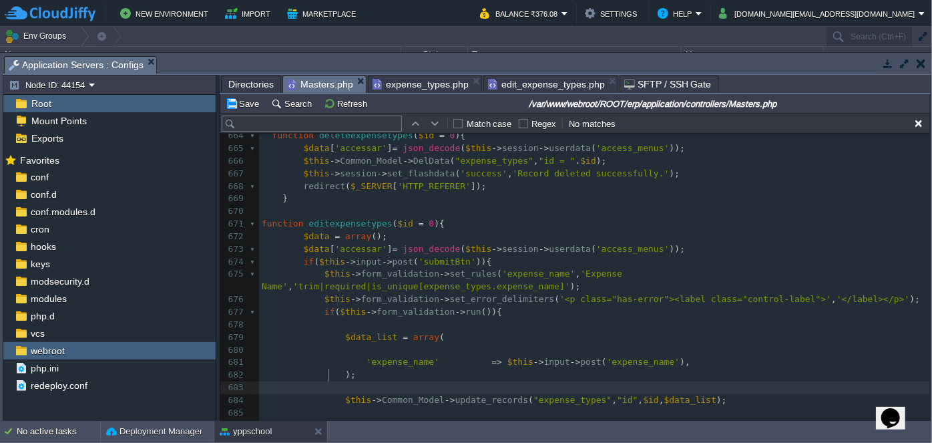
click at [358, 394] on pre "$this -> Common_Model -> update_records ( "expense_types" , "id" , $id , $data_…" at bounding box center [594, 400] width 671 height 13
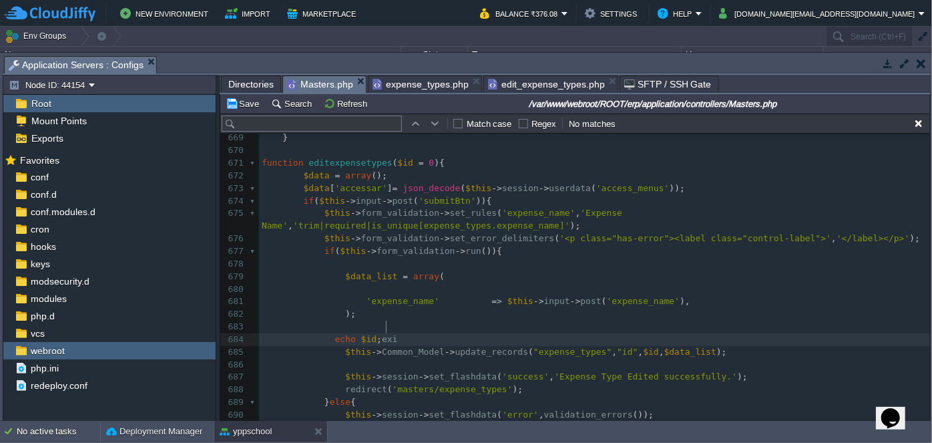
scroll to position [4, 62]
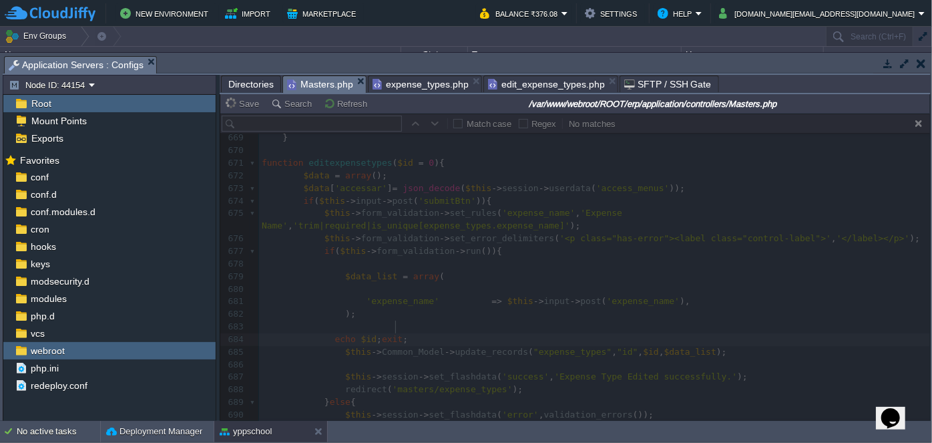
type textarea "echo $id;exit;"
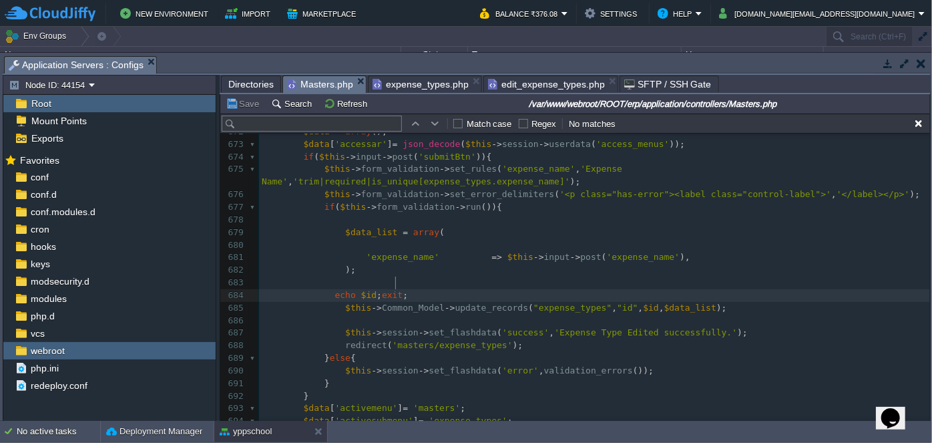
scroll to position [8791, 0]
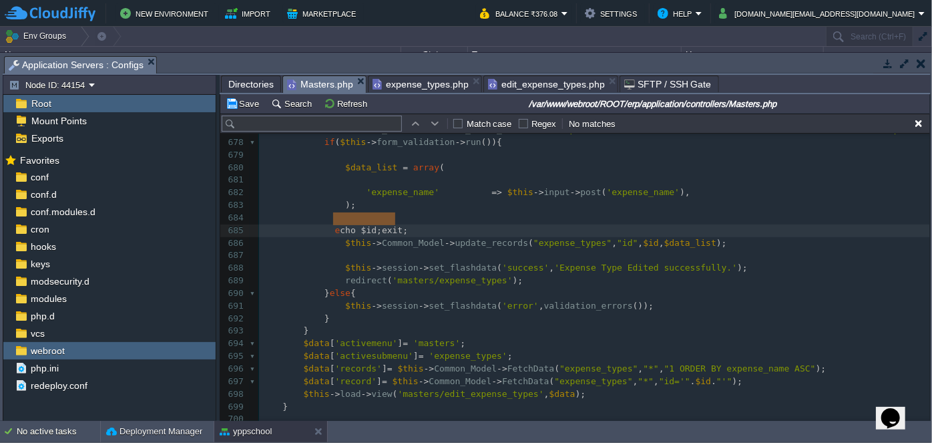
type textarea "echo $id;exit;"
drag, startPoint x: 416, startPoint y: 218, endPoint x: 326, endPoint y: 218, distance: 90.1
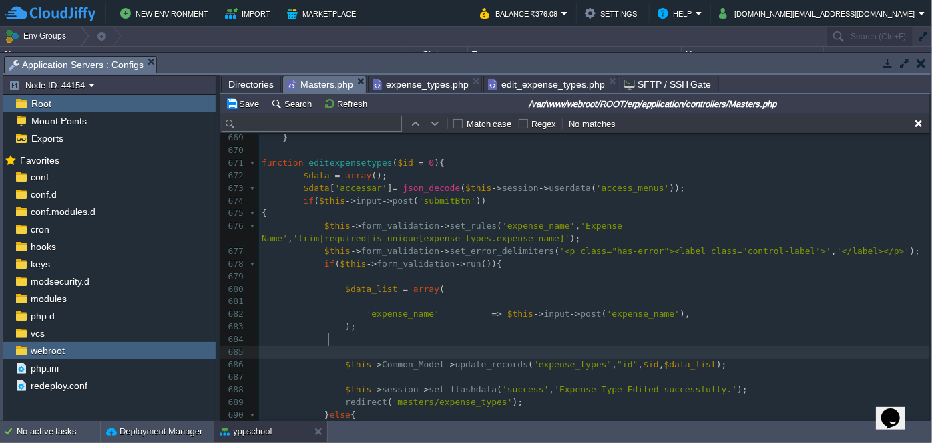
click at [344, 346] on pre at bounding box center [594, 352] width 671 height 13
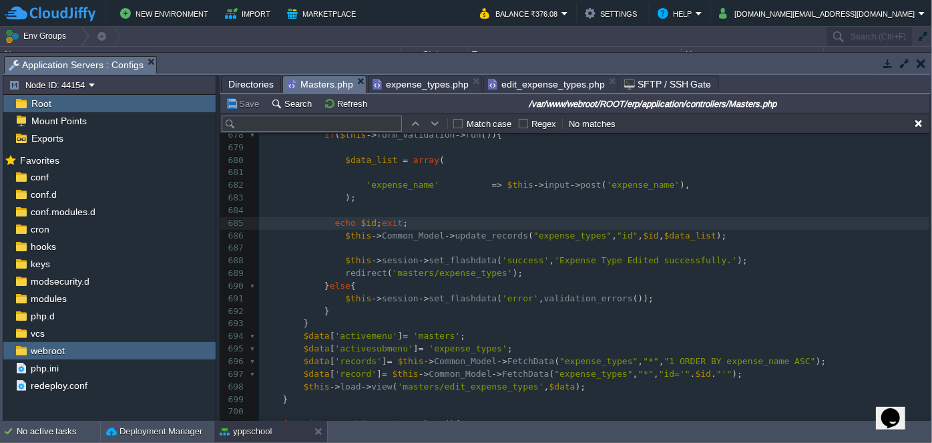
scroll to position [8852, 0]
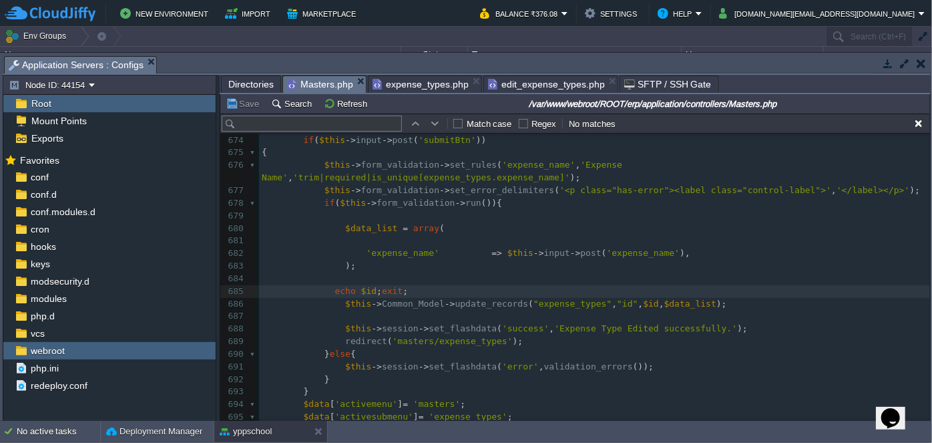
type textarea "echo $id;exit;"
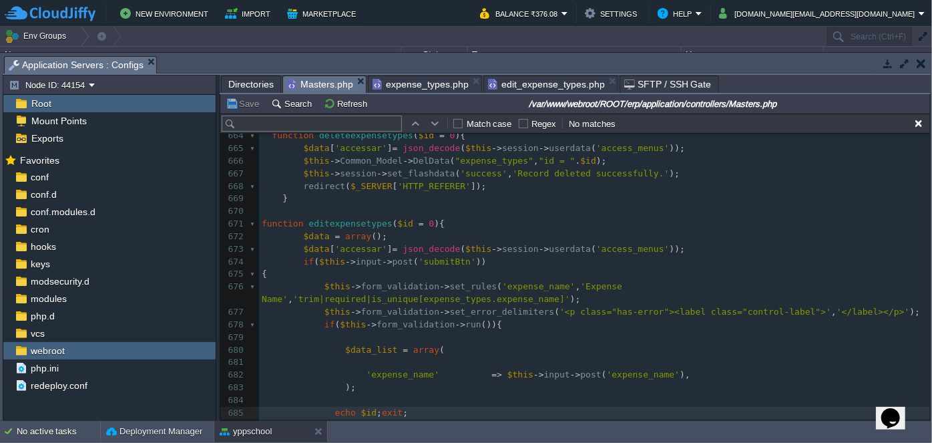
scroll to position [8773, 0]
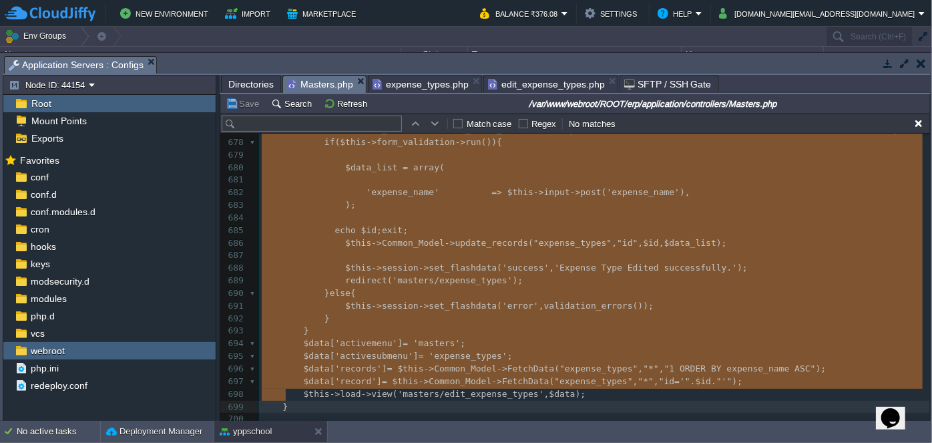
drag, startPoint x: 263, startPoint y: 226, endPoint x: 340, endPoint y: 387, distance: 178.2
type textarea "-"
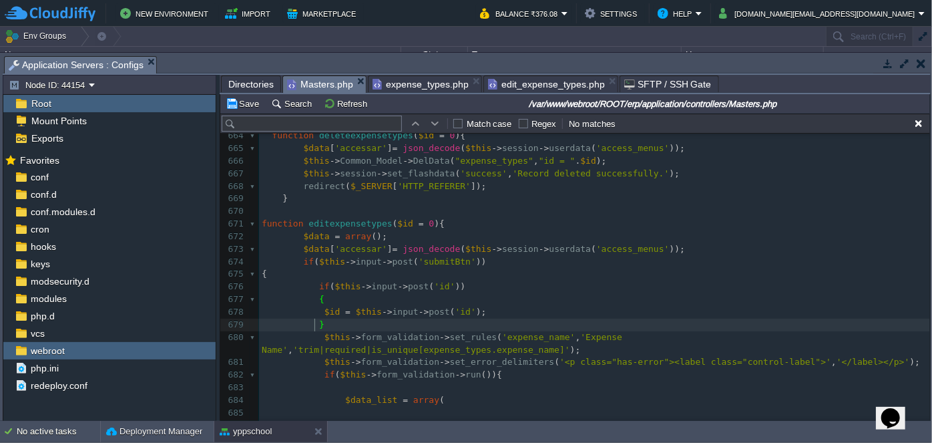
scroll to position [4, 14]
click at [539, 88] on span "edit_expense_types.php" at bounding box center [546, 84] width 117 height 16
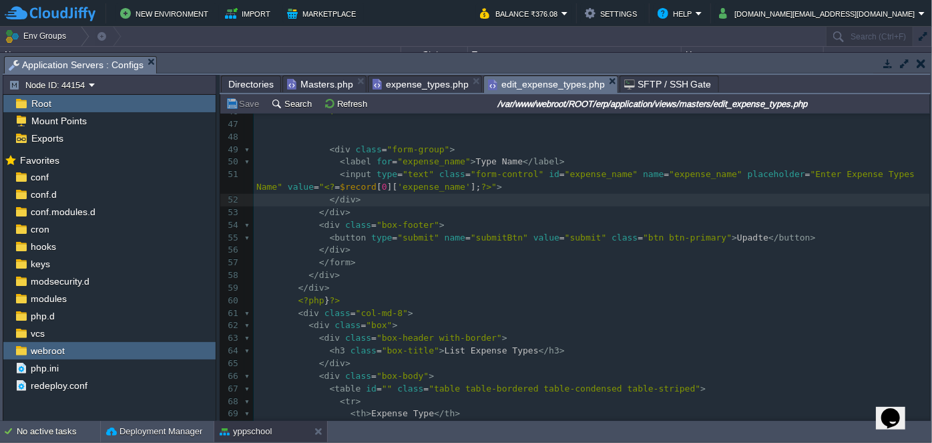
scroll to position [455, 0]
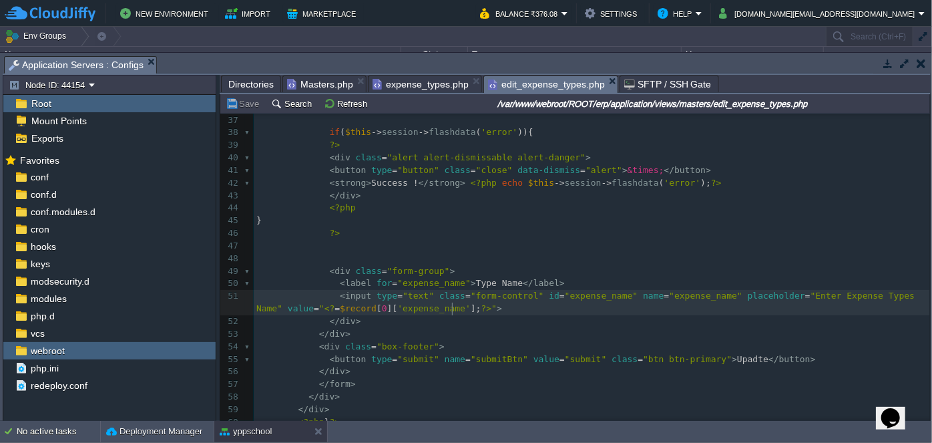
click at [470, 312] on pre "< input type = "text" class = "form-control" id = "expense_name" name = "expens…" at bounding box center [592, 302] width 676 height 25
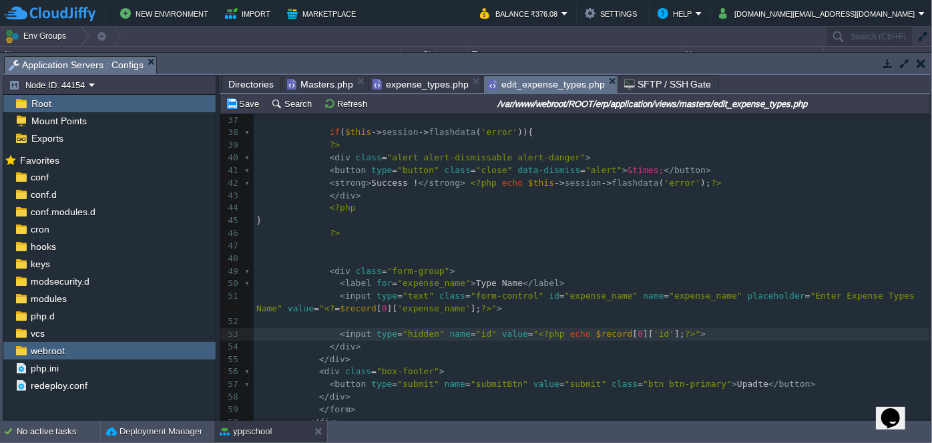
click at [710, 331] on pre "< input type = "hidden" name = "id" value = " <?php echo $record [ 0 ][ 'id' ];…" at bounding box center [592, 334] width 676 height 13
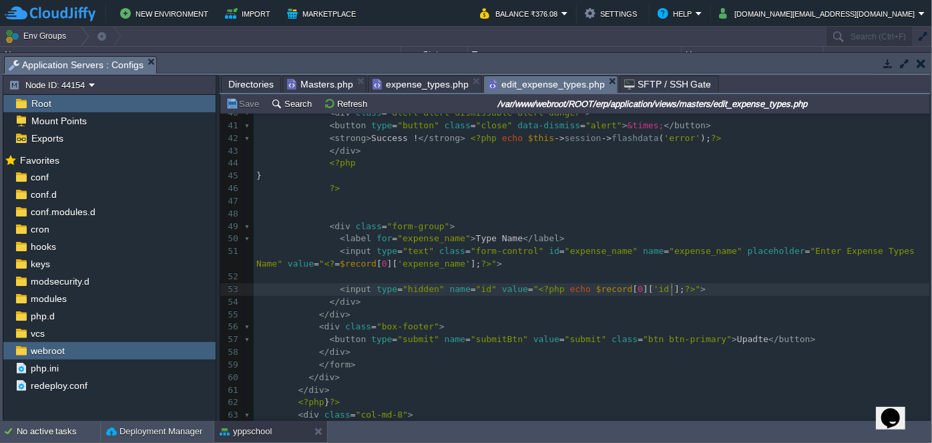
scroll to position [516, 0]
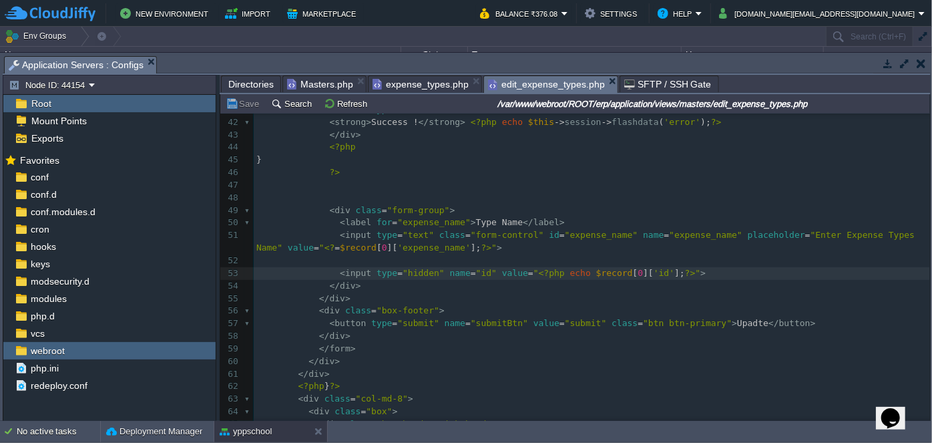
click at [646, 250] on pre "< input type = "text" class = "form-control" id = "expense_name" name = "expens…" at bounding box center [592, 241] width 676 height 25
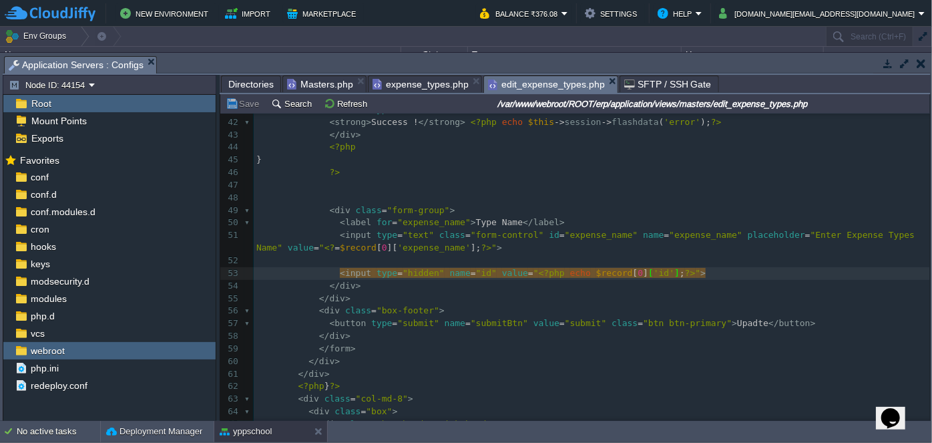
click at [712, 256] on pre at bounding box center [592, 260] width 676 height 13
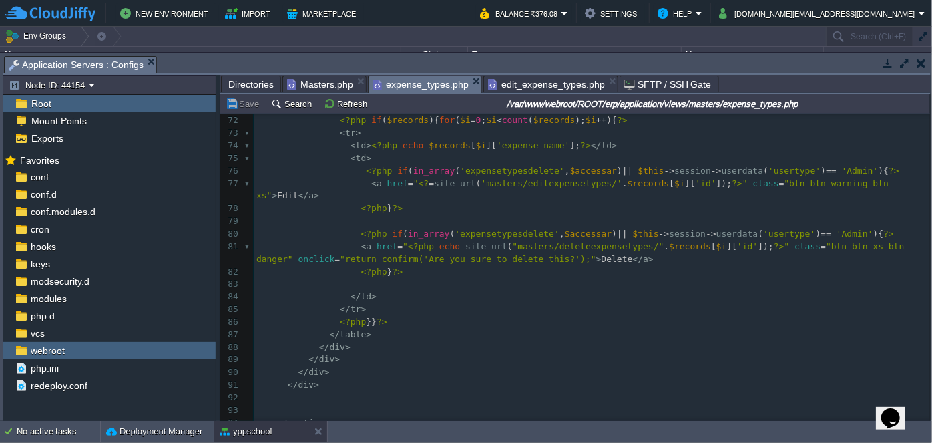
click at [418, 83] on span "expense_types.php" at bounding box center [420, 84] width 96 height 17
click at [519, 77] on span "edit_expense_types.php" at bounding box center [546, 84] width 117 height 16
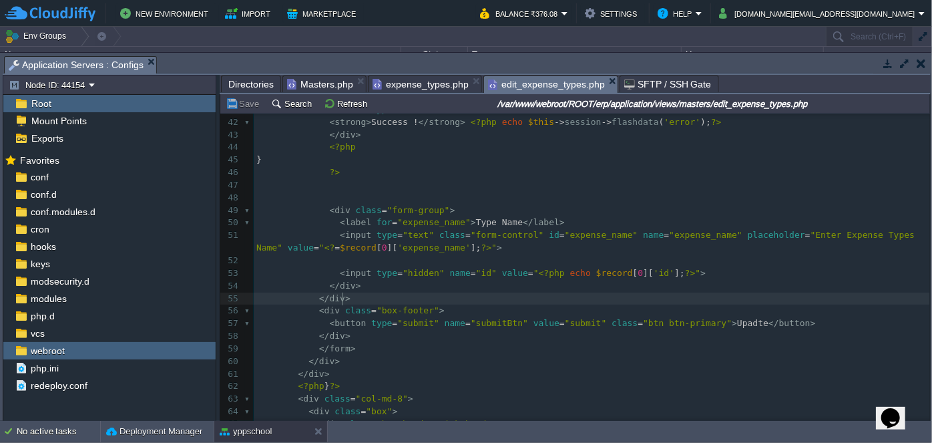
click at [591, 298] on pre "</ div >" at bounding box center [592, 298] width 676 height 13
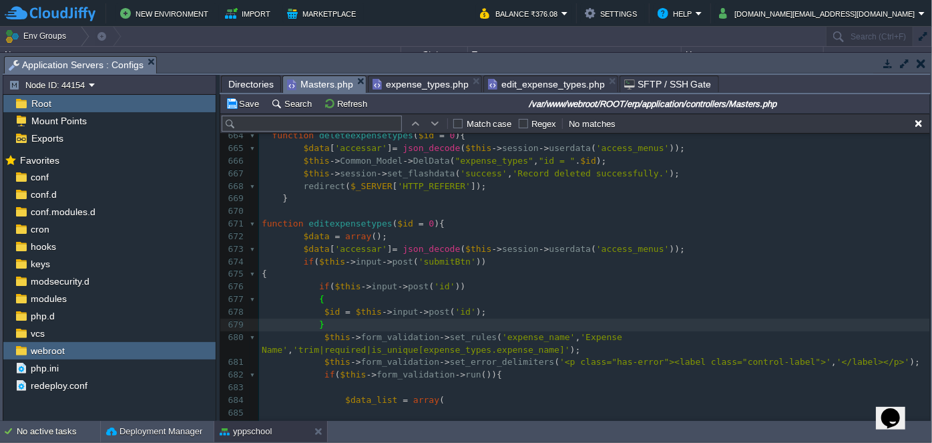
click at [330, 87] on span "Masters.php" at bounding box center [320, 84] width 66 height 17
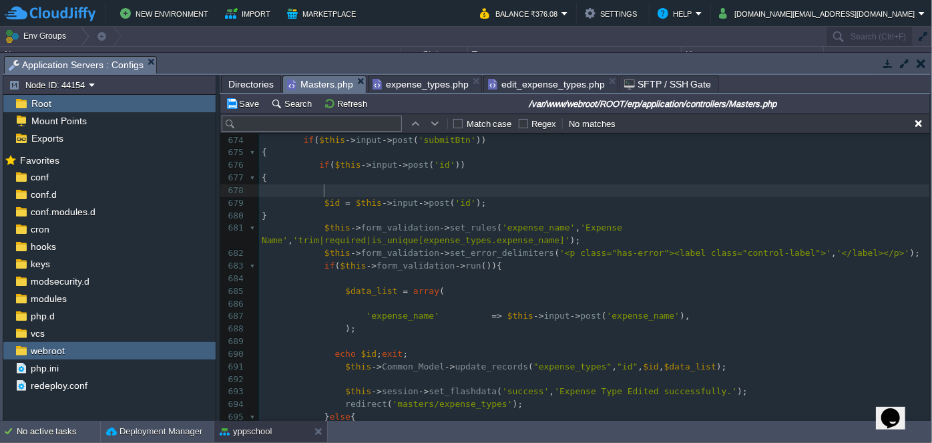
click at [494, 205] on pre "$id = $this -> input -> post ( 'id' );" at bounding box center [594, 203] width 671 height 13
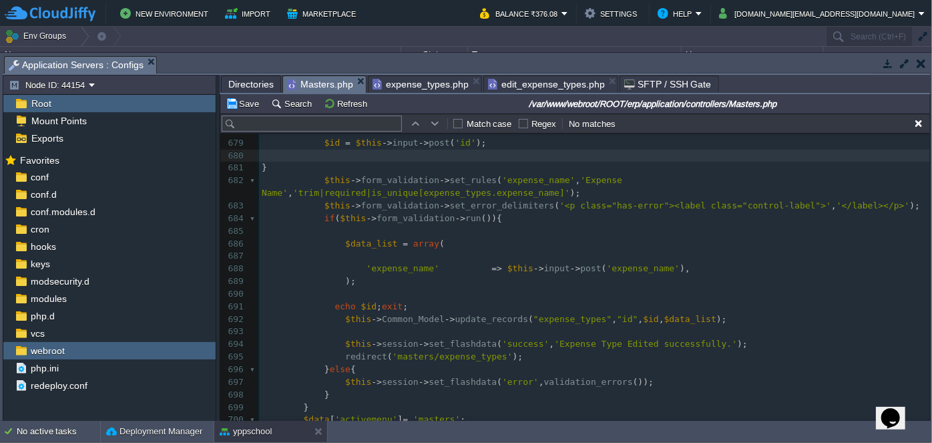
scroll to position [8912, 0]
click at [413, 249] on pre at bounding box center [594, 255] width 671 height 13
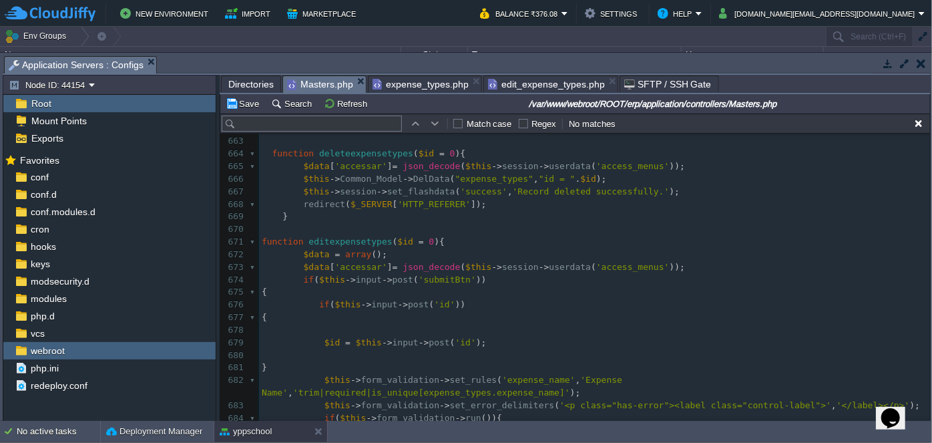
scroll to position [8730, 0]
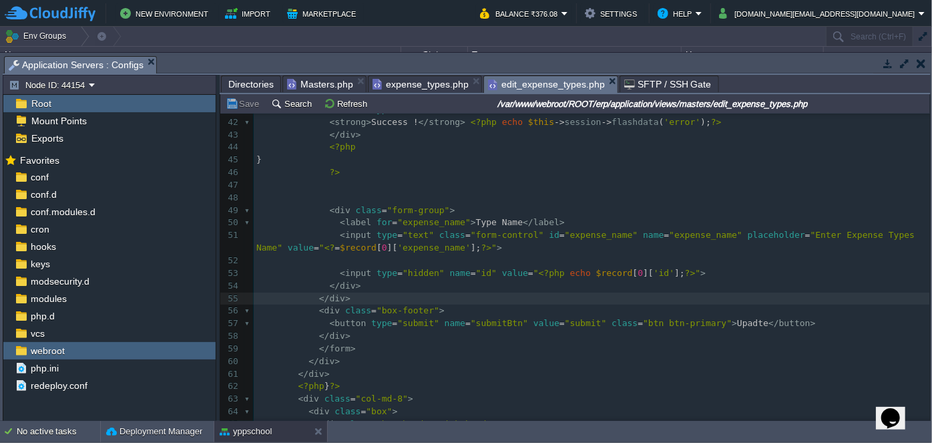
click at [527, 81] on span "edit_expense_types.php" at bounding box center [546, 84] width 117 height 17
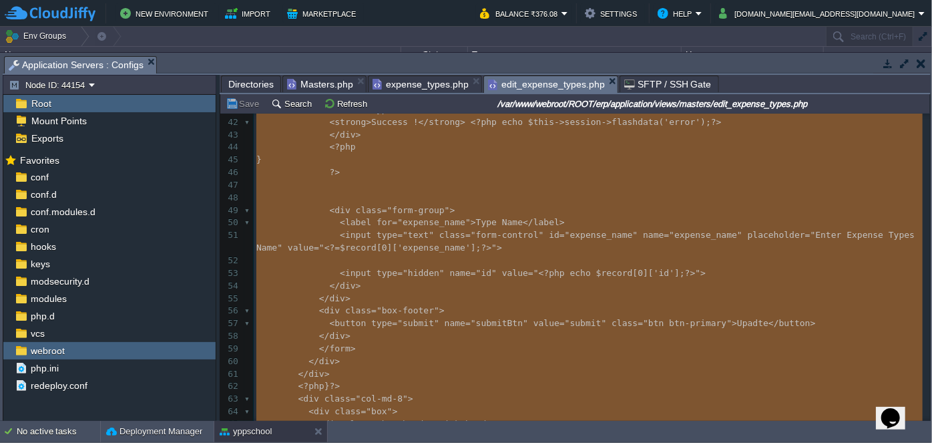
type textarea "-"
click at [313, 82] on span "Masters.php" at bounding box center [320, 84] width 66 height 16
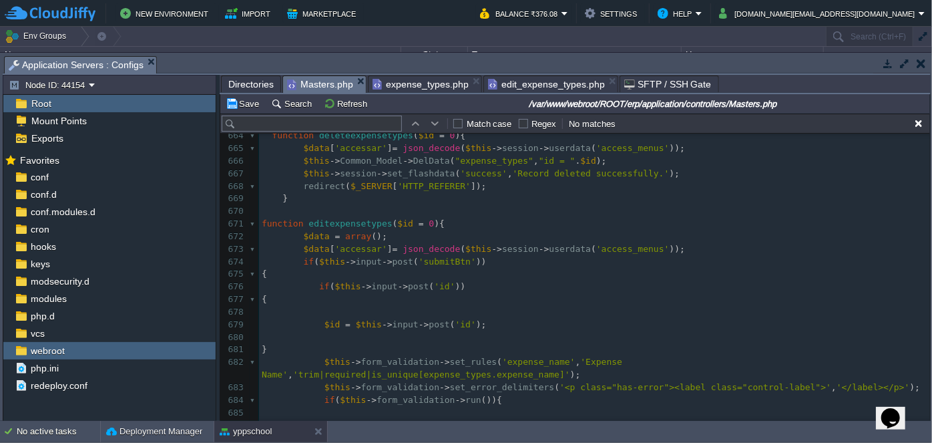
scroll to position [8791, 0]
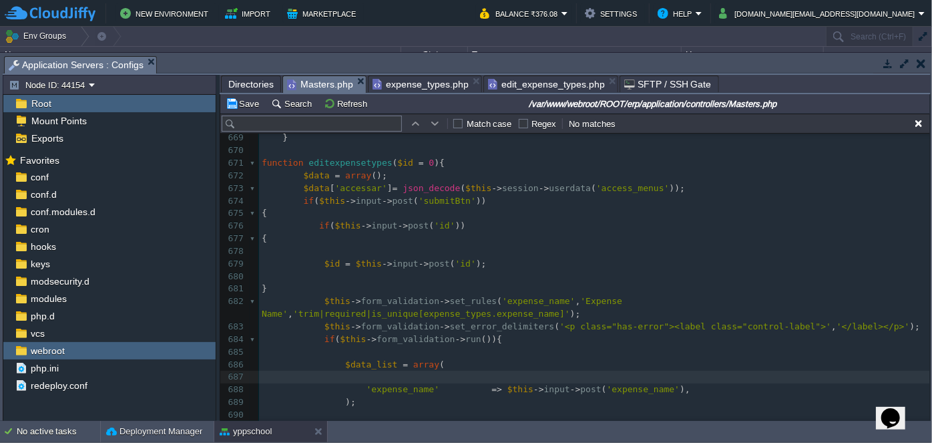
type textarea "{"
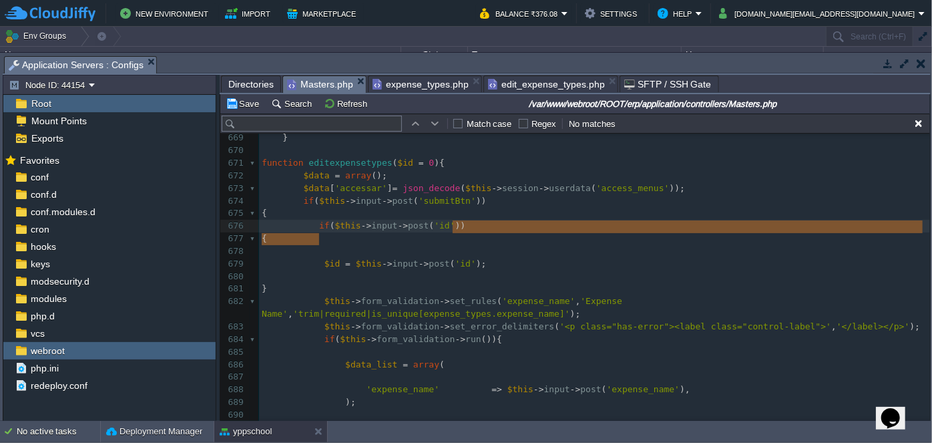
scroll to position [4, 0]
click at [562, 260] on pre "$id = $this -> input -> post ( 'id' );" at bounding box center [594, 264] width 671 height 13
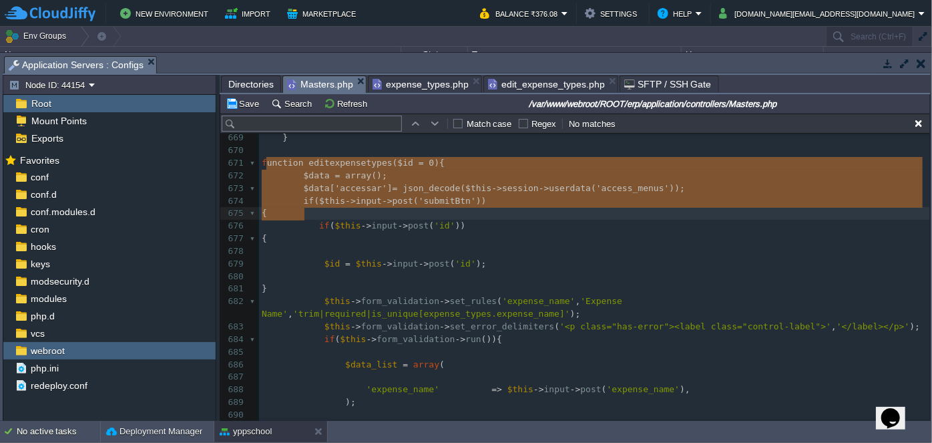
type textarea "unction editexpensetypes($id = 0){ $data = array(); $data['accessar'] = json_de…"
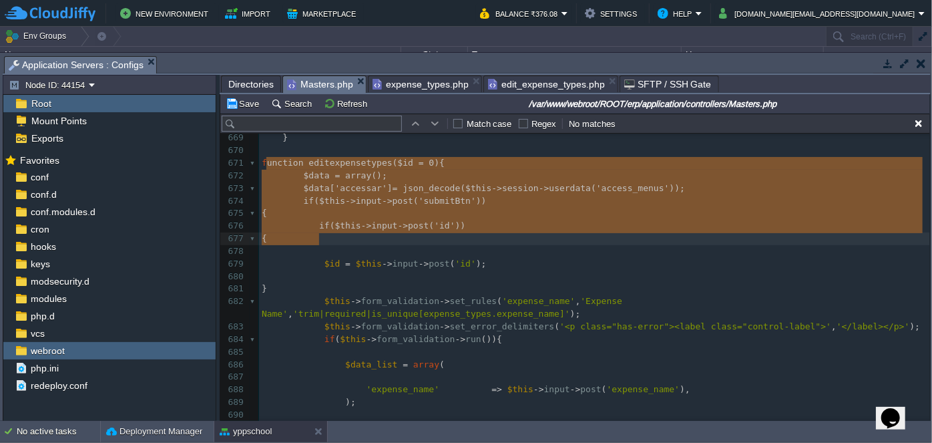
drag, startPoint x: 264, startPoint y: 164, endPoint x: 321, endPoint y: 234, distance: 90.6
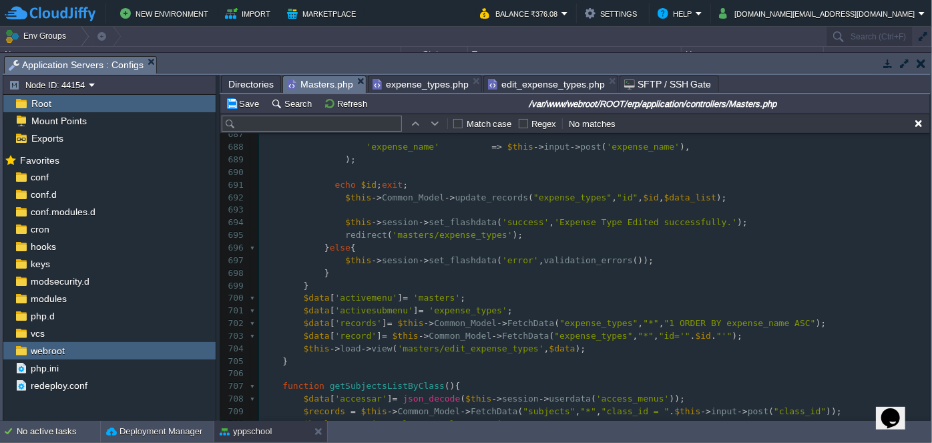
scroll to position [9066, 0]
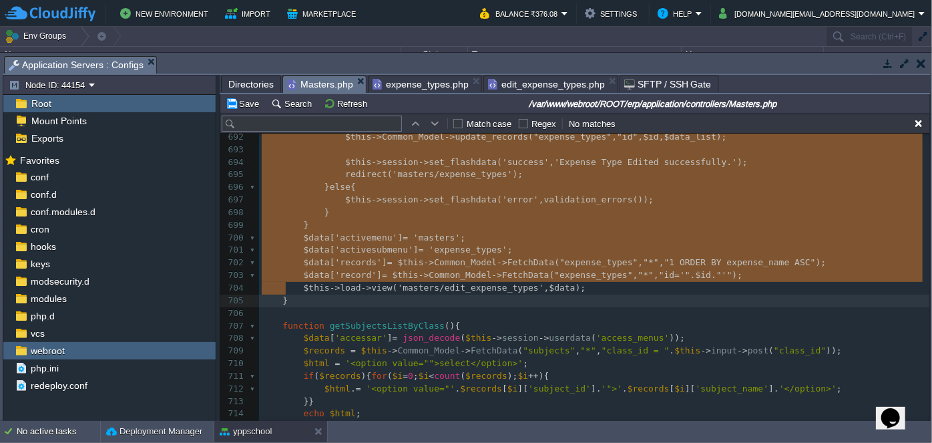
drag, startPoint x: 260, startPoint y: 160, endPoint x: 311, endPoint y: 285, distance: 135.6
type textarea "-"
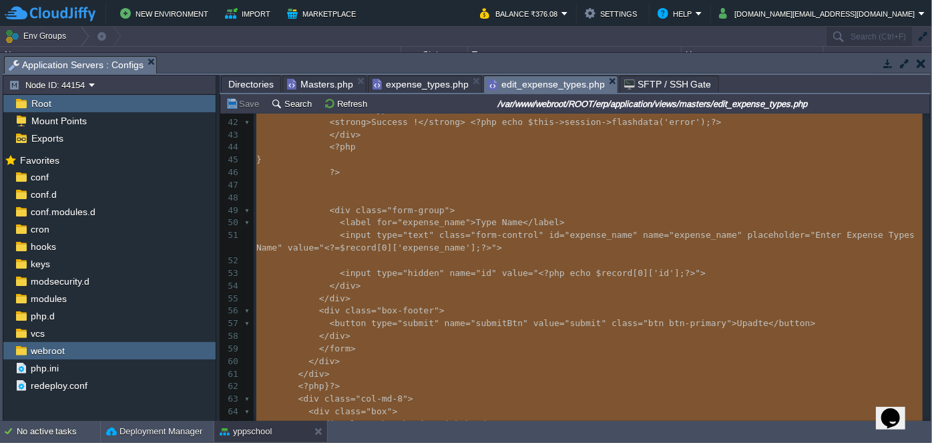
click at [528, 88] on span "edit_expense_types.php" at bounding box center [546, 84] width 117 height 17
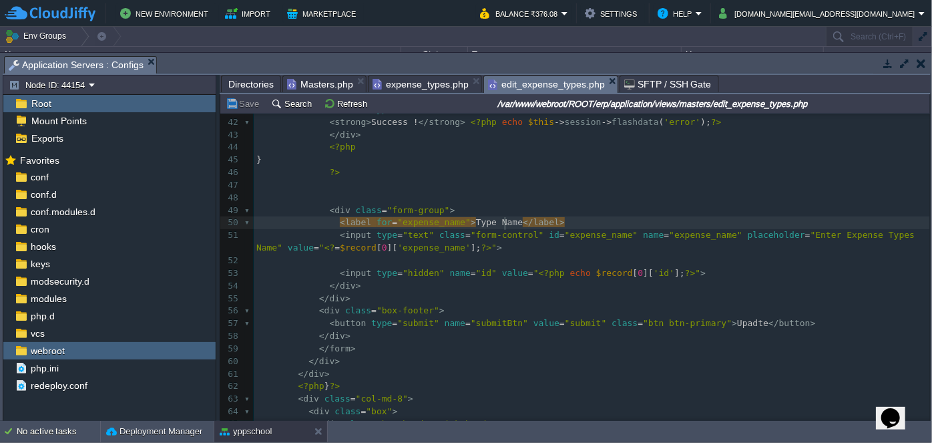
scroll to position [577, 0]
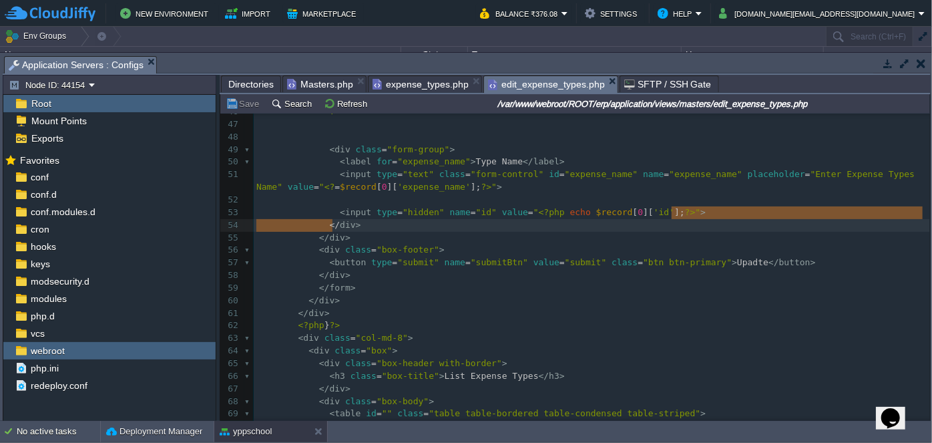
type textarea "<input type="hidden" name="id" value="<?php echo $record[0]['id']; ?>">"
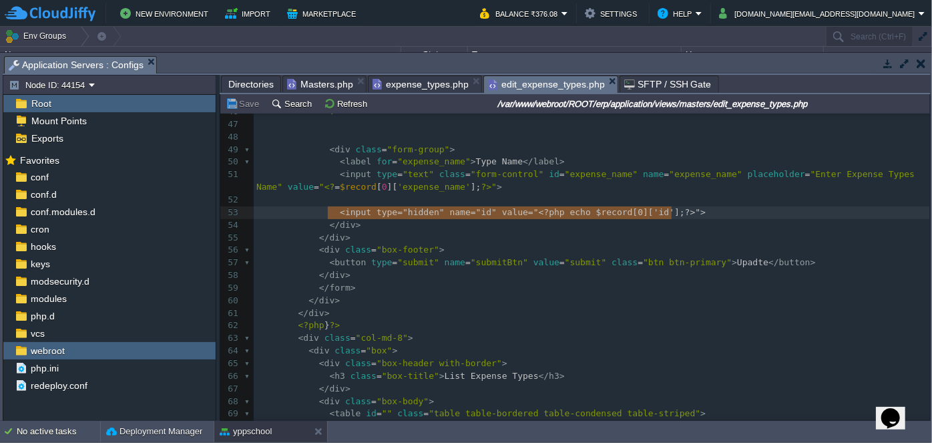
drag, startPoint x: 710, startPoint y: 212, endPoint x: 326, endPoint y: 214, distance: 384.5
paste textarea
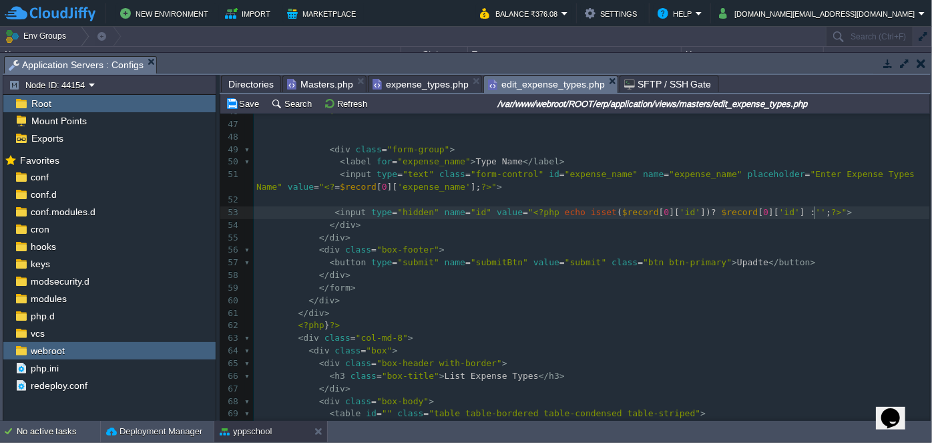
click at [710, 236] on pre "</ div >" at bounding box center [592, 238] width 676 height 13
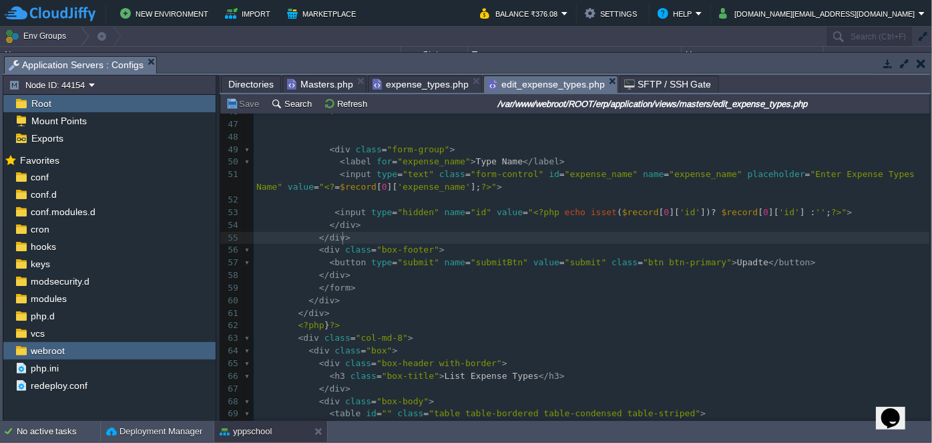
click at [326, 77] on span "Masters.php" at bounding box center [320, 84] width 66 height 16
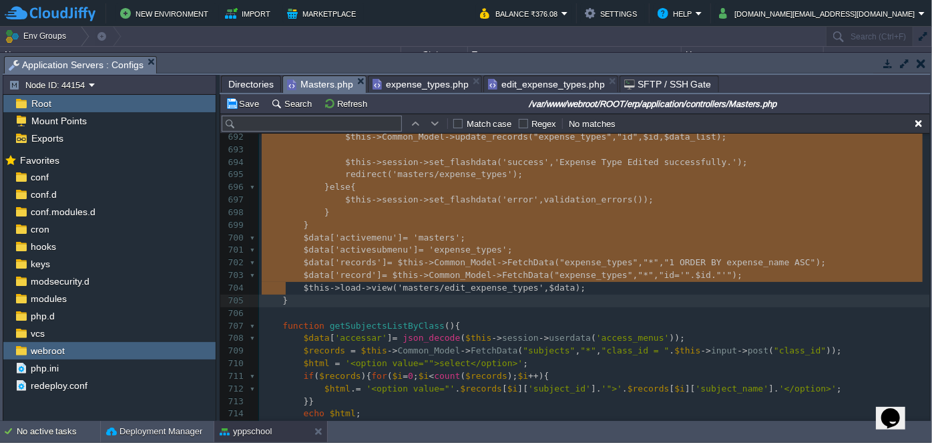
click at [411, 307] on pre "​" at bounding box center [594, 313] width 671 height 13
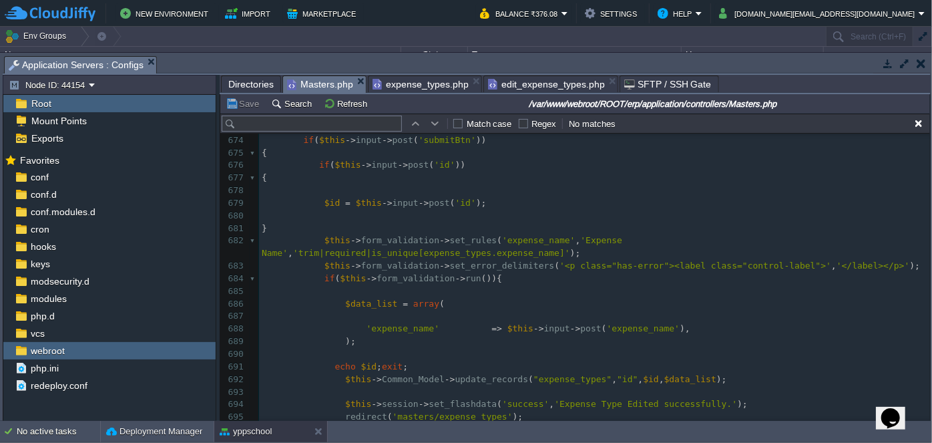
scroll to position [8791, 0]
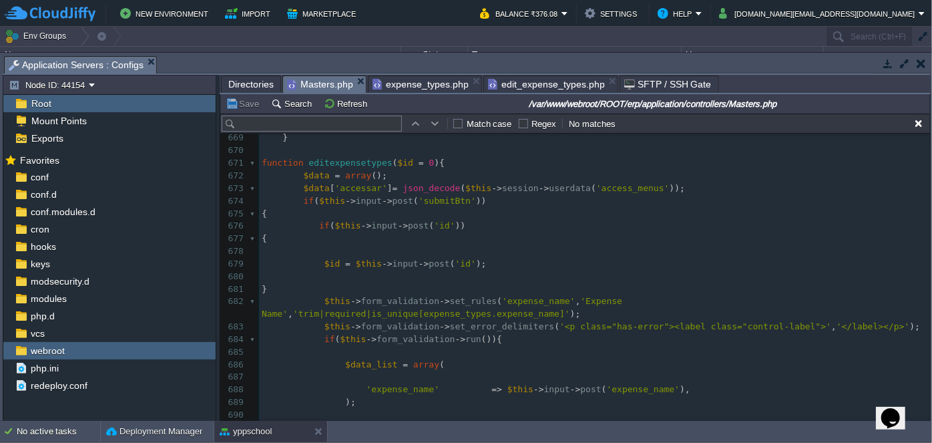
click at [348, 255] on pre at bounding box center [594, 251] width 671 height 13
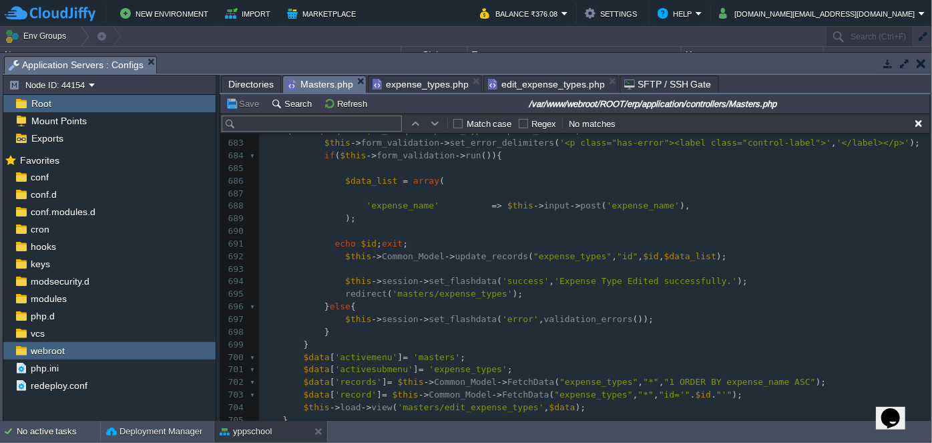
scroll to position [8912, 0]
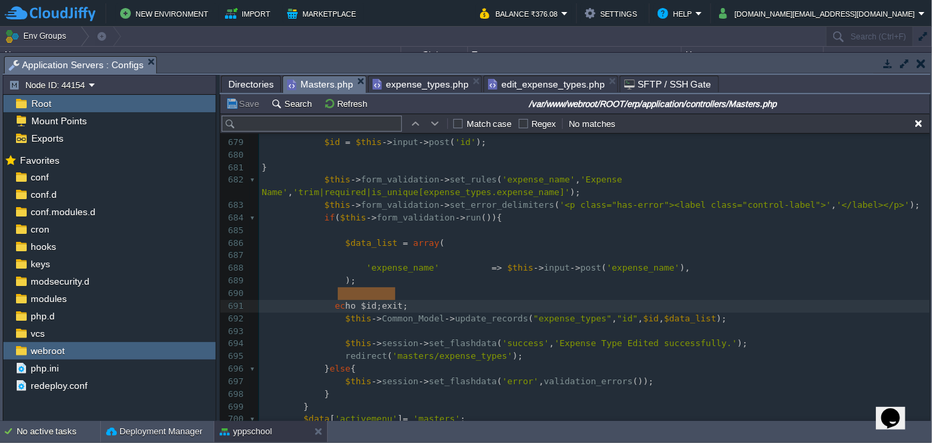
type textarea "cho $id;exit;"
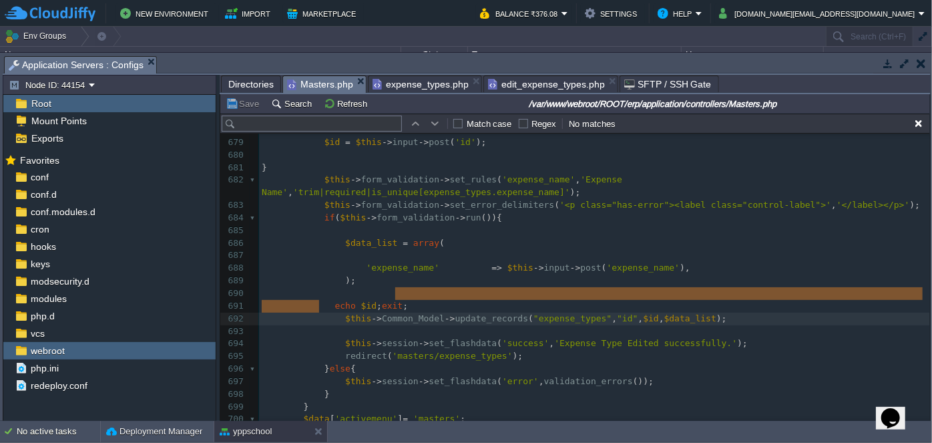
type textarea "echo $id;exit;"
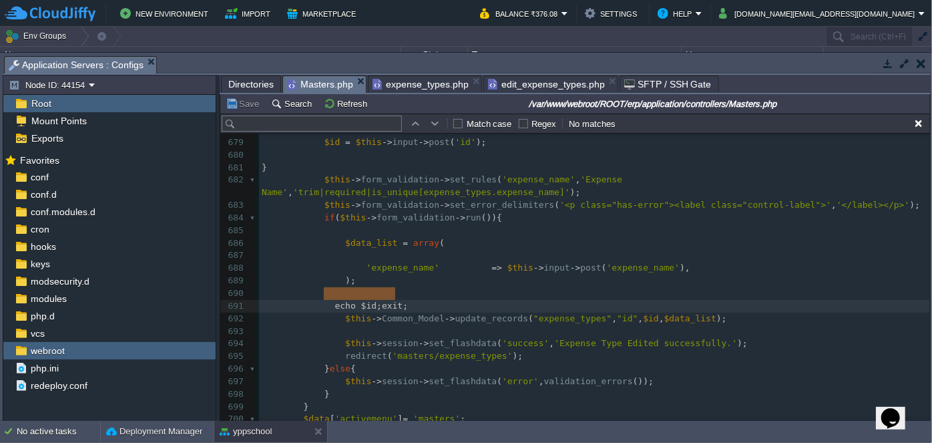
drag, startPoint x: 409, startPoint y: 292, endPoint x: 324, endPoint y: 298, distance: 85.6
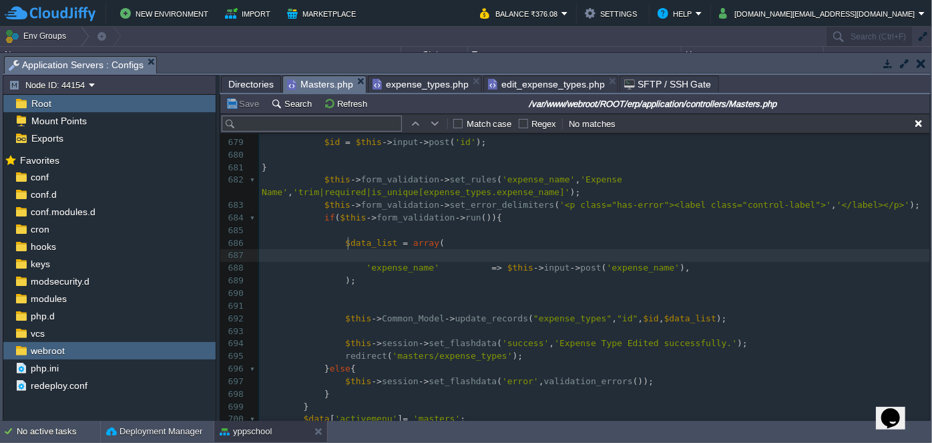
click at [411, 249] on pre at bounding box center [594, 255] width 671 height 13
click at [471, 262] on span at bounding box center [481, 268] width 21 height 13
click at [418, 249] on pre at bounding box center [594, 255] width 671 height 13
click at [481, 274] on pre ");" at bounding box center [594, 280] width 671 height 13
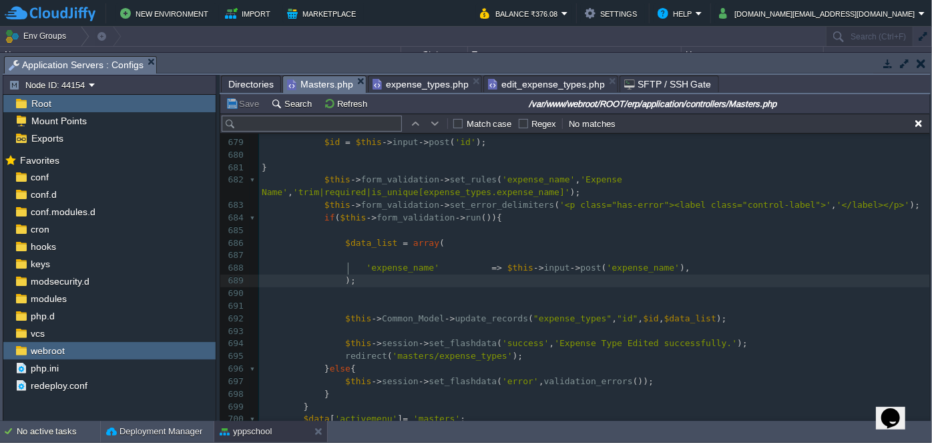
click at [442, 300] on pre at bounding box center [594, 306] width 671 height 13
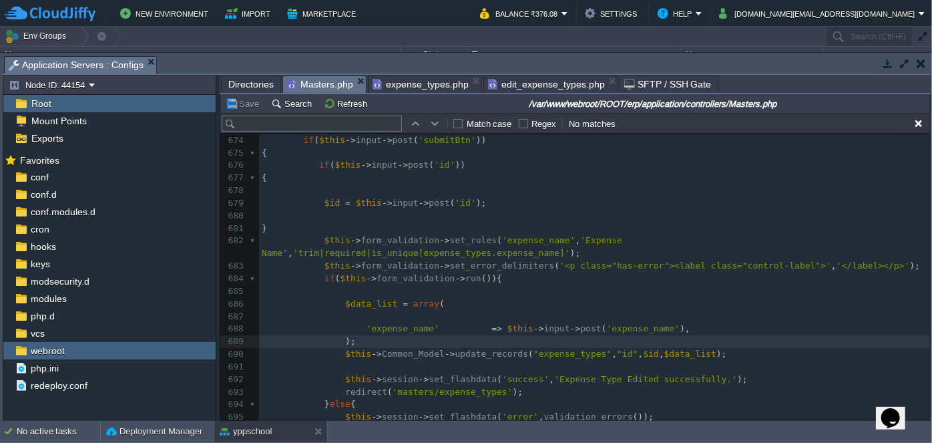
scroll to position [8852, 0]
click at [585, 194] on pre at bounding box center [594, 190] width 671 height 13
